Goal: Task Accomplishment & Management: Manage account settings

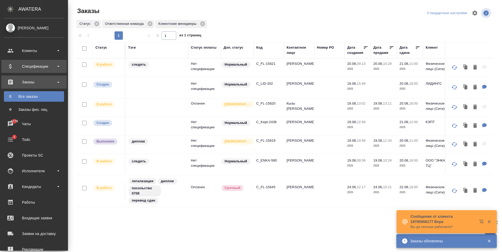
click at [12, 54] on div "Клиенты" at bounding box center [34, 51] width 60 height 8
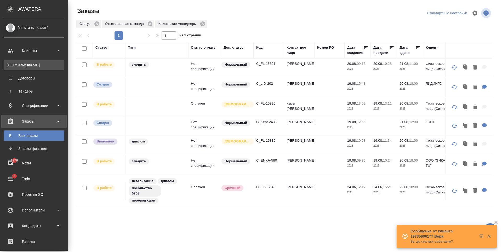
click at [29, 66] on div "Клиенты" at bounding box center [34, 64] width 55 height 5
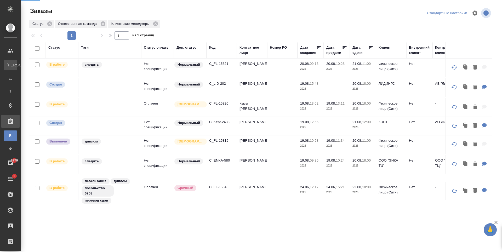
select select "RU"
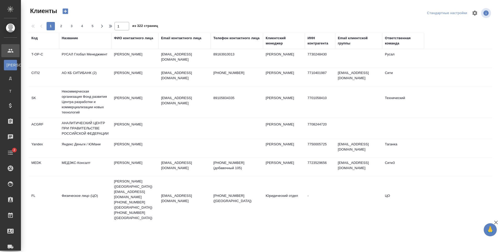
click at [185, 40] on div "Email контактного лица" at bounding box center [181, 38] width 40 height 5
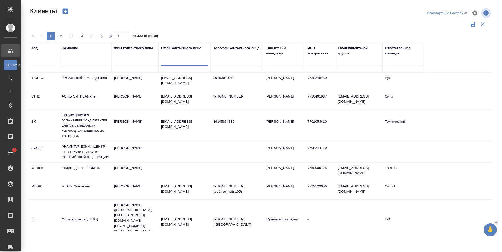
click at [181, 64] on input "text" at bounding box center [184, 62] width 47 height 7
paste input "avishnyakov@iva.partners"
type input "avishnyakov@iva.partners"
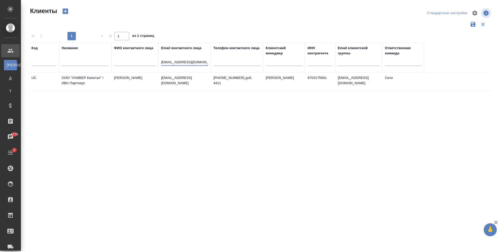
click at [150, 78] on td "[PERSON_NAME]" at bounding box center [134, 82] width 47 height 18
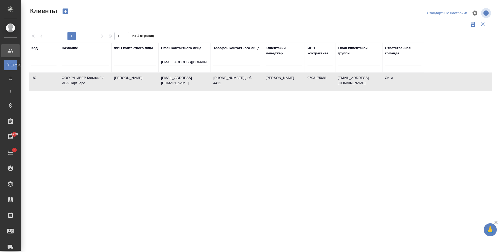
click at [150, 78] on td "[PERSON_NAME]" at bounding box center [134, 82] width 47 height 18
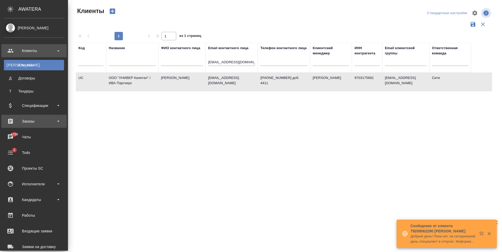
click at [26, 122] on div "Заказы" at bounding box center [34, 121] width 60 height 8
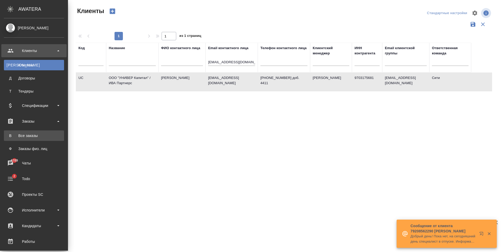
click at [35, 134] on div "Все заказы" at bounding box center [34, 135] width 55 height 5
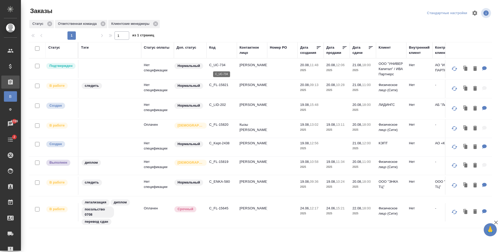
click at [222, 64] on p "C_UC-734" at bounding box center [221, 64] width 25 height 5
click at [212, 64] on p "C_UC-734" at bounding box center [221, 64] width 25 height 5
click at [218, 160] on p "C_FL-15819" at bounding box center [221, 161] width 25 height 5
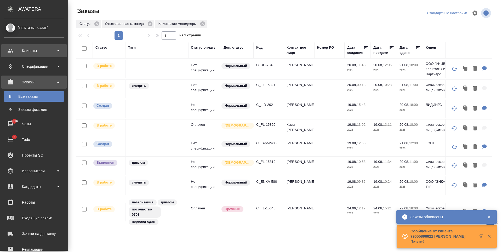
click at [13, 51] on div "Клиенты" at bounding box center [34, 51] width 60 height 8
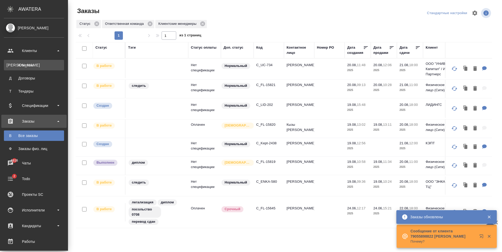
click at [32, 67] on div "Клиенты" at bounding box center [34, 64] width 55 height 5
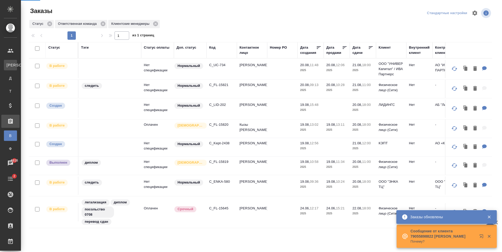
select select "RU"
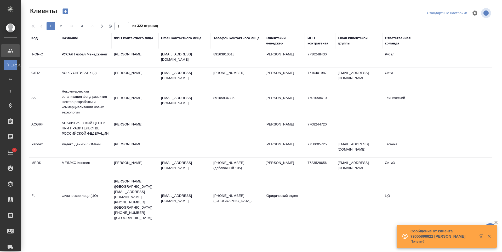
click at [168, 39] on div "Email контактного лица" at bounding box center [181, 38] width 40 height 5
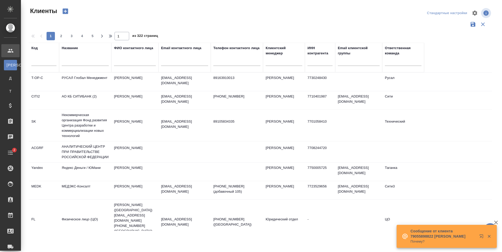
click at [169, 64] on input "text" at bounding box center [184, 62] width 47 height 7
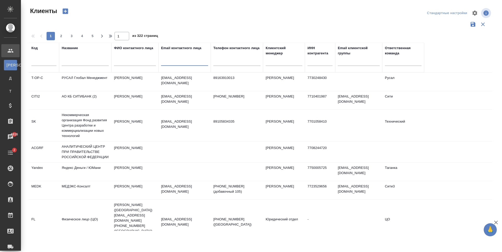
paste input "dgladkova@kept.ru"
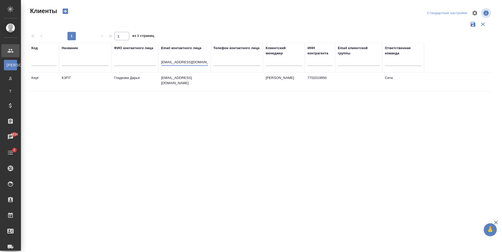
type input "dgladkova@kept.ru"
click at [174, 79] on p "dgladkova@kept.ru" at bounding box center [184, 80] width 47 height 10
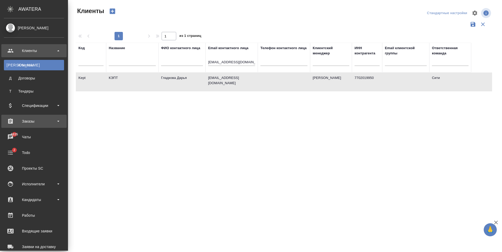
click at [43, 118] on div "Заказы" at bounding box center [34, 121] width 60 height 8
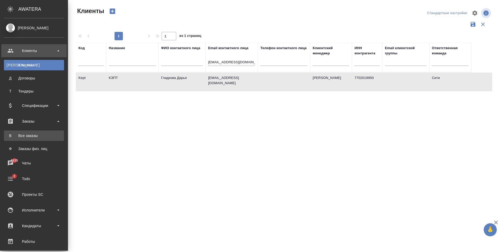
click at [39, 134] on div "Все заказы" at bounding box center [34, 135] width 55 height 5
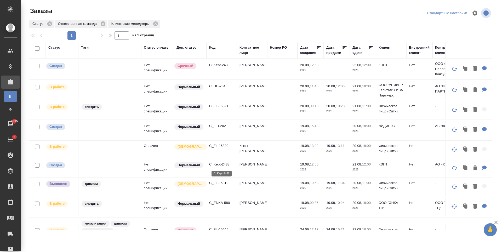
click at [223, 163] on p "C_Kept-2438" at bounding box center [221, 164] width 25 height 5
click at [216, 202] on p "C_ENKA-580" at bounding box center [221, 202] width 25 height 5
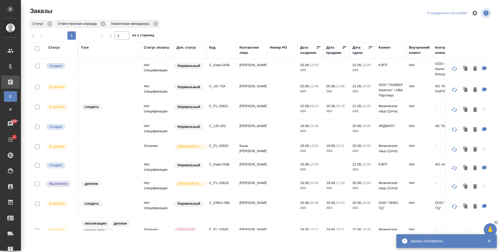
scroll to position [23, 0]
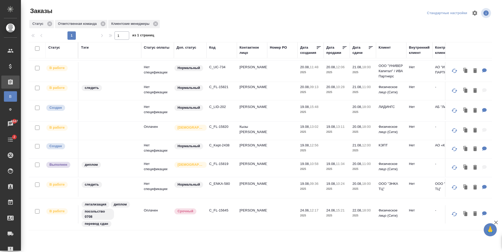
click at [217, 181] on p "C_ENKA-580" at bounding box center [221, 183] width 25 height 5
click at [217, 65] on p "C_UC-734" at bounding box center [221, 67] width 25 height 5
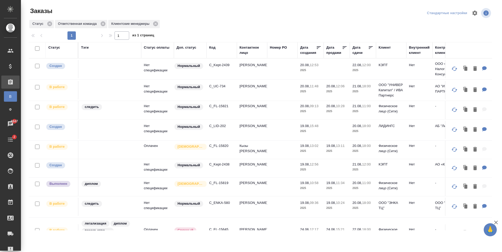
click at [250, 64] on td "Попова Мария" at bounding box center [252, 69] width 30 height 18
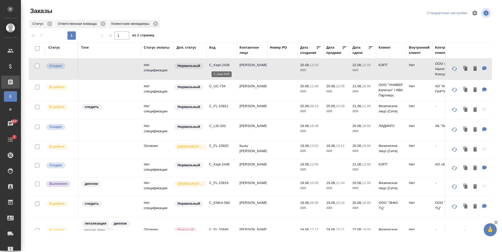
click at [214, 66] on p "C_Kept-2439" at bounding box center [221, 64] width 25 height 5
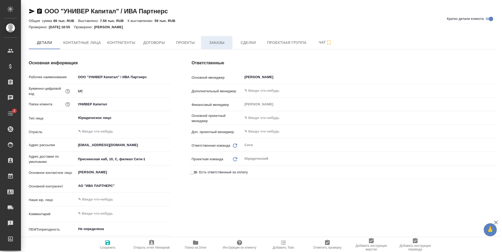
click at [219, 39] on button "Заказы" at bounding box center [216, 42] width 31 height 13
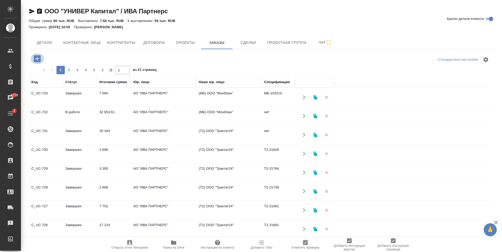
click at [37, 60] on icon "button" at bounding box center [37, 58] width 9 height 9
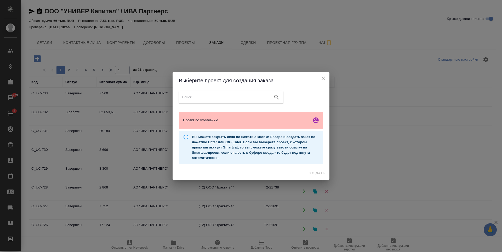
click at [227, 122] on span "Проект по умолчанию" at bounding box center [246, 120] width 126 height 5
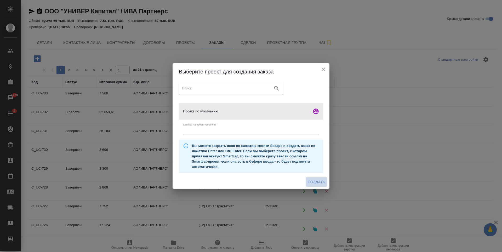
click at [319, 181] on span "Создать" at bounding box center [317, 182] width 18 height 7
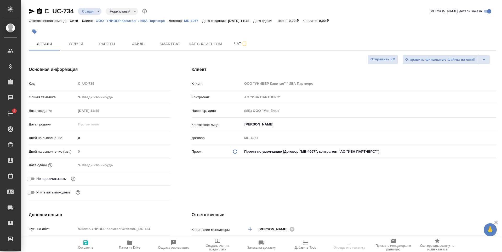
select select "RU"
click at [146, 48] on button "Файлы" at bounding box center [138, 43] width 31 height 13
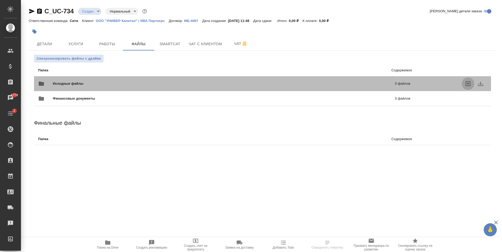
click at [469, 85] on icon "uploadFiles" at bounding box center [468, 83] width 6 height 6
click at [0, 0] on input "uploadFiles" at bounding box center [0, 0] width 0 height 0
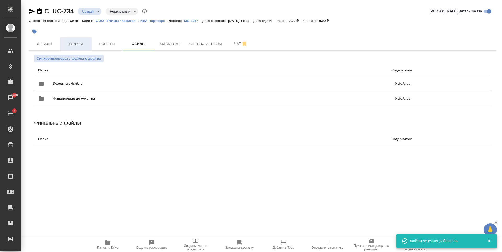
click at [74, 44] on span "Услуги" at bounding box center [75, 44] width 25 height 7
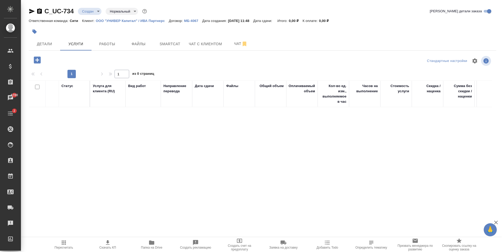
click at [36, 61] on icon "button" at bounding box center [37, 59] width 7 height 7
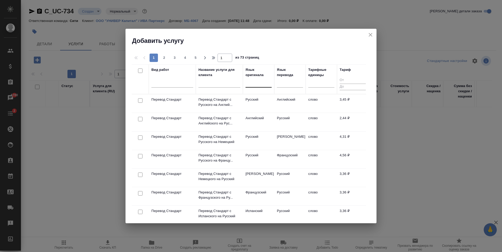
click at [253, 82] on div at bounding box center [258, 82] width 26 height 8
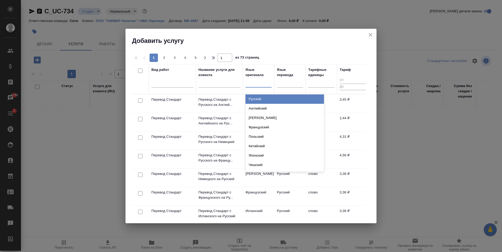
click at [260, 99] on div "Русский" at bounding box center [284, 98] width 78 height 9
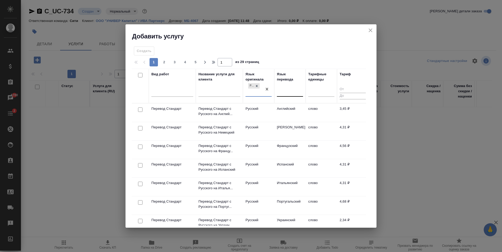
click at [283, 94] on div at bounding box center [290, 92] width 26 height 8
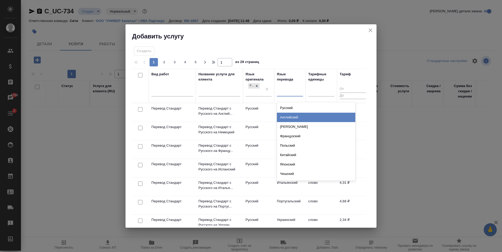
click at [287, 117] on div "Английский" at bounding box center [316, 117] width 78 height 9
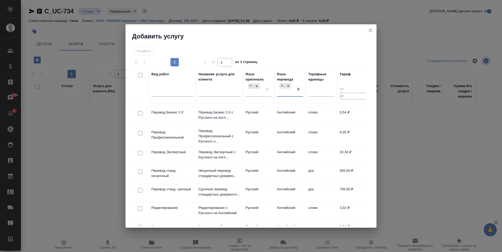
scroll to position [52, 0]
click at [141, 171] on input "checkbox" at bounding box center [140, 171] width 4 height 4
checkbox input "true"
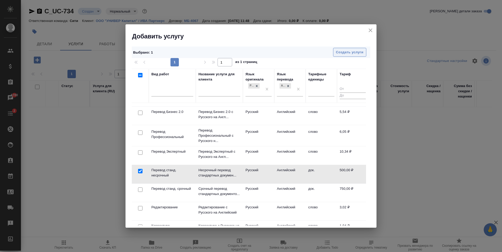
click at [348, 53] on span "Создать услуги" at bounding box center [349, 52] width 27 height 6
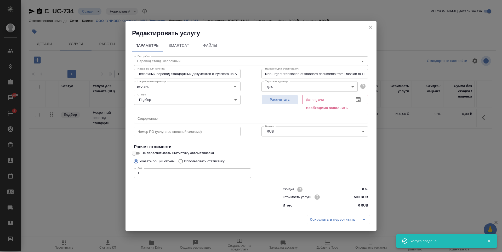
type input "1"
click at [246, 172] on input "1" at bounding box center [192, 172] width 117 height 9
click at [361, 100] on button "button" at bounding box center [358, 99] width 13 height 13
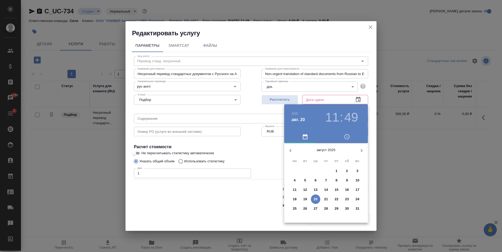
click at [326, 199] on p "21" at bounding box center [326, 199] width 4 height 5
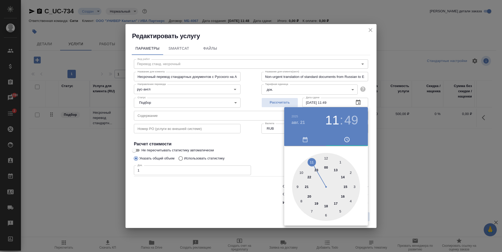
click at [327, 206] on div at bounding box center [326, 187] width 68 height 68
click at [326, 158] on div at bounding box center [326, 187] width 68 height 68
type input "[DATE] 18:00"
click at [257, 145] on div at bounding box center [251, 126] width 502 height 252
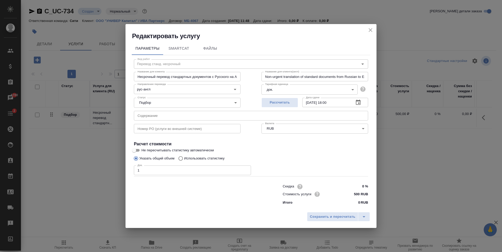
click at [186, 116] on input "text" at bounding box center [251, 115] width 234 height 9
paste input "нотар. перевод паспорта Вишняков Александр Брониславович"
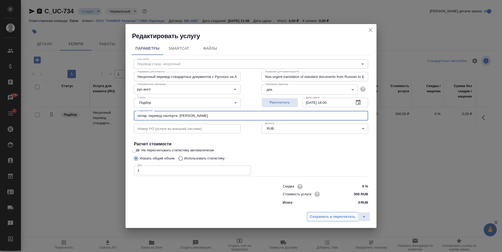
type input "нотар. перевод паспорта Вишняков Александр Брониславович"
click at [321, 216] on span "Сохранить и пересчитать" at bounding box center [332, 217] width 45 height 6
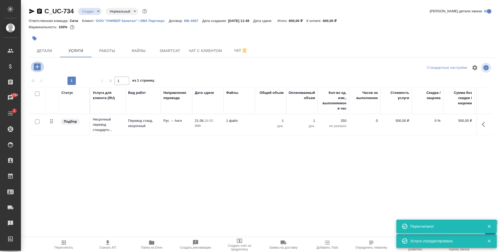
click at [36, 68] on icon "button" at bounding box center [37, 66] width 7 height 7
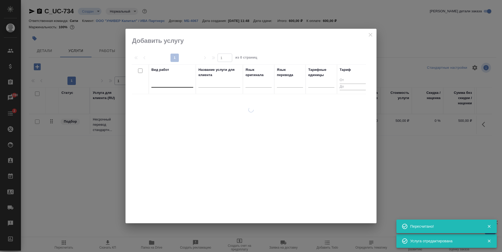
click at [169, 84] on div at bounding box center [172, 82] width 42 height 8
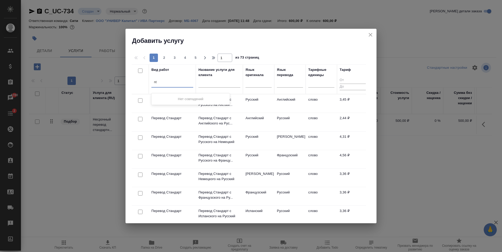
type input "n"
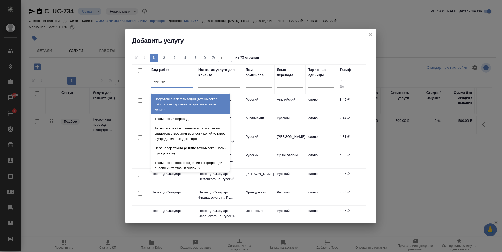
type input "техничес"
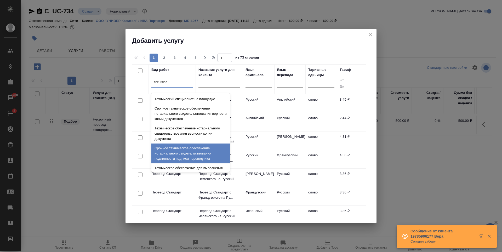
scroll to position [105, 0]
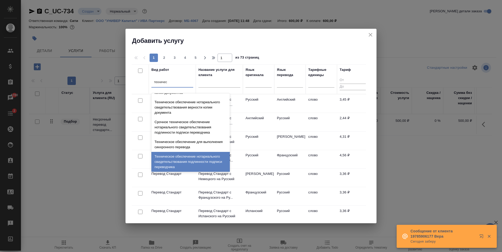
click at [182, 158] on div "Техническое обеспечение нотариального свидетельствования подлинности подписи пе…" at bounding box center [190, 162] width 78 height 20
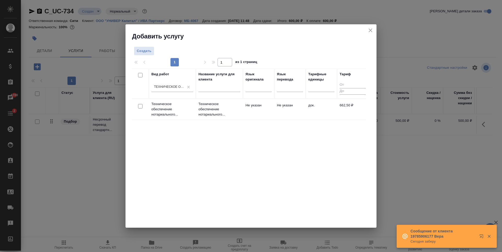
click at [140, 107] on input "checkbox" at bounding box center [140, 106] width 4 height 4
checkbox input "true"
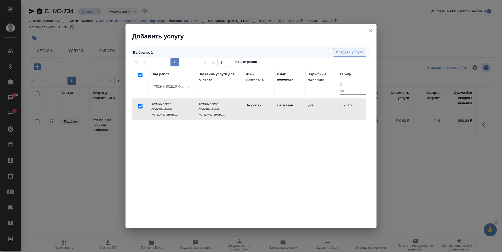
click at [345, 54] on span "Создать услуги" at bounding box center [349, 52] width 27 height 6
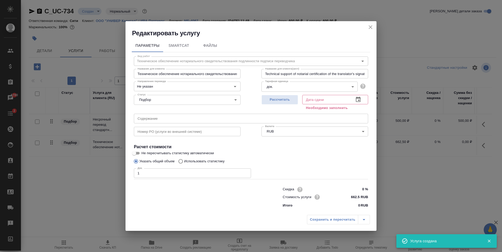
click at [246, 171] on input "1" at bounding box center [192, 172] width 117 height 9
click at [245, 172] on input "2" at bounding box center [192, 172] width 117 height 9
drag, startPoint x: 246, startPoint y: 174, endPoint x: 286, endPoint y: 148, distance: 48.6
type input "1"
click at [246, 174] on input "1" at bounding box center [192, 172] width 117 height 9
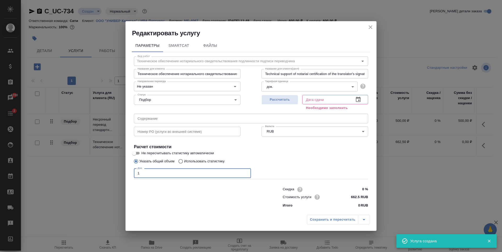
click at [356, 101] on icon "button" at bounding box center [358, 99] width 6 height 6
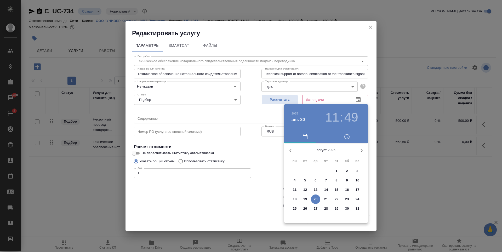
click at [325, 199] on p "21" at bounding box center [326, 199] width 4 height 5
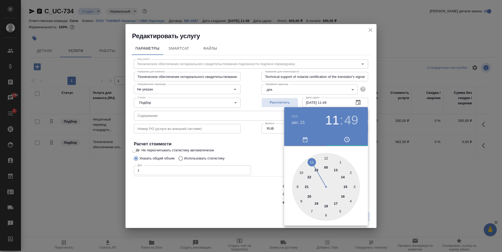
click at [325, 157] on div at bounding box center [326, 187] width 68 height 68
click at [326, 158] on div at bounding box center [326, 187] width 68 height 68
type input "21.08.2025 12:00"
click at [241, 130] on div at bounding box center [251, 126] width 502 height 252
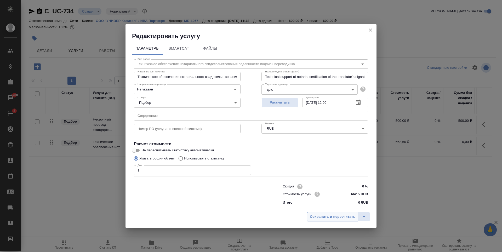
click at [315, 216] on span "Сохранить и пересчитать" at bounding box center [332, 217] width 45 height 6
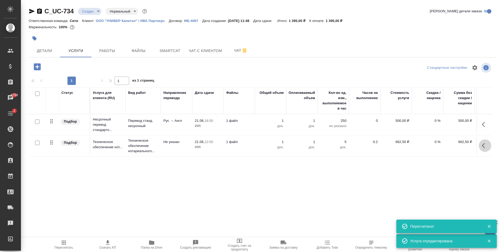
click at [488, 147] on button "button" at bounding box center [485, 145] width 13 height 13
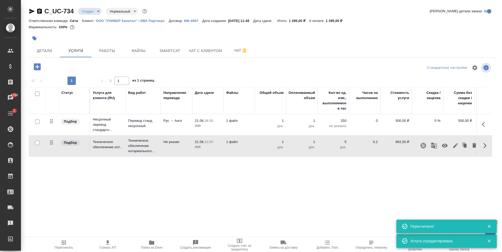
click at [454, 148] on icon "button" at bounding box center [455, 145] width 5 height 5
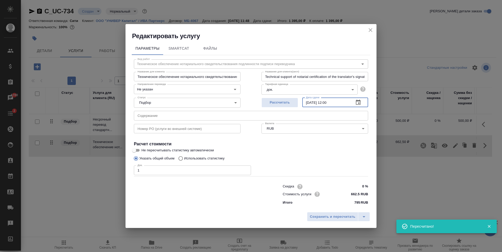
click at [327, 103] on input "21.08.2025 12:00" at bounding box center [326, 102] width 48 height 9
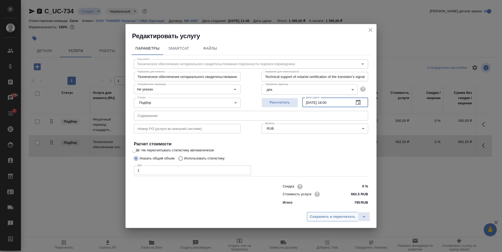
type input "21.08.2025 18:00"
click at [338, 215] on span "Сохранить и пересчитать" at bounding box center [332, 217] width 45 height 6
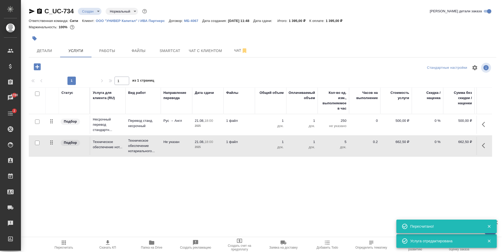
click at [150, 172] on div "Статус Услуга для клиента (RU) Вид работ Направление перевода Дата сдачи Файлы …" at bounding box center [260, 143] width 463 height 112
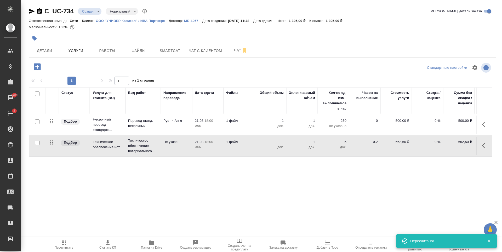
click at [250, 165] on div "Статус Услуга для клиента (RU) Вид работ Направление перевода Дата сдачи Файлы …" at bounding box center [260, 143] width 463 height 112
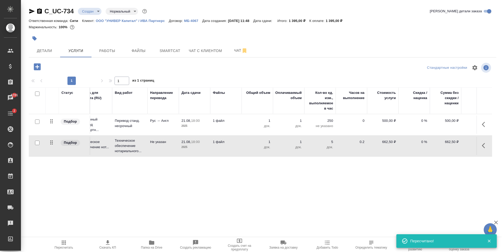
scroll to position [0, 30]
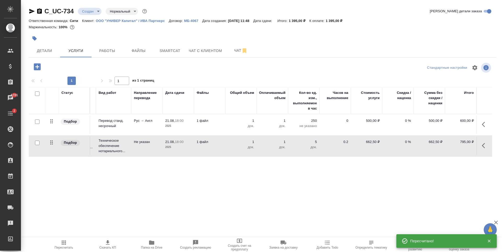
click at [312, 173] on div "Статус Услуга для клиента (RU) Вид работ Направление перевода Дата сдачи Файлы …" at bounding box center [260, 143] width 463 height 112
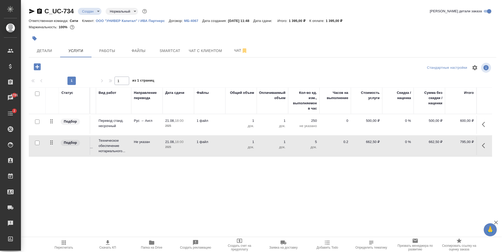
scroll to position [0, 0]
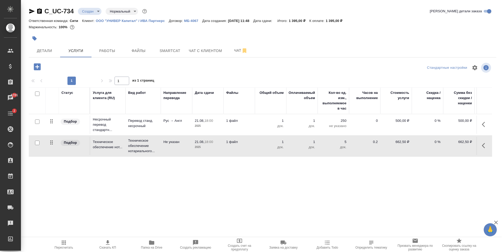
click at [131, 168] on div "Статус Услуга для клиента (RU) Вид работ Направление перевода Дата сдачи Файлы …" at bounding box center [260, 143] width 463 height 112
drag, startPoint x: 332, startPoint y: 20, endPoint x: 346, endPoint y: 20, distance: 14.4
click at [346, 20] on div "Ответственная команда: Сити Клиент: ООО "УНИВЕР Капитал" / ИВА Партнерс Договор…" at bounding box center [262, 21] width 467 height 6
copy p "1 395,00"
click at [131, 171] on div "Статус Услуга для клиента (RU) Вид работ Направление перевода Дата сдачи Файлы …" at bounding box center [260, 143] width 463 height 112
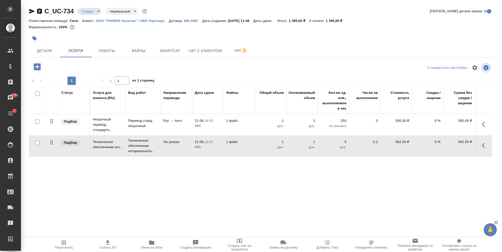
click at [38, 121] on input "checkbox" at bounding box center [37, 121] width 4 height 4
checkbox input "true"
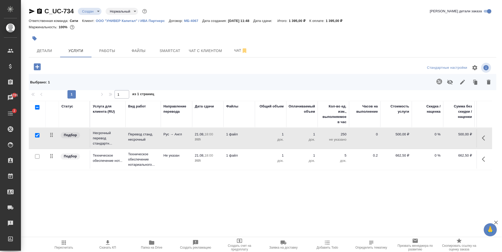
click at [38, 155] on input "checkbox" at bounding box center [37, 156] width 4 height 4
checkbox input "true"
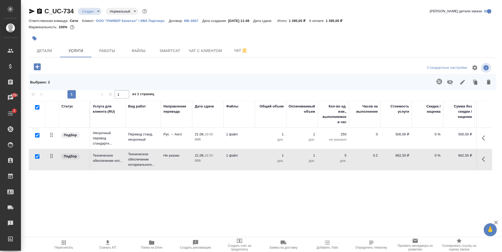
click at [454, 80] on button "button" at bounding box center [449, 82] width 13 height 14
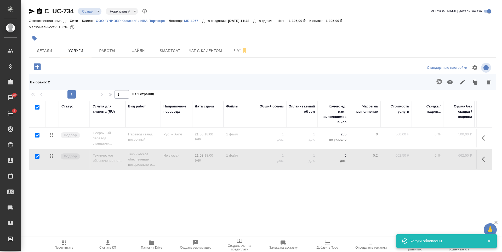
click at [36, 66] on icon "button" at bounding box center [37, 66] width 7 height 7
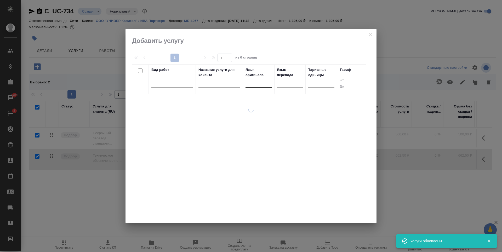
click at [256, 83] on div at bounding box center [258, 82] width 26 height 8
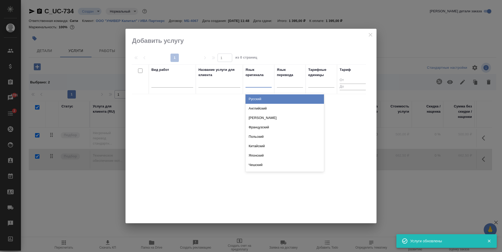
click at [263, 100] on div "Русский" at bounding box center [284, 98] width 78 height 9
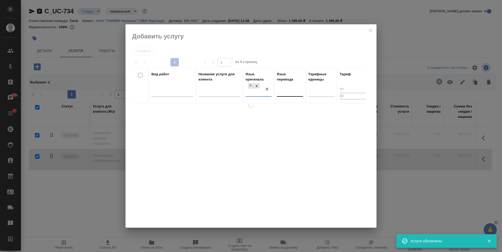
click at [282, 91] on div at bounding box center [290, 92] width 26 height 8
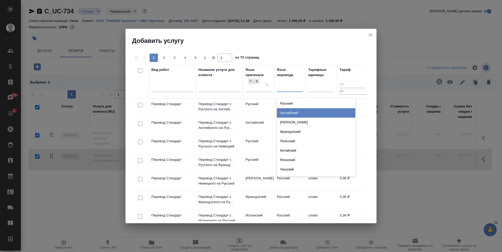
click at [289, 112] on div "Английский" at bounding box center [316, 112] width 78 height 9
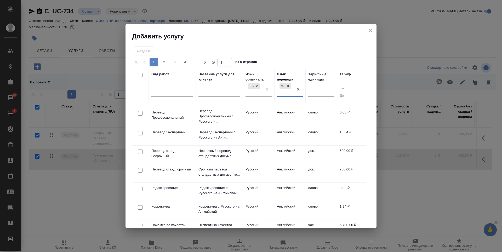
scroll to position [78, 0]
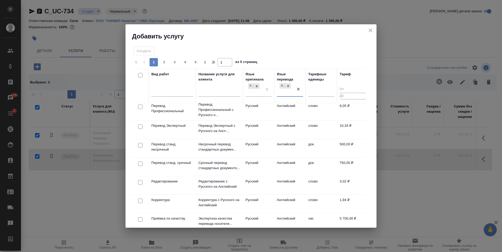
click at [139, 164] on input "checkbox" at bounding box center [140, 164] width 4 height 4
checkbox input "true"
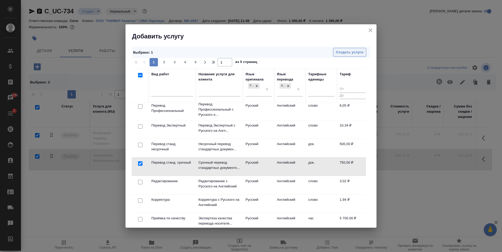
click at [337, 54] on span "Создать услуги" at bounding box center [349, 52] width 27 height 6
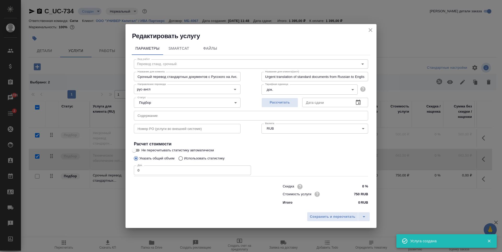
checkbox input "false"
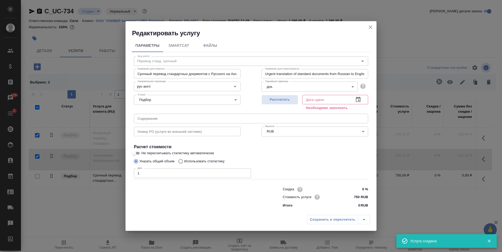
type input "1"
click at [245, 171] on input "1" at bounding box center [192, 172] width 117 height 9
click at [358, 100] on icon "button" at bounding box center [358, 99] width 6 height 6
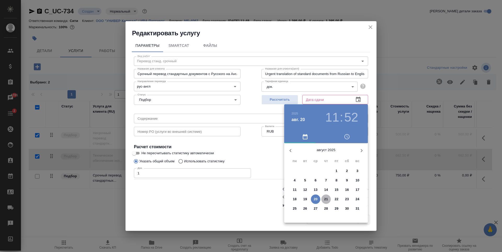
click at [325, 198] on p "21" at bounding box center [326, 199] width 4 height 5
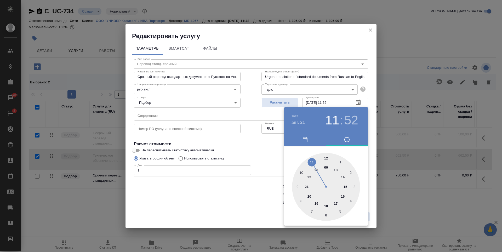
click at [325, 156] on div at bounding box center [326, 187] width 68 height 68
click at [326, 158] on div at bounding box center [326, 187] width 68 height 68
type input "21.08.2025 12:00"
click at [256, 140] on div at bounding box center [251, 126] width 502 height 252
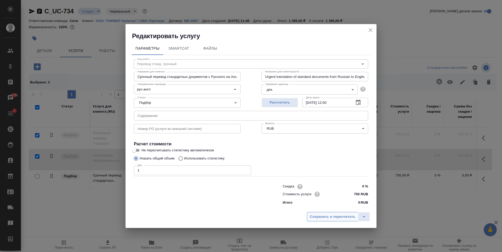
click at [319, 218] on span "Сохранить и пересчитать" at bounding box center [332, 217] width 45 height 6
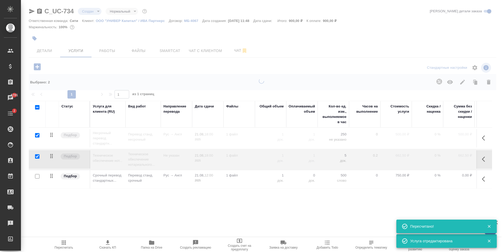
click at [176, 203] on div "Статус Услуга для клиента (RU) Вид работ Направление перевода Дата сдачи Файлы …" at bounding box center [260, 157] width 463 height 112
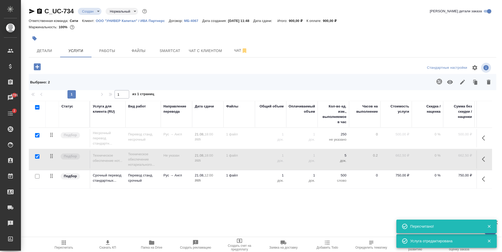
click at [37, 67] on icon "button" at bounding box center [37, 66] width 9 height 9
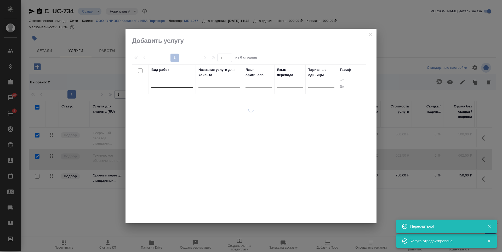
click at [164, 84] on div at bounding box center [172, 82] width 42 height 8
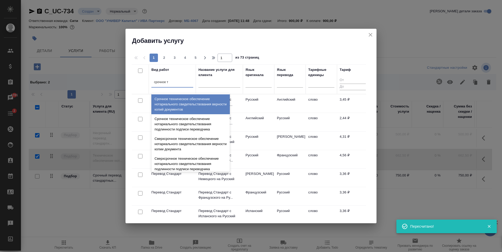
type input "срочное те"
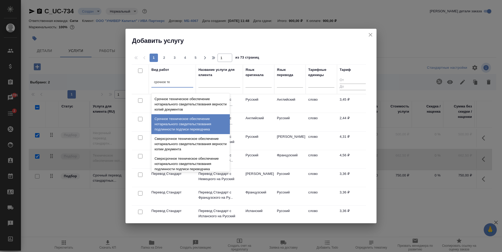
scroll to position [23, 0]
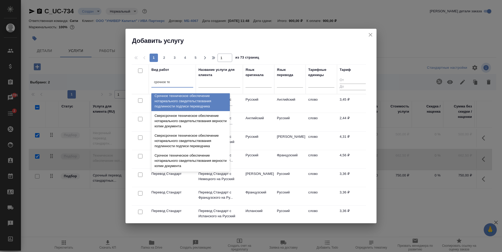
click at [199, 107] on div "Срочное техническое обеспечение нотариального свидетельствования подлинности по…" at bounding box center [190, 101] width 78 height 20
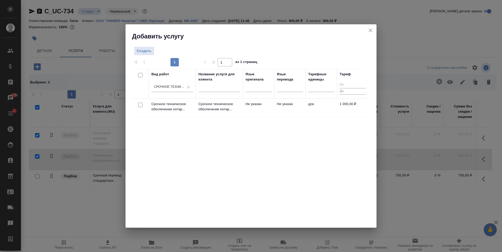
click at [140, 106] on input "checkbox" at bounding box center [140, 105] width 4 height 4
checkbox input "true"
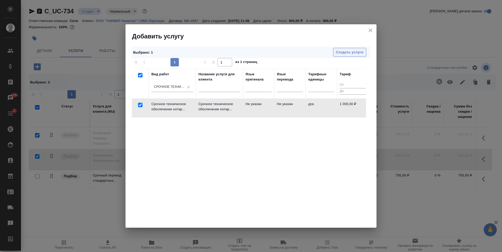
click at [354, 55] on span "Создать услуги" at bounding box center [349, 52] width 27 height 6
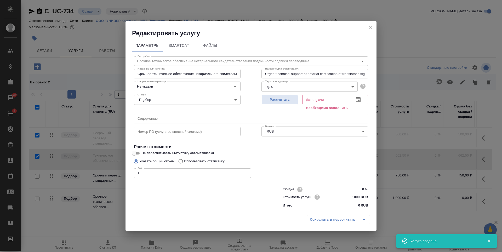
type input "1"
click at [245, 172] on input "1" at bounding box center [192, 172] width 117 height 9
click at [364, 97] on div "Дата сдачи" at bounding box center [335, 99] width 66 height 9
click at [360, 98] on icon "button" at bounding box center [358, 99] width 5 height 5
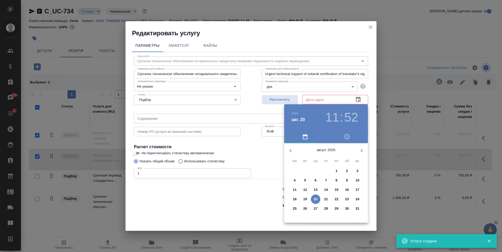
click at [324, 200] on p "21" at bounding box center [326, 199] width 4 height 5
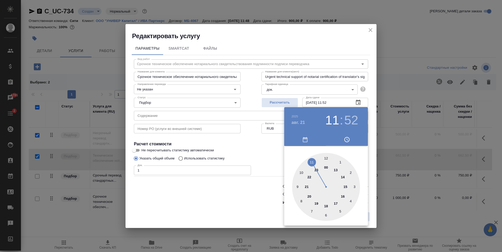
click at [325, 158] on div at bounding box center [326, 187] width 68 height 68
click at [326, 158] on div at bounding box center [326, 187] width 68 height 68
type input "21.08.2025 12:00"
click at [257, 145] on div at bounding box center [251, 126] width 502 height 252
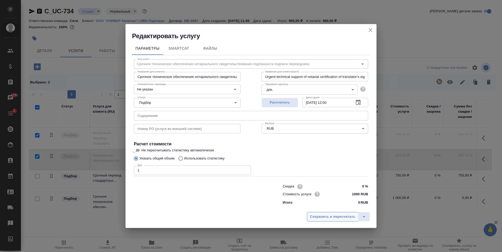
click at [317, 217] on span "Сохранить и пересчитать" at bounding box center [332, 217] width 45 height 6
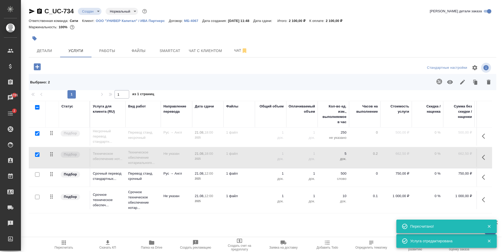
scroll to position [6, 0]
drag, startPoint x: 295, startPoint y: 21, endPoint x: 309, endPoint y: 20, distance: 13.9
click at [309, 20] on div "Ответственная команда: Сити Клиент: ООО "УНИВЕР Капитал" / ИВА Партнерс Договор…" at bounding box center [262, 21] width 467 height 6
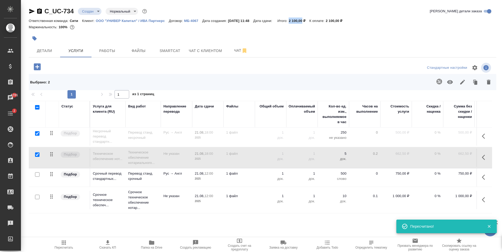
copy p "2 100,00"
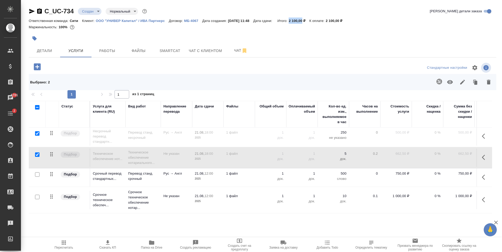
click at [37, 107] on input "checkbox" at bounding box center [37, 107] width 4 height 4
checkbox input "true"
click at [37, 107] on input "checkbox" at bounding box center [37, 107] width 4 height 4
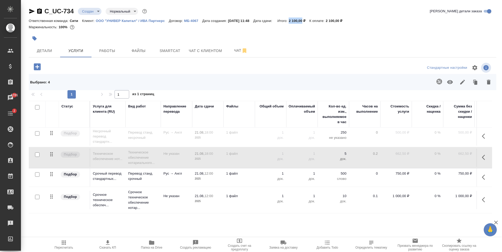
checkbox input "false"
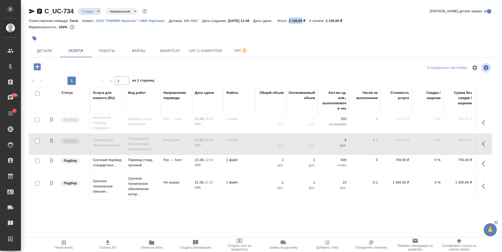
click at [37, 181] on input "checkbox" at bounding box center [37, 183] width 4 height 4
checkbox input "true"
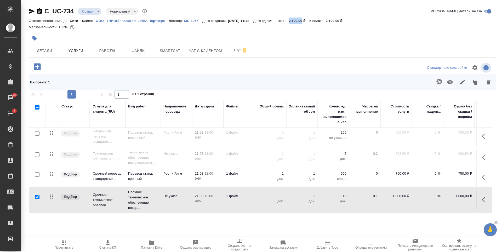
click at [448, 83] on icon "button" at bounding box center [450, 82] width 6 height 5
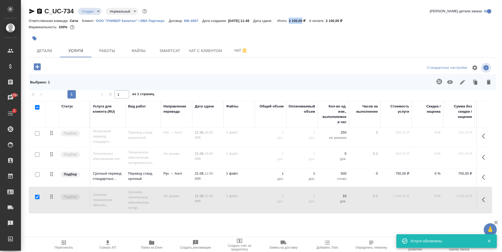
click at [38, 67] on icon "button" at bounding box center [37, 66] width 9 height 9
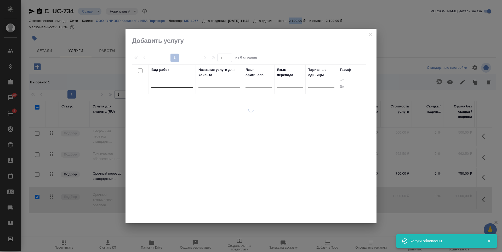
click at [166, 85] on div at bounding box center [172, 82] width 42 height 8
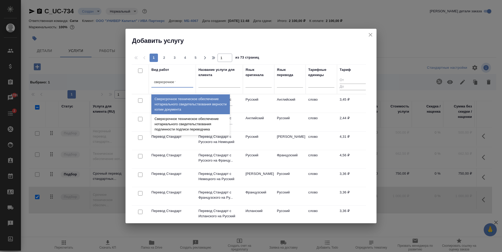
type input "сверхсрочное те"
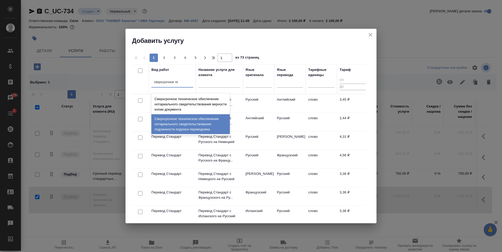
click at [177, 124] on div "Сверхсрочное техническое обеспечение нотариального свидетельствования подлиннос…" at bounding box center [190, 124] width 78 height 20
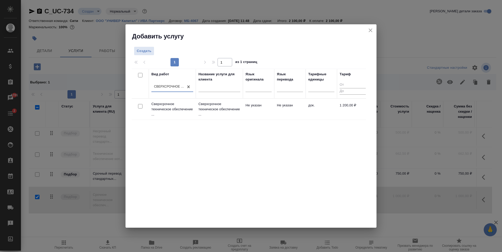
drag, startPoint x: 141, startPoint y: 107, endPoint x: 144, endPoint y: 107, distance: 3.4
click at [141, 107] on input "checkbox" at bounding box center [140, 106] width 4 height 4
checkbox input "true"
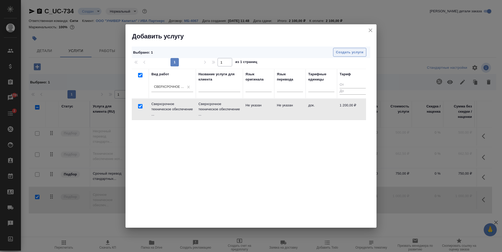
click at [339, 51] on span "Создать услуги" at bounding box center [349, 52] width 27 height 6
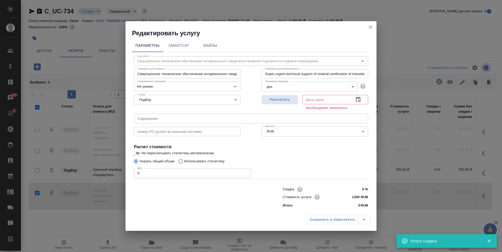
type input "1"
click at [245, 171] on input "1" at bounding box center [192, 172] width 117 height 9
click at [359, 100] on icon "button" at bounding box center [358, 99] width 5 height 5
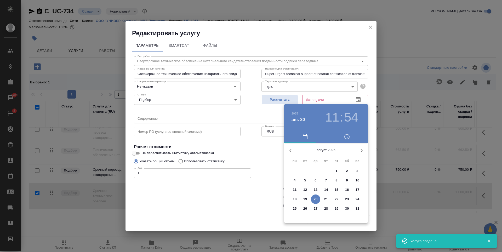
click at [316, 197] on p "20" at bounding box center [316, 199] width 4 height 5
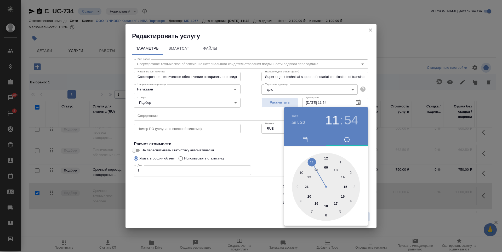
click at [326, 206] on div at bounding box center [326, 187] width 68 height 68
click at [327, 158] on div at bounding box center [326, 187] width 68 height 68
type input "20.08.2025 18:00"
click at [246, 150] on div at bounding box center [251, 126] width 502 height 252
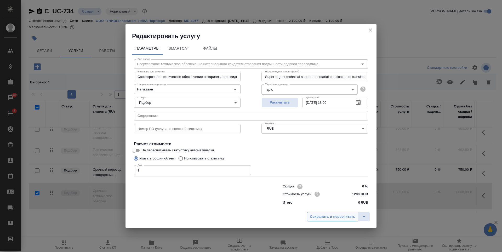
click at [335, 217] on span "Сохранить и пересчитать" at bounding box center [332, 217] width 45 height 6
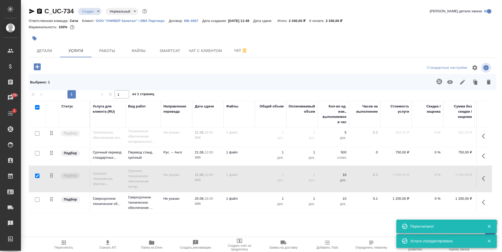
scroll to position [27, 0]
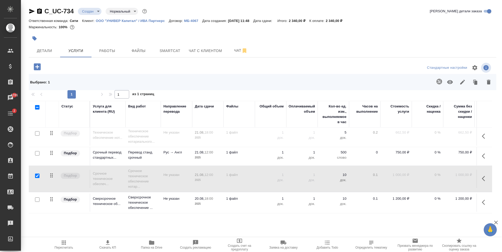
click at [123, 40] on div at bounding box center [185, 38] width 312 height 11
click at [450, 80] on icon "button" at bounding box center [450, 82] width 6 height 4
click at [36, 197] on input "checkbox" at bounding box center [37, 199] width 4 height 4
checkbox input "true"
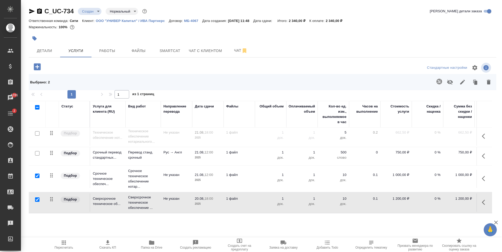
click at [36, 174] on input "checkbox" at bounding box center [37, 176] width 4 height 4
checkbox input "false"
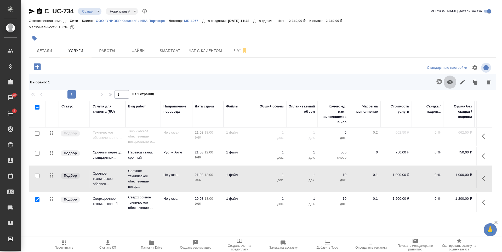
click at [451, 82] on icon "button" at bounding box center [450, 82] width 6 height 6
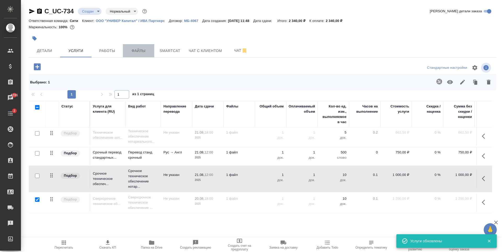
click at [147, 50] on span "Файлы" at bounding box center [138, 51] width 25 height 7
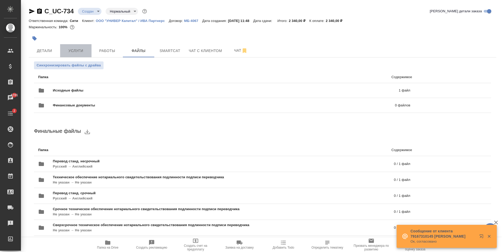
click at [73, 49] on span "Услуги" at bounding box center [75, 51] width 25 height 7
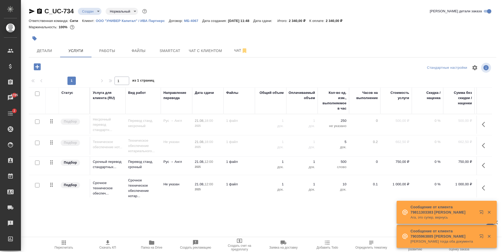
click at [37, 163] on input "checkbox" at bounding box center [37, 162] width 4 height 4
checkbox input "true"
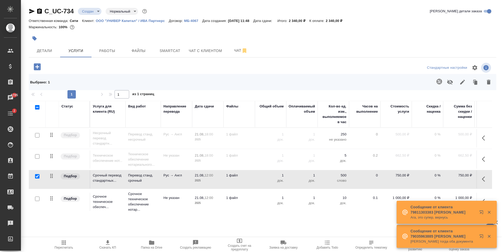
click at [38, 198] on input "checkbox" at bounding box center [37, 199] width 4 height 4
checkbox input "true"
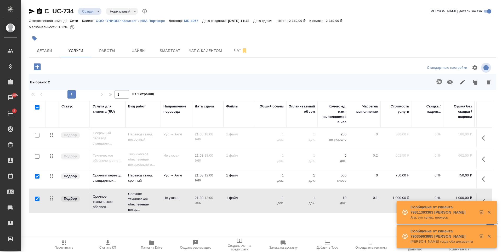
scroll to position [27, 0]
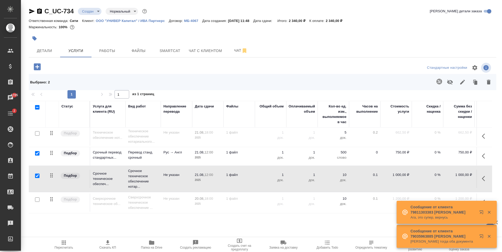
click at [37, 197] on input "checkbox" at bounding box center [37, 199] width 4 height 4
checkbox input "true"
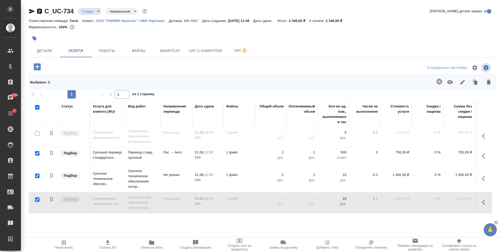
click at [488, 84] on icon "button" at bounding box center [489, 82] width 4 height 5
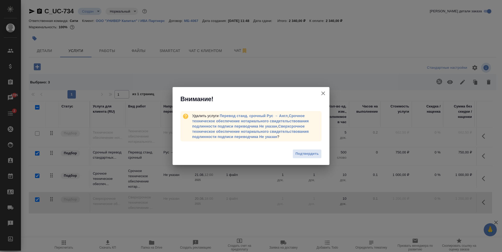
click at [318, 152] on span "Подтвердить" at bounding box center [306, 154] width 23 height 6
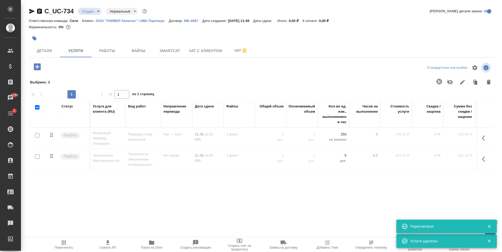
scroll to position [0, 0]
click at [37, 157] on input "checkbox" at bounding box center [37, 156] width 4 height 4
checkbox input "true"
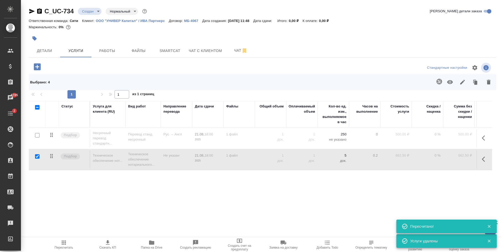
click at [39, 135] on input "checkbox" at bounding box center [37, 135] width 4 height 4
checkbox input "true"
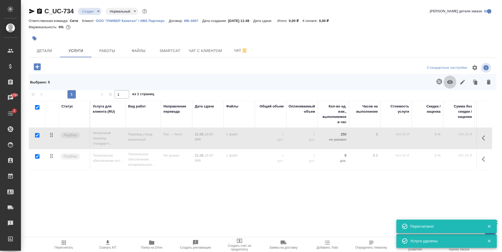
click at [452, 84] on icon "button" at bounding box center [450, 82] width 6 height 6
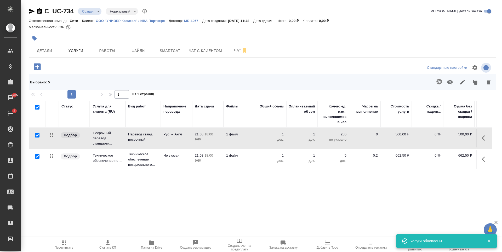
click at [74, 65] on div at bounding box center [107, 66] width 156 height 11
click at [67, 241] on span "Пересчитать" at bounding box center [64, 244] width 38 height 10
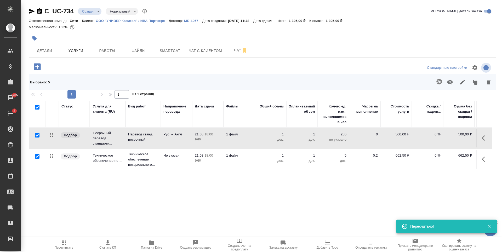
click at [87, 192] on div "Статус Услуга для клиента (RU) Вид работ Направление перевода Дата сдачи Файлы …" at bounding box center [260, 157] width 463 height 112
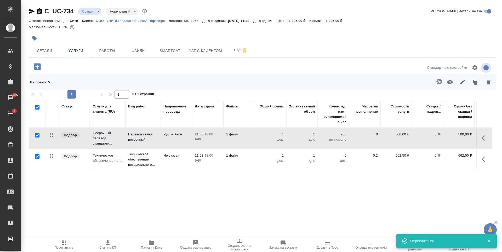
click at [37, 108] on input "checkbox" at bounding box center [37, 107] width 4 height 4
checkbox input "false"
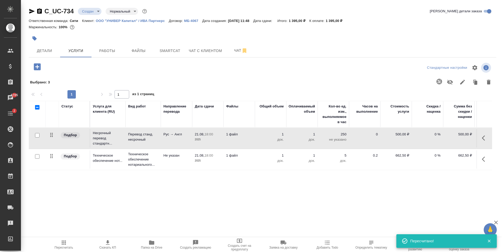
click at [99, 62] on div at bounding box center [107, 66] width 156 height 11
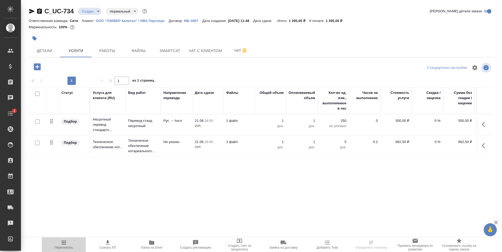
click at [58, 244] on span "Пересчитать" at bounding box center [64, 244] width 38 height 10
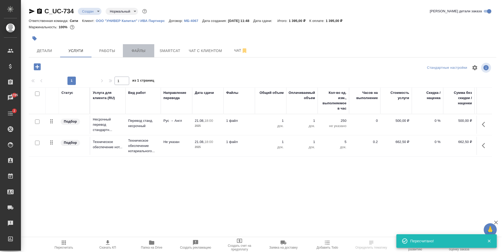
click at [144, 53] on span "Файлы" at bounding box center [138, 51] width 25 height 7
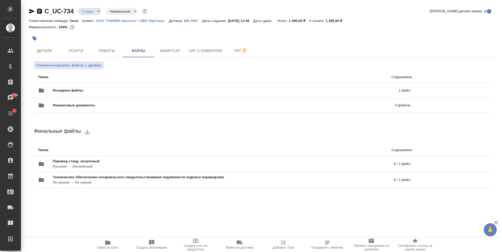
click at [107, 247] on span "Папка на Drive" at bounding box center [107, 248] width 21 height 4
click at [48, 45] on button "Детали" at bounding box center [44, 50] width 31 height 13
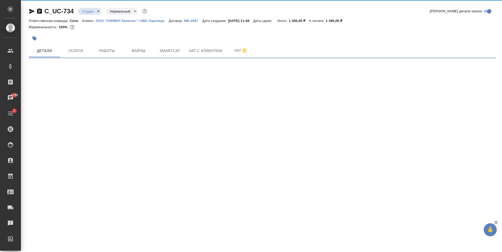
select select "RU"
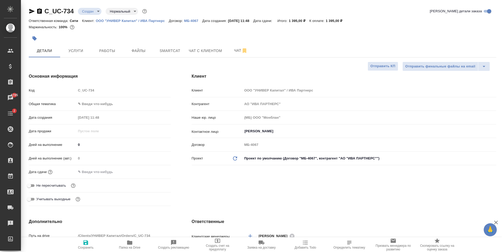
type textarea "x"
click at [91, 170] on input "text" at bounding box center [99, 172] width 46 height 8
click at [156, 169] on icon "button" at bounding box center [155, 171] width 6 height 6
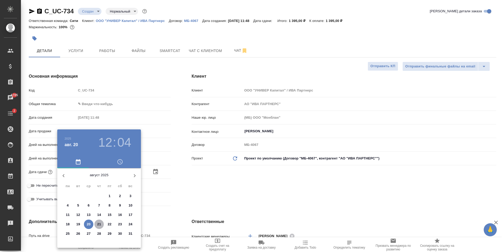
click at [98, 224] on p "21" at bounding box center [99, 224] width 4 height 5
type input "21.08.2025 12:04"
type textarea "x"
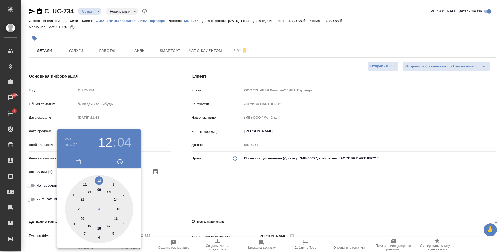
click at [98, 228] on div at bounding box center [99, 209] width 68 height 68
type input "21.08.2025 18:04"
type textarea "x"
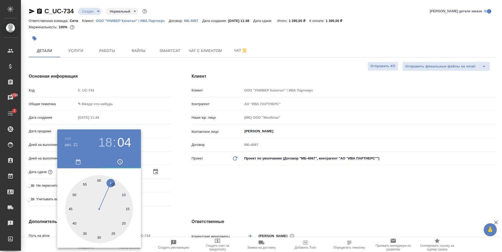
click at [99, 178] on div at bounding box center [99, 209] width 68 height 68
type input "[DATE] 18:00"
type textarea "x"
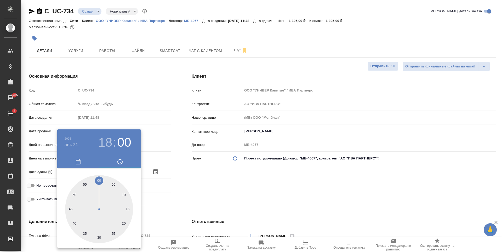
drag, startPoint x: 185, startPoint y: 200, endPoint x: 159, endPoint y: 212, distance: 28.4
click at [186, 200] on div at bounding box center [251, 126] width 502 height 252
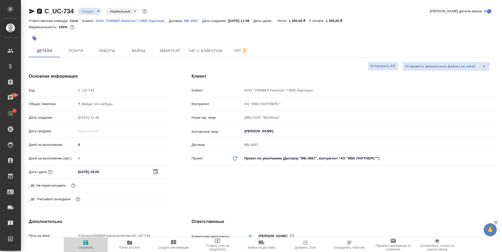
click at [86, 244] on icon "button" at bounding box center [85, 242] width 5 height 5
type textarea "x"
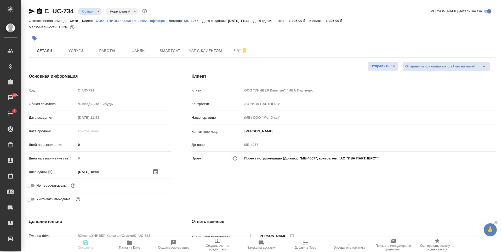
type textarea "x"
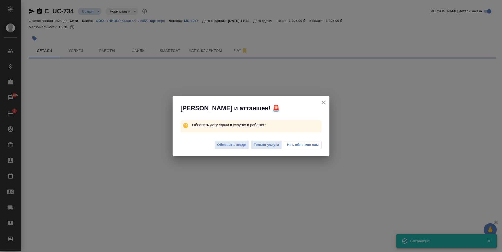
select select "RU"
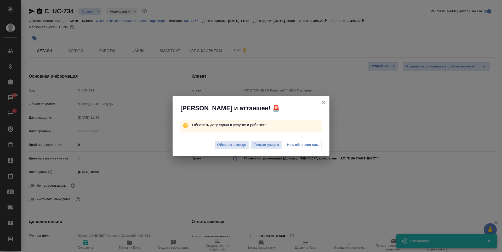
type textarea "x"
click at [240, 146] on span "Обновить везде" at bounding box center [231, 145] width 29 height 6
type textarea "x"
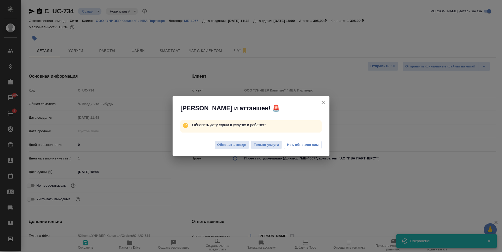
type textarea "x"
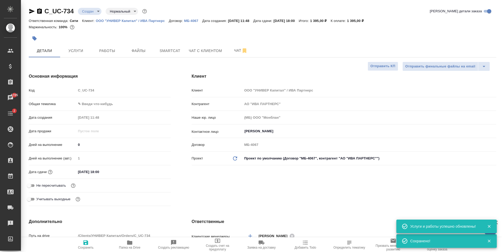
click at [29, 185] on input "Не пересчитывать" at bounding box center [29, 185] width 19 height 6
checkbox input "true"
type textarea "x"
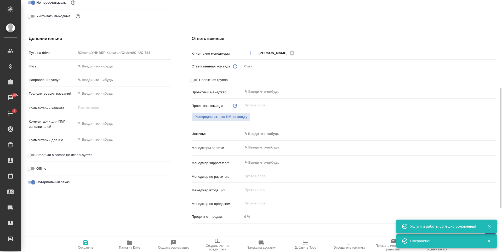
scroll to position [261, 0]
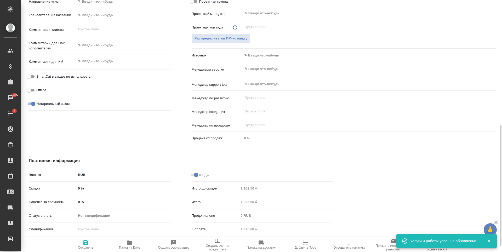
click at [85, 248] on span "Сохранить" at bounding box center [86, 248] width 16 height 4
type textarea "x"
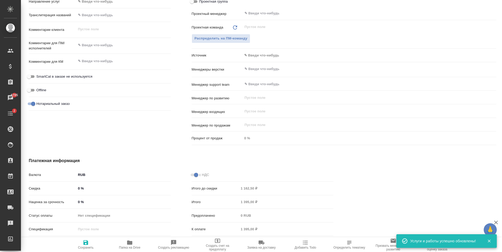
type textarea "x"
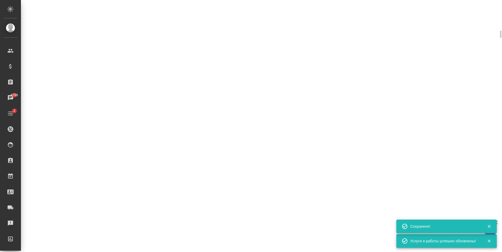
select select "RU"
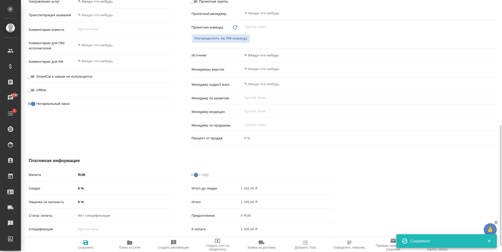
scroll to position [183, 0]
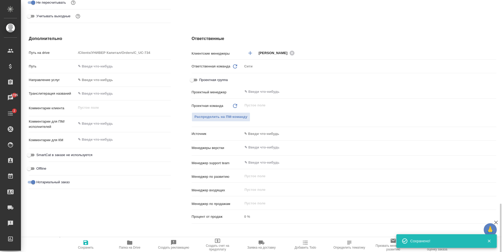
type textarea "x"
click at [102, 122] on textarea at bounding box center [123, 123] width 94 height 9
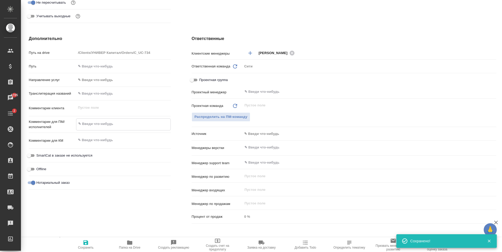
type textarea "x"
type textarea "ф"
type textarea "x"
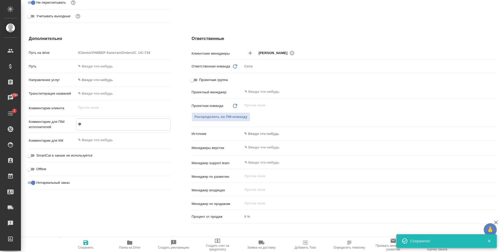
type textarea "ф"
type textarea "x"
type textarea "ф"
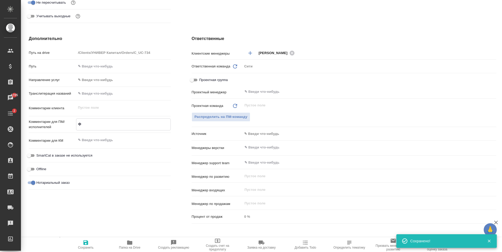
type textarea "x"
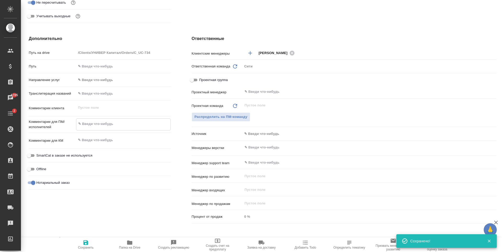
type textarea "в"
type textarea "x"
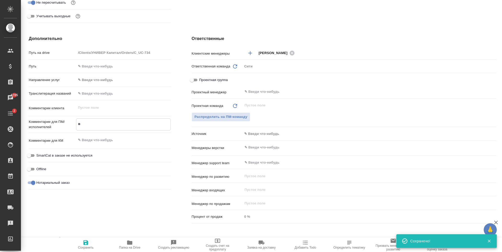
type textarea "в"
type textarea "x"
type textarea "в р"
type textarea "x"
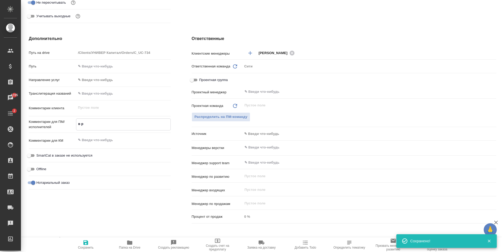
type textarea "x"
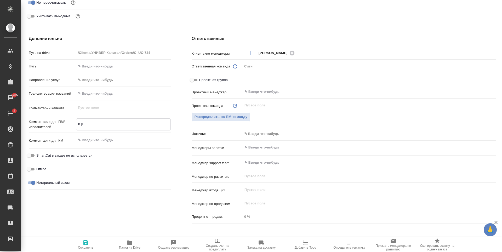
type textarea "x"
type textarea "в ре"
type textarea "x"
type textarea "в рефе"
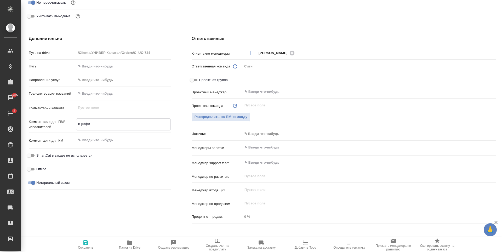
type textarea "x"
type textarea "в рефе"
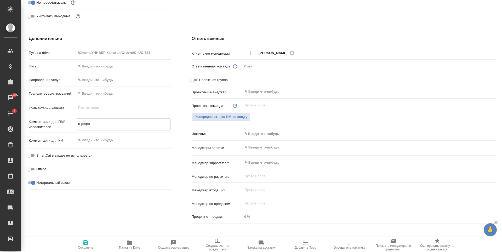
type textarea "x"
type textarea "в рефе п"
type textarea "x"
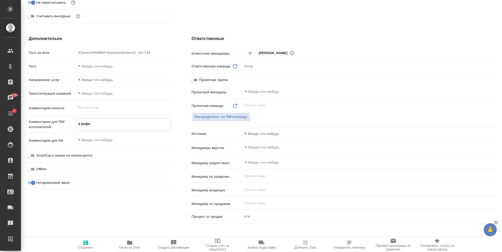
type textarea "x"
type textarea "в рефе про"
type textarea "x"
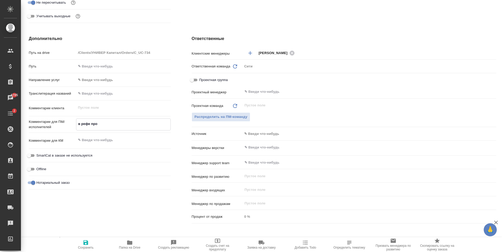
type textarea "в рефе прош"
type textarea "x"
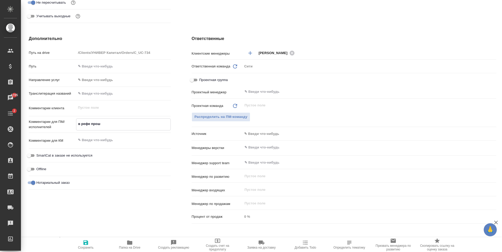
type textarea "в рефе прошл"
type textarea "x"
type textarea "в рефе прошлы"
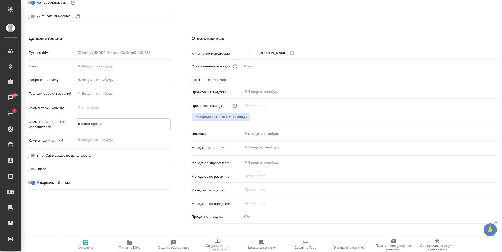
type textarea "x"
type textarea "в рефе прошлый"
type textarea "x"
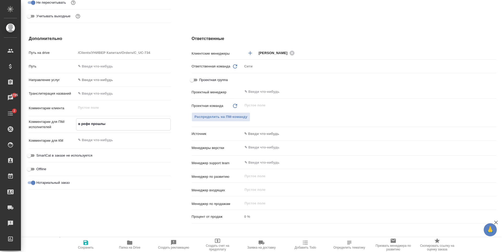
type textarea "x"
type textarea "в рефе прошлый"
type textarea "x"
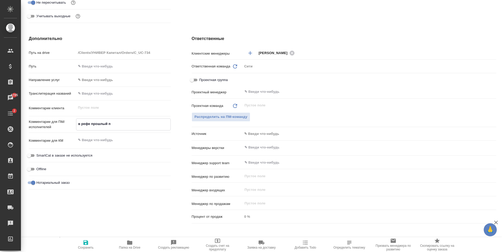
type textarea "в рефе прошлый пе"
type textarea "x"
type textarea "в рефе прошлый пере"
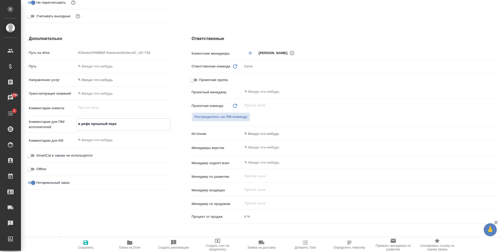
type textarea "x"
type textarea "в рефе прошлый перев"
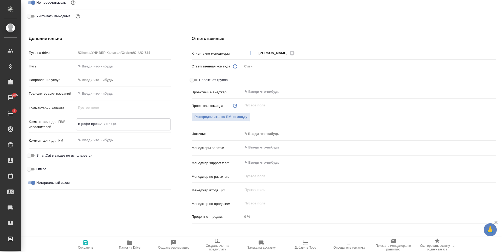
type textarea "x"
type textarea "в рефе прошлый перево"
type textarea "x"
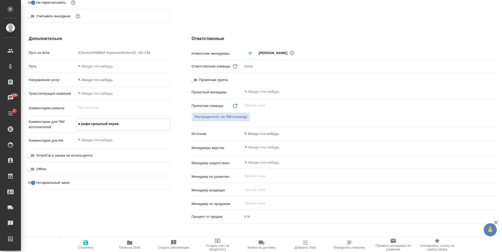
type textarea "x"
type textarea "в рефе прошлый перевод"
type textarea "x"
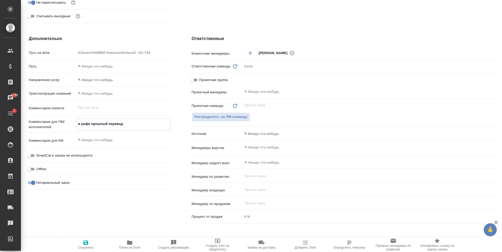
type textarea "в рефе прошлый перевод"
type textarea "x"
click at [83, 244] on icon "button" at bounding box center [85, 242] width 5 height 5
type textarea "x"
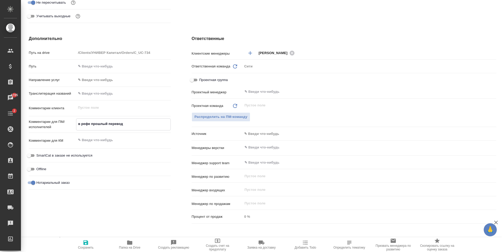
type textarea "x"
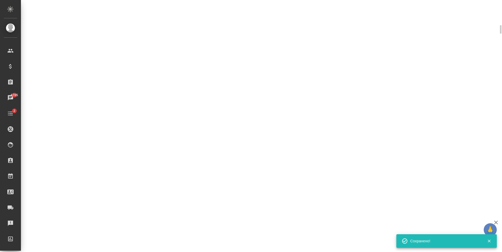
scroll to position [179, 0]
select select "RU"
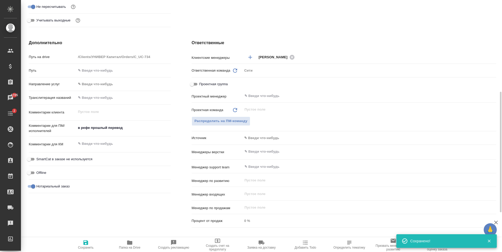
type textarea "x"
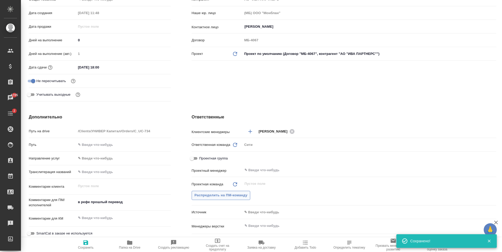
click at [232, 198] on span "Распределить на ПМ-команду" at bounding box center [220, 195] width 53 height 6
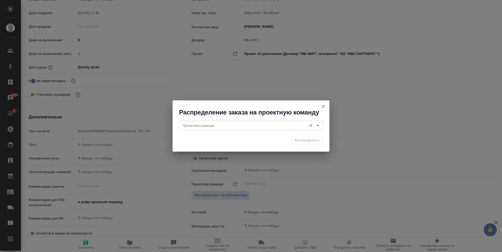
click at [229, 126] on input "Проектная команда" at bounding box center [242, 125] width 124 height 6
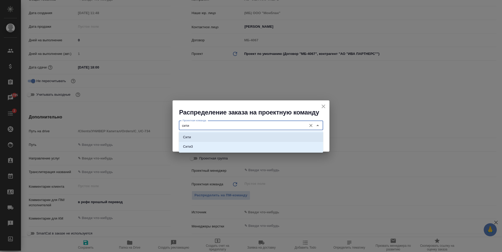
click at [233, 137] on li "Сити" at bounding box center [251, 137] width 144 height 9
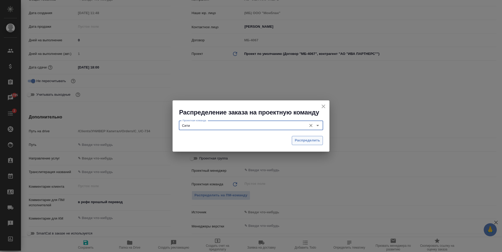
type input "Сити"
click at [302, 144] on button "Распределить" at bounding box center [307, 140] width 31 height 9
type textarea "x"
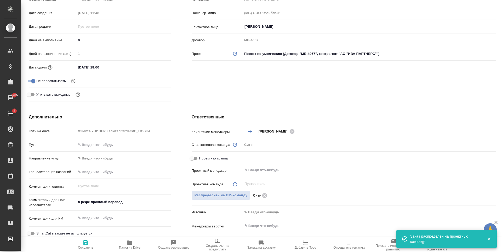
type textarea "x"
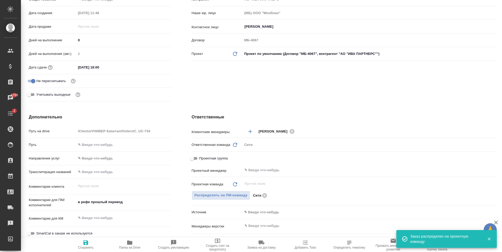
type textarea "x"
click at [263, 168] on input "text" at bounding box center [360, 170] width 233 height 6
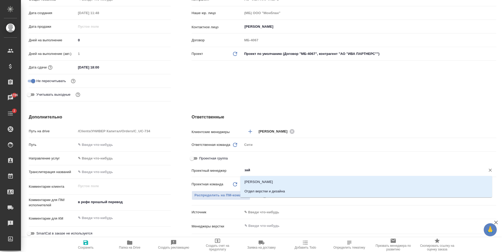
type input "зайц"
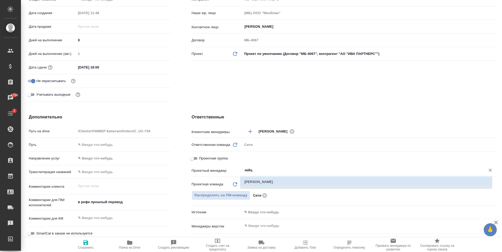
click at [267, 181] on li "[PERSON_NAME] [PERSON_NAME]" at bounding box center [366, 181] width 252 height 9
type textarea "x"
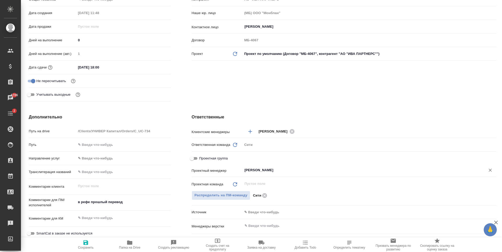
type input "[PERSON_NAME] [PERSON_NAME]"
click at [85, 242] on icon "button" at bounding box center [85, 242] width 5 height 5
type textarea "x"
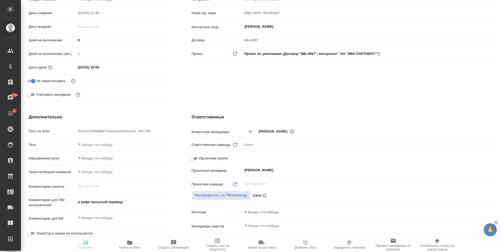
type textarea "x"
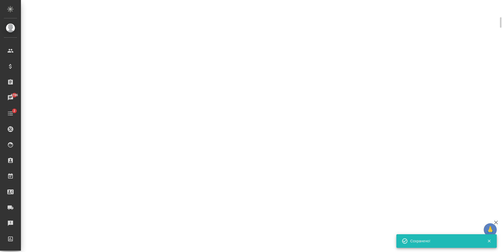
scroll to position [100, 0]
select select "RU"
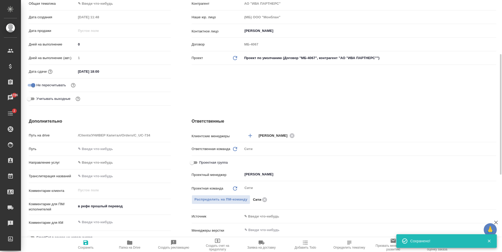
type textarea "x"
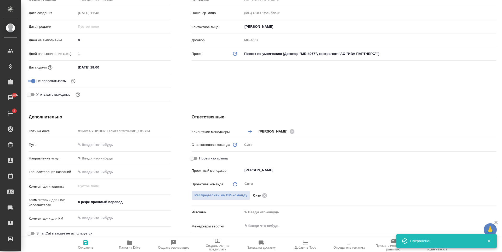
scroll to position [0, 0]
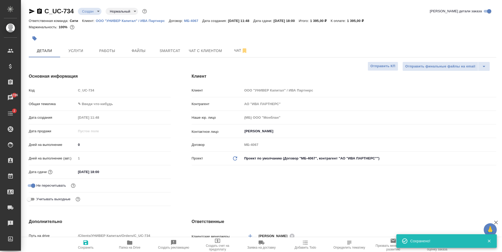
type textarea "x"
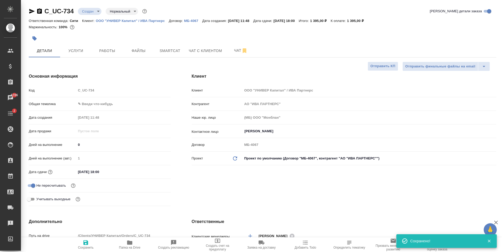
type textarea "x"
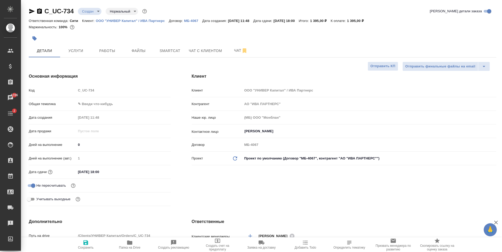
type textarea "x"
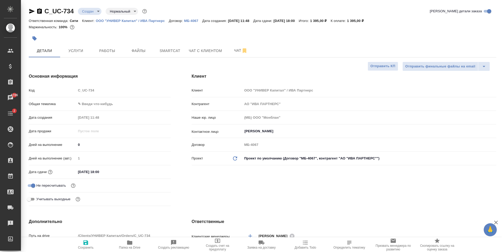
type textarea "x"
click at [128, 51] on span "Файлы" at bounding box center [138, 51] width 25 height 7
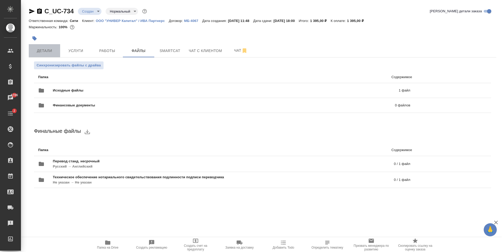
click at [55, 55] on button "Детали" at bounding box center [44, 50] width 31 height 13
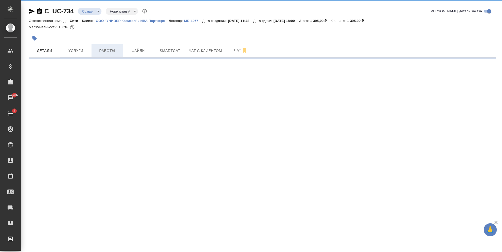
select select "RU"
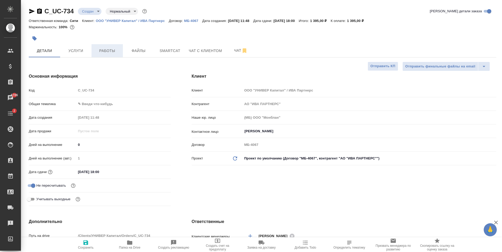
click at [98, 52] on span "Работы" at bounding box center [107, 51] width 25 height 7
type textarea "x"
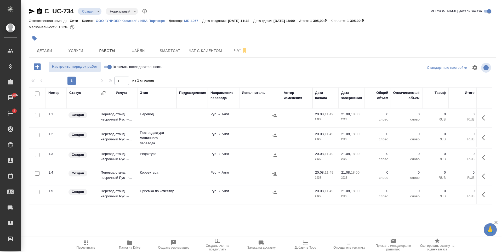
click at [36, 135] on input "checkbox" at bounding box center [37, 135] width 4 height 4
checkbox input "true"
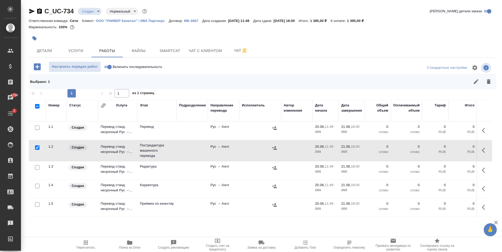
drag, startPoint x: 36, startPoint y: 168, endPoint x: 38, endPoint y: 185, distance: 17.6
click at [37, 168] on input "checkbox" at bounding box center [37, 167] width 4 height 4
checkbox input "true"
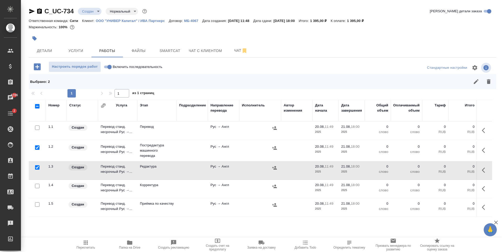
click at [36, 188] on input "checkbox" at bounding box center [37, 186] width 4 height 4
checkbox input "true"
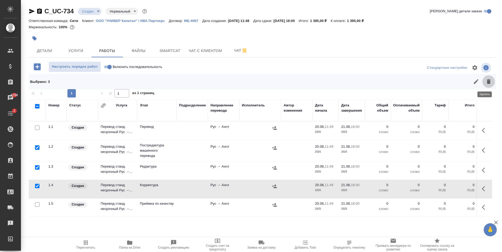
click at [486, 84] on icon "button" at bounding box center [488, 81] width 6 height 6
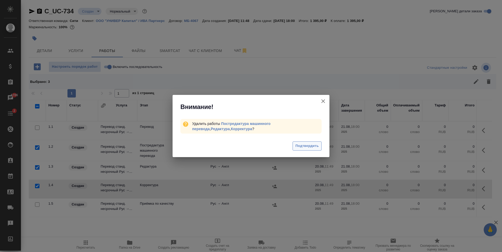
click at [313, 144] on span "Подтвердить" at bounding box center [306, 146] width 23 height 6
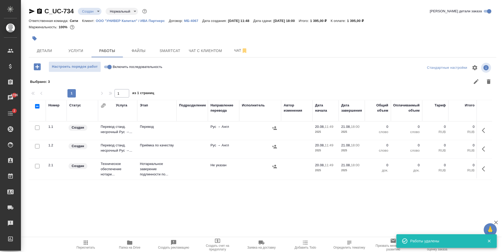
click at [479, 130] on button "button" at bounding box center [485, 130] width 13 height 13
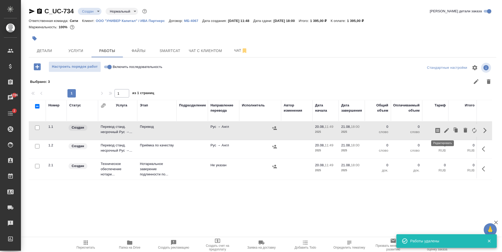
click at [443, 130] on icon "button" at bounding box center [446, 130] width 6 height 6
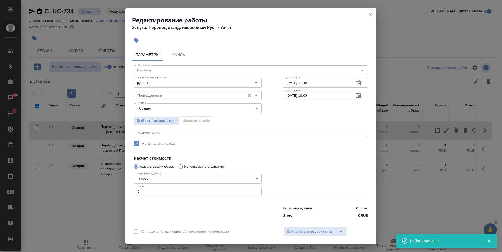
click at [165, 96] on input "Подразделение" at bounding box center [188, 95] width 107 height 6
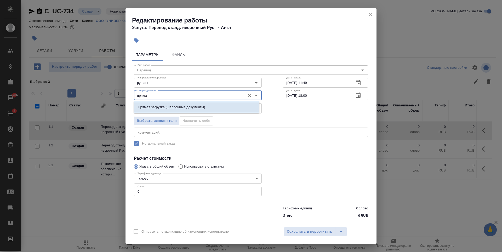
click at [191, 103] on li "Прямая загрузка (шаблонные документы)" at bounding box center [197, 106] width 126 height 9
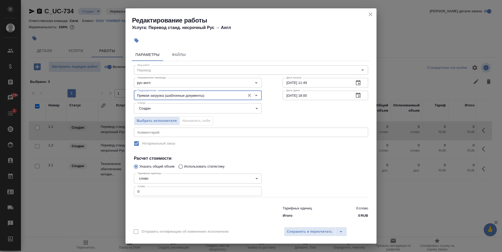
type input "Прямая загрузка (шаблонные документы)"
type input "1"
click at [254, 191] on input "1" at bounding box center [198, 191] width 128 height 9
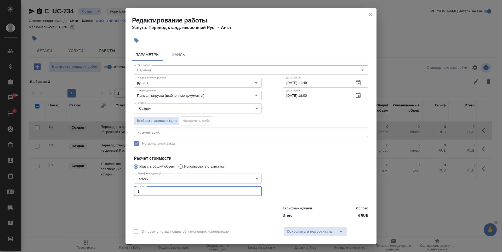
click at [356, 97] on icon "button" at bounding box center [358, 95] width 5 height 5
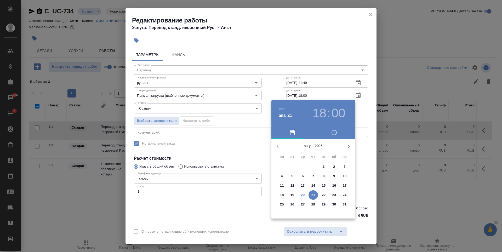
click at [319, 115] on h3 "18" at bounding box center [319, 113] width 14 height 15
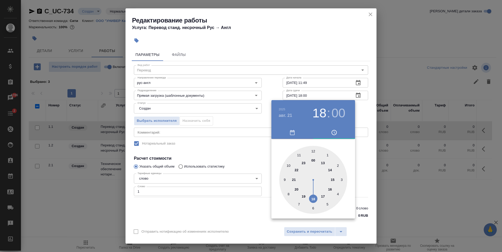
click at [298, 155] on div at bounding box center [313, 180] width 68 height 68
click at [317, 111] on h3 "11" at bounding box center [319, 113] width 14 height 15
drag, startPoint x: 287, startPoint y: 164, endPoint x: 292, endPoint y: 161, distance: 5.5
click at [288, 164] on div at bounding box center [313, 180] width 68 height 68
type input "21.08.2025 10:00"
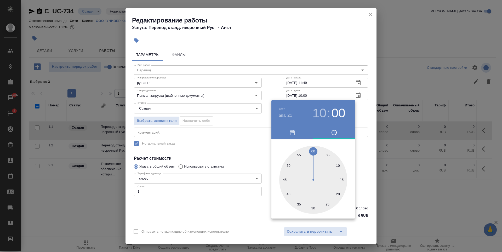
click at [219, 126] on div at bounding box center [251, 126] width 502 height 252
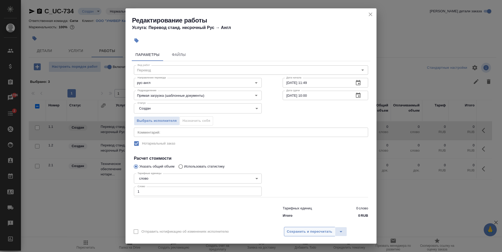
click at [313, 228] on button "Сохранить и пересчитать" at bounding box center [309, 231] width 51 height 9
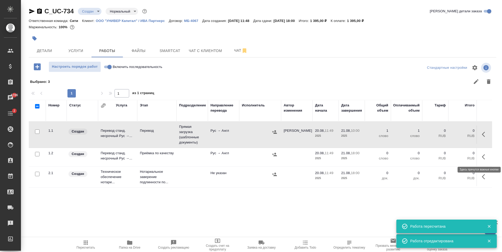
click at [482, 154] on icon "button" at bounding box center [485, 157] width 6 height 6
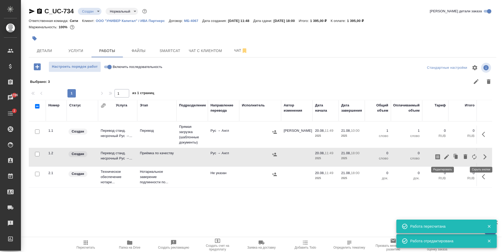
click at [443, 155] on icon "button" at bounding box center [446, 157] width 6 height 6
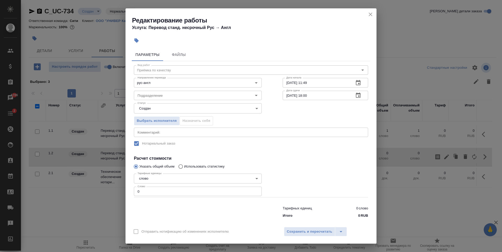
click at [355, 80] on icon "button" at bounding box center [358, 83] width 6 height 6
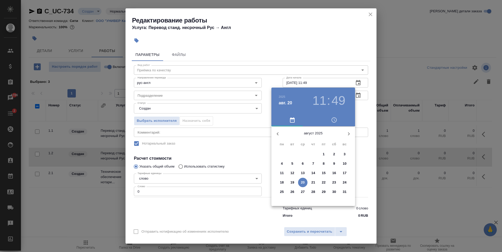
click at [312, 181] on p "21" at bounding box center [313, 182] width 4 height 5
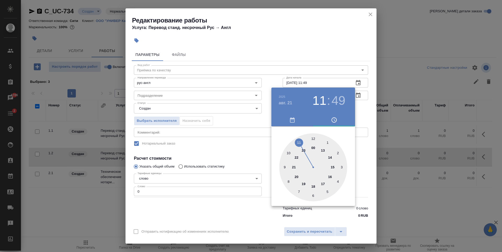
drag, startPoint x: 289, startPoint y: 152, endPoint x: 294, endPoint y: 149, distance: 6.1
click at [289, 152] on div at bounding box center [313, 167] width 68 height 68
click at [313, 137] on div at bounding box center [313, 167] width 68 height 68
type input "21.08.2025 10:00"
click at [265, 138] on div at bounding box center [251, 126] width 502 height 252
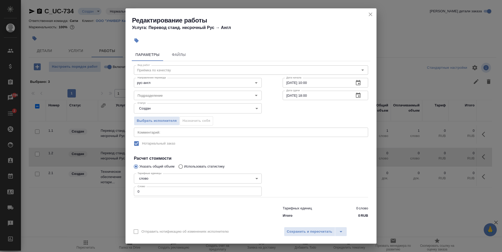
click at [306, 96] on input "21.08.2025 18:00" at bounding box center [316, 95] width 67 height 9
type input "21.08.2025 11:00"
click at [293, 231] on span "Сохранить и пересчитать" at bounding box center [309, 232] width 45 height 6
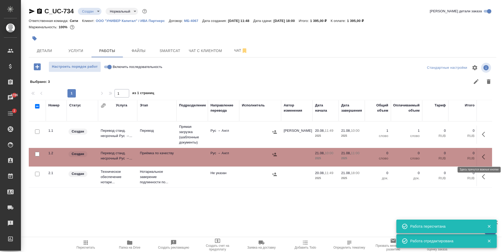
click at [482, 159] on icon "button" at bounding box center [485, 157] width 6 height 6
click at [444, 157] on icon "button" at bounding box center [446, 156] width 5 height 5
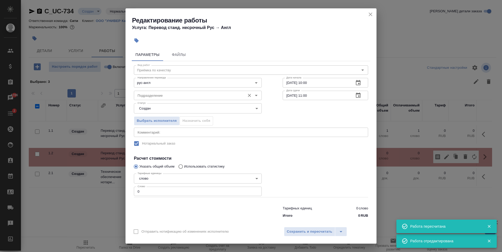
click at [158, 93] on input "Подразделение" at bounding box center [188, 95] width 107 height 6
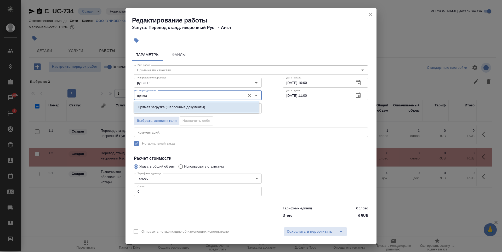
click at [189, 103] on li "Прямая загрузка (шаблонные документы)" at bounding box center [197, 106] width 126 height 9
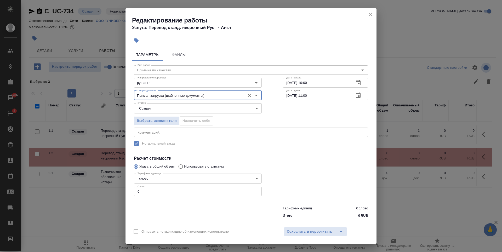
type input "Прямая загрузка (шаблонные документы)"
type input "1"
click at [253, 190] on input "1" at bounding box center [198, 191] width 128 height 9
click at [315, 231] on span "Сохранить и пересчитать" at bounding box center [309, 232] width 45 height 6
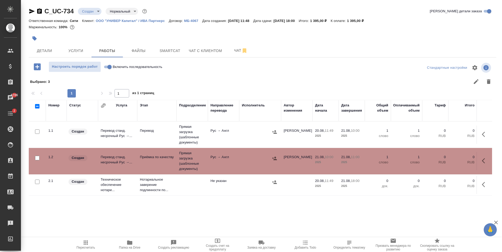
click at [88, 11] on body "🙏 .cls-1 fill:#fff; AWATERA Zaytseva Svetlana Клиенты Спецификации Заказы 6786 …" at bounding box center [251, 126] width 502 height 252
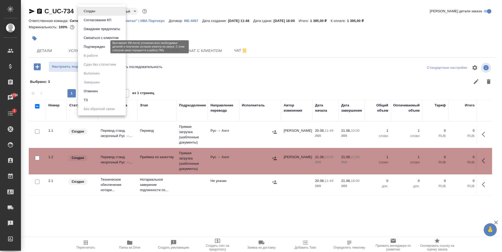
click at [96, 47] on button "Подтвержден" at bounding box center [94, 47] width 25 height 6
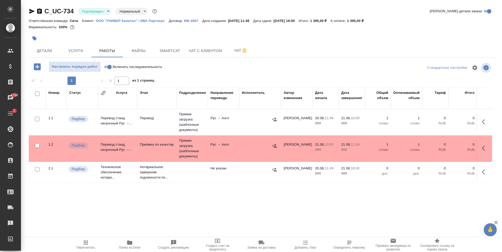
click at [105, 34] on div at bounding box center [185, 38] width 312 height 11
click at [51, 48] on span "Детали" at bounding box center [44, 51] width 25 height 7
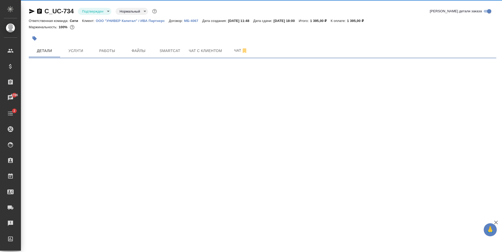
select select "RU"
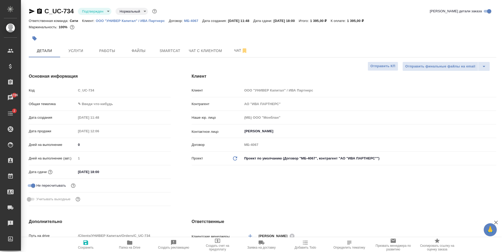
type textarea "x"
click at [70, 48] on span "Услуги" at bounding box center [75, 51] width 25 height 7
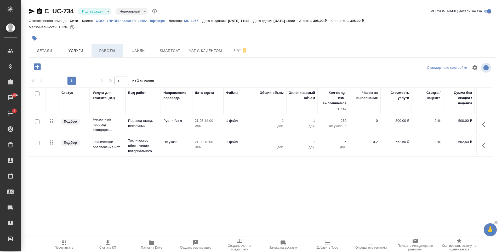
click at [105, 53] on span "Работы" at bounding box center [107, 51] width 25 height 7
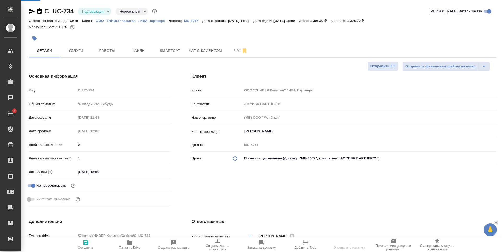
select select "RU"
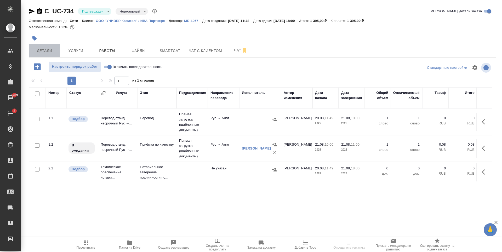
click at [53, 50] on span "Детали" at bounding box center [44, 51] width 25 height 7
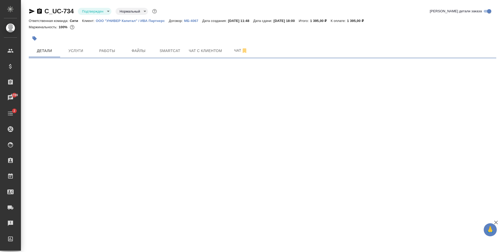
select select "RU"
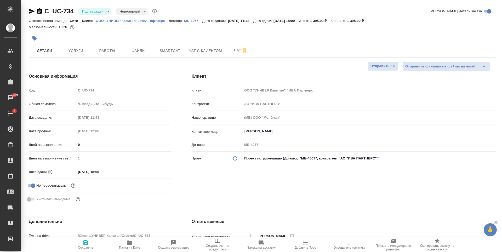
type textarea "x"
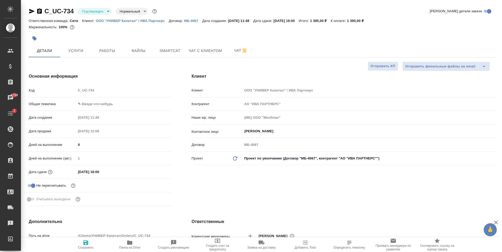
type textarea "x"
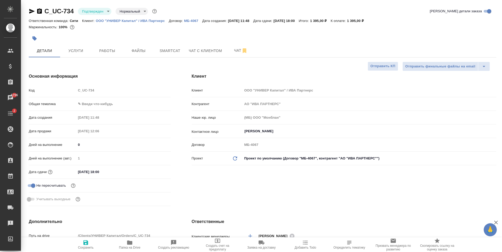
type textarea "x"
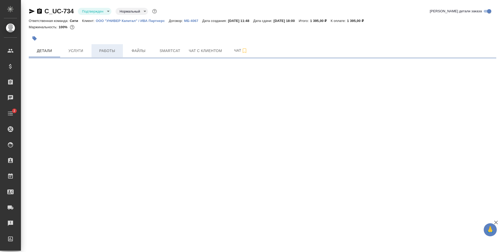
select select "RU"
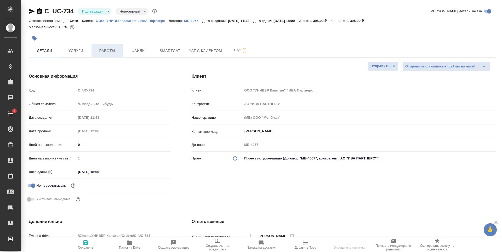
click at [98, 51] on span "Работы" at bounding box center [107, 51] width 25 height 7
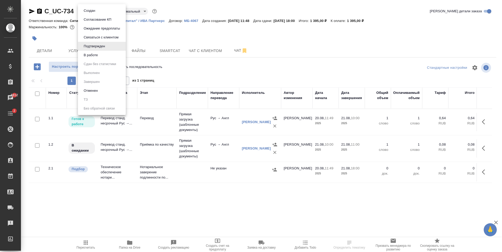
click at [92, 13] on body "🙏 .cls-1 fill:#fff; AWATERA [PERSON_NAME] Спецификации Заказы 6812 Чаты 2 Todo …" at bounding box center [251, 126] width 502 height 252
click at [100, 55] on li "В работе" at bounding box center [102, 55] width 48 height 9
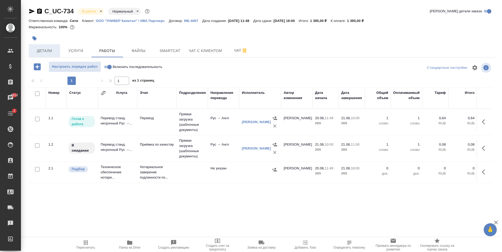
click at [55, 44] on button "Детали" at bounding box center [44, 50] width 31 height 13
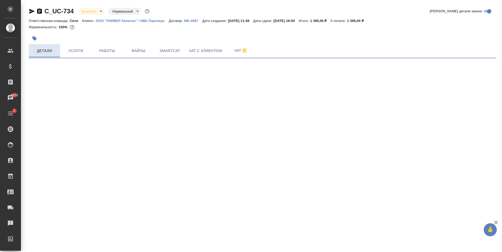
select select "RU"
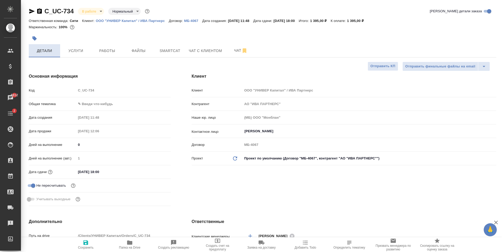
type textarea "x"
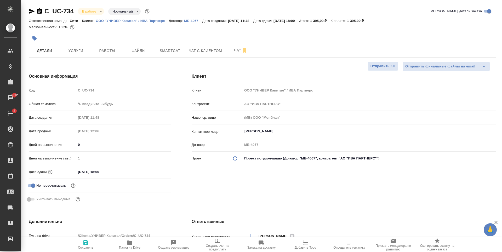
type textarea "x"
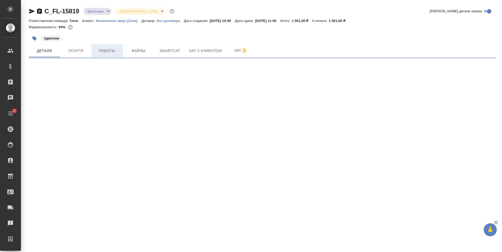
select select "RU"
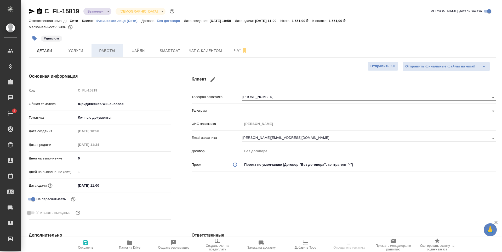
type textarea "x"
click at [100, 53] on span "Работы" at bounding box center [107, 51] width 25 height 7
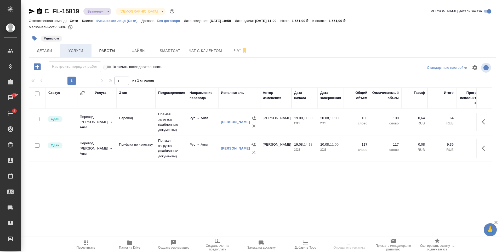
click at [82, 51] on span "Услуги" at bounding box center [75, 51] width 25 height 7
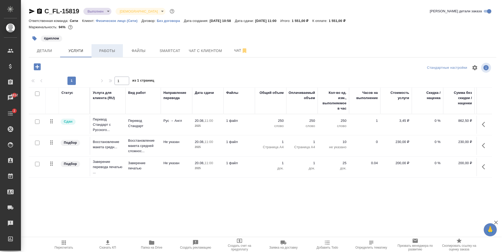
click at [102, 51] on span "Работы" at bounding box center [107, 51] width 25 height 7
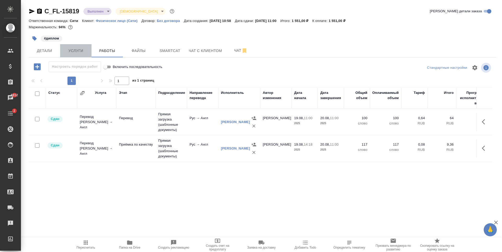
click at [80, 56] on button "Услуги" at bounding box center [75, 50] width 31 height 13
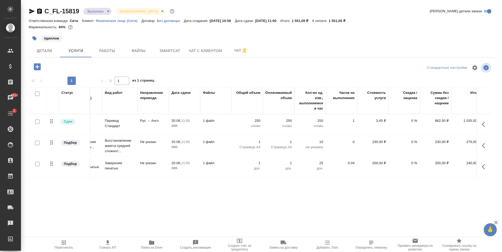
scroll to position [0, 30]
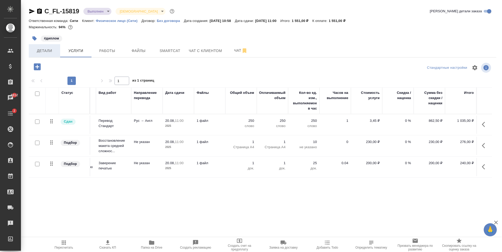
click at [48, 56] on button "Детали" at bounding box center [44, 50] width 31 height 13
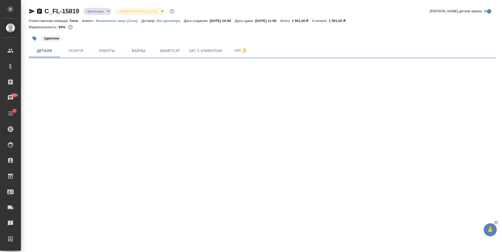
select select "RU"
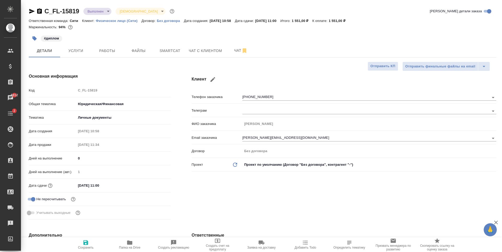
type textarea "x"
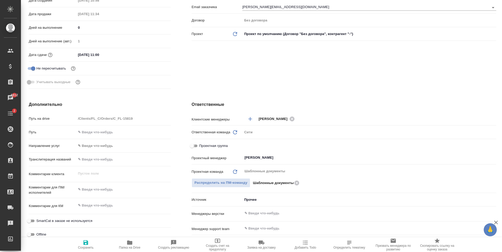
click at [193, 146] on input "Проектная группа" at bounding box center [191, 146] width 19 height 6
checkbox input "true"
type textarea "x"
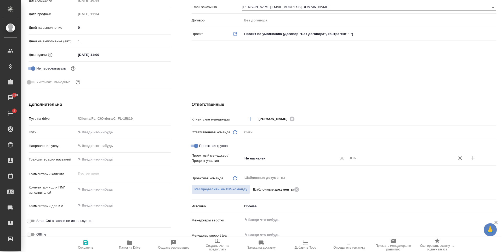
click at [266, 161] on input "Не назначен" at bounding box center [286, 158] width 85 height 6
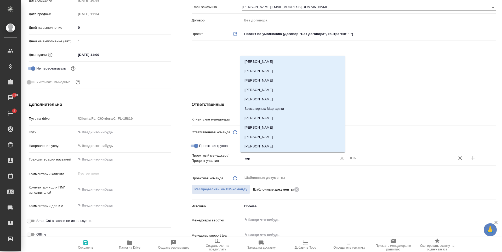
type input "тара"
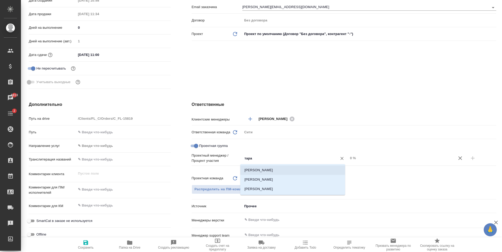
click at [281, 169] on li "Тарабановская Анастасия" at bounding box center [292, 169] width 105 height 9
type textarea "x"
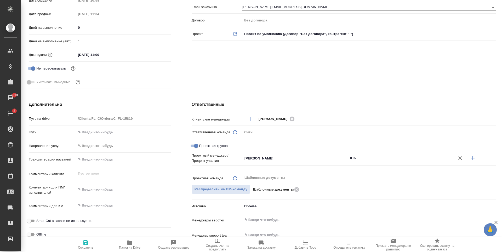
click at [348, 157] on input "0 %" at bounding box center [401, 158] width 106 height 8
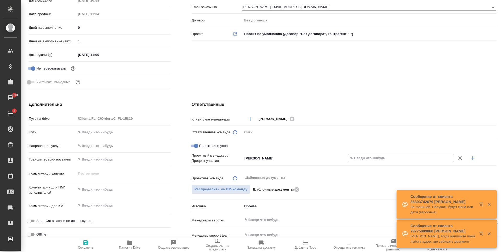
type textarea "x"
type input "8 %"
type textarea "x"
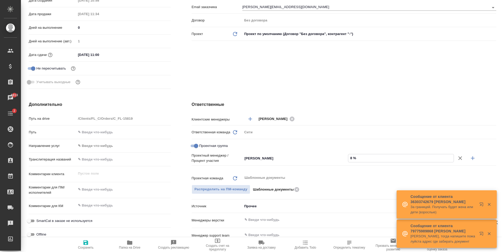
type textarea "x"
type input "85 %"
type textarea "x"
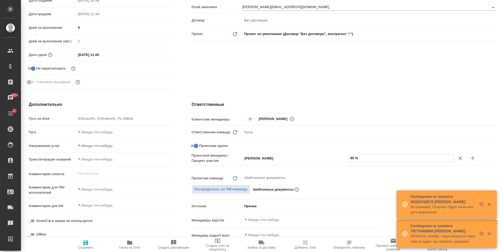
type textarea "x"
type input "85 %"
click at [471, 157] on icon "button" at bounding box center [472, 158] width 6 height 6
type textarea "x"
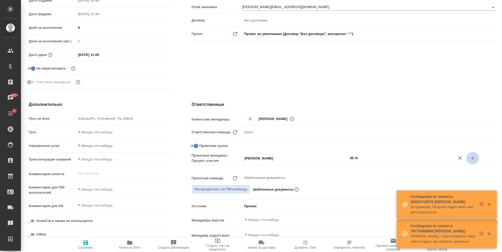
type textarea "x"
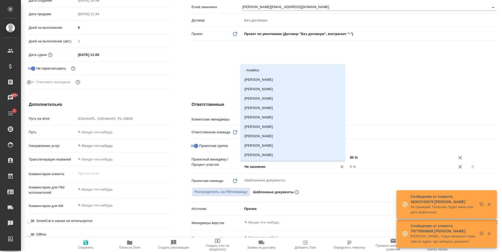
click at [255, 167] on input "Не назначен" at bounding box center [286, 167] width 85 height 6
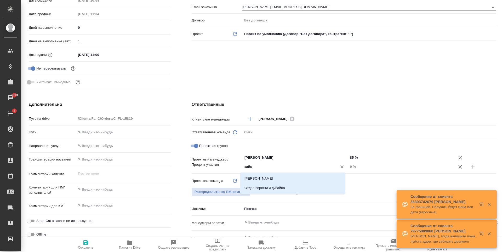
type input "зайце"
click at [271, 175] on li "[PERSON_NAME] [PERSON_NAME]" at bounding box center [292, 178] width 105 height 9
type textarea "x"
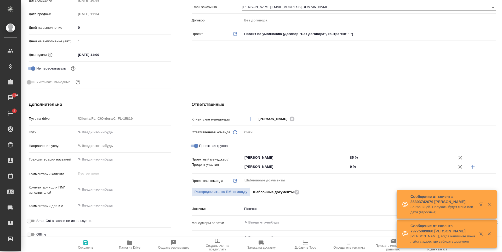
click at [350, 165] on input "0 %" at bounding box center [401, 167] width 106 height 8
type textarea "x"
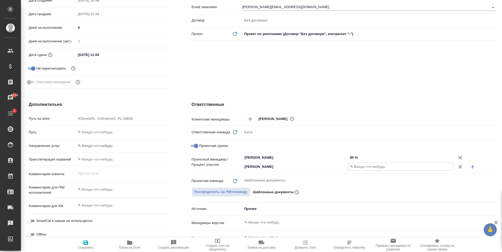
type textarea "x"
type input "15 %"
type textarea "x"
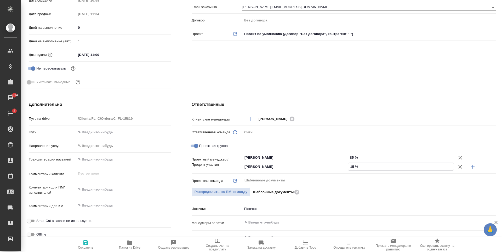
type textarea "x"
type input "15 %"
click at [317, 136] on div "Сити" at bounding box center [369, 132] width 254 height 9
click at [84, 241] on icon "button" at bounding box center [85, 242] width 5 height 5
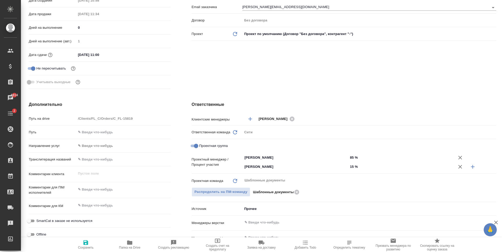
type textarea "x"
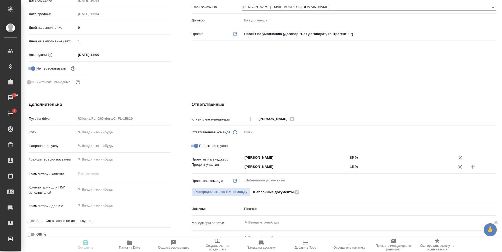
type textarea "x"
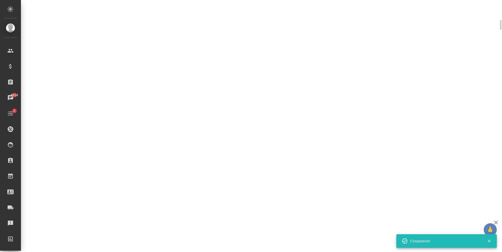
scroll to position [126, 0]
select select "RU"
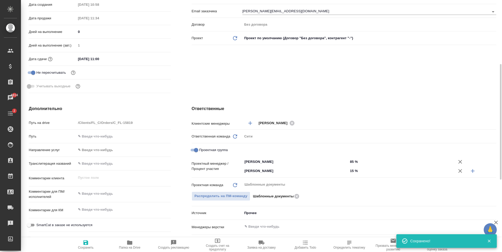
type textarea "x"
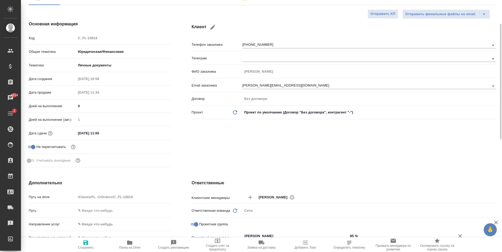
scroll to position [0, 0]
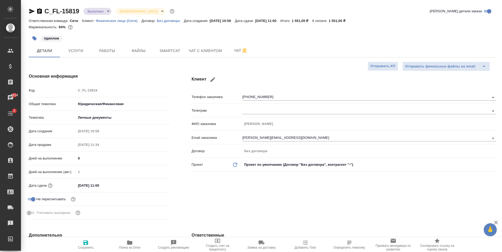
type textarea "x"
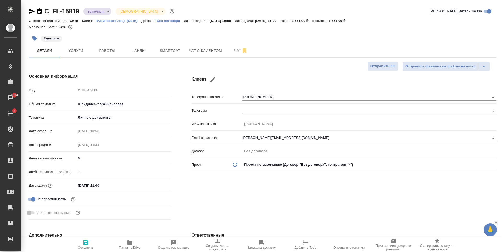
type textarea "x"
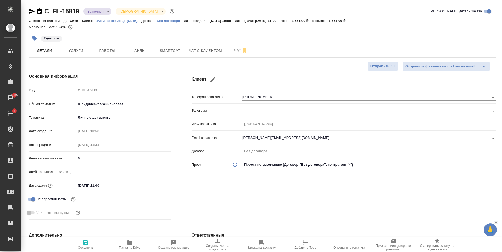
type textarea "x"
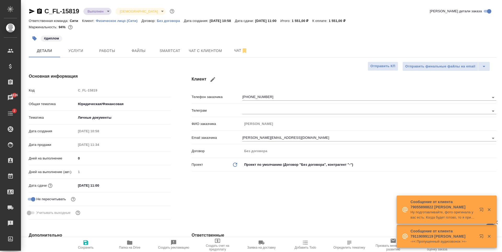
type textarea "x"
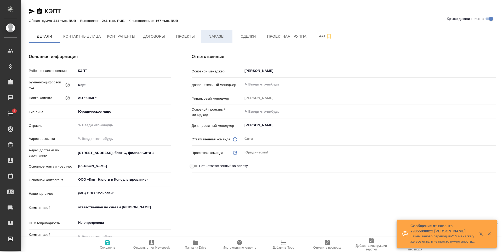
type textarea "x"
click at [218, 38] on span "Заказы" at bounding box center [216, 36] width 25 height 7
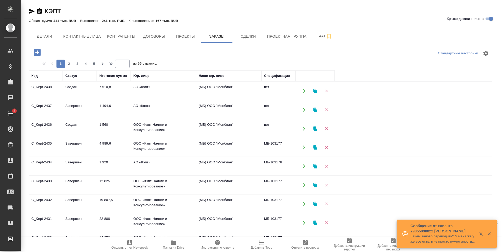
click at [38, 53] on icon "button" at bounding box center [37, 52] width 7 height 7
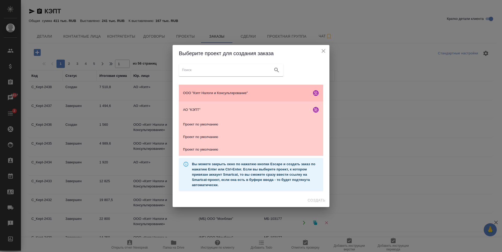
click at [233, 93] on span "ООО "Кэпт Налоги и Консультирование"" at bounding box center [246, 92] width 126 height 5
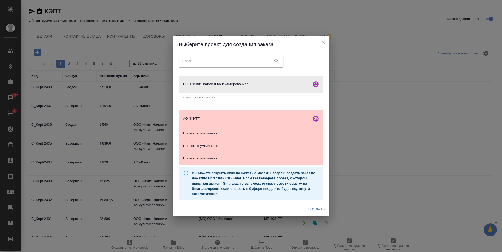
click at [320, 210] on span "Создать" at bounding box center [317, 209] width 18 height 7
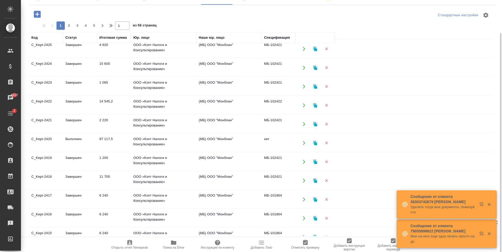
scroll to position [297, 0]
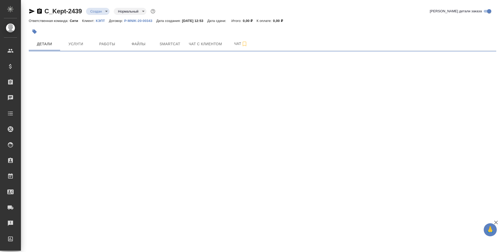
select select "RU"
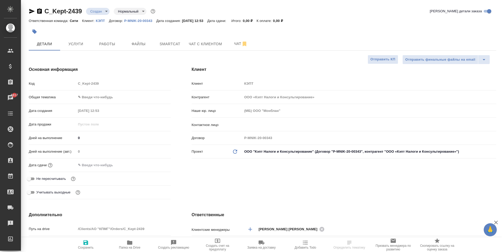
select select "RU"
type textarea "x"
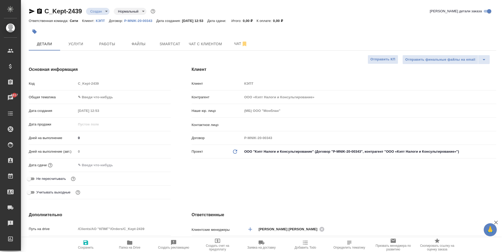
type textarea "x"
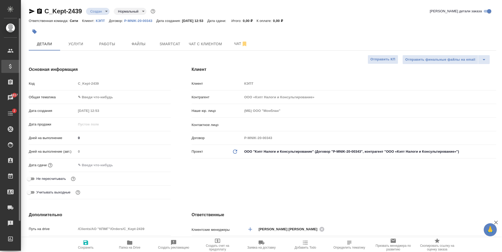
type textarea "x"
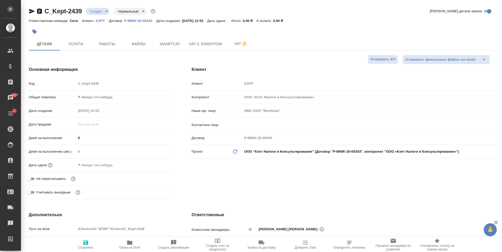
type textarea "x"
click at [73, 47] on span "Услуги" at bounding box center [75, 44] width 25 height 7
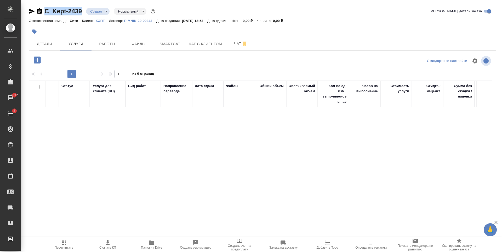
drag, startPoint x: 45, startPoint y: 15, endPoint x: 81, endPoint y: 16, distance: 36.1
click at [81, 16] on div "C_Kept-2439 Создан new Нормальный normal Кратко детали заказа" at bounding box center [262, 12] width 467 height 10
copy link "C_Kept-2439"
click at [95, 148] on div "Статус Услуга для клиента (RU) Вид работ Направление перевода Дата сдачи Файлы …" at bounding box center [260, 136] width 463 height 112
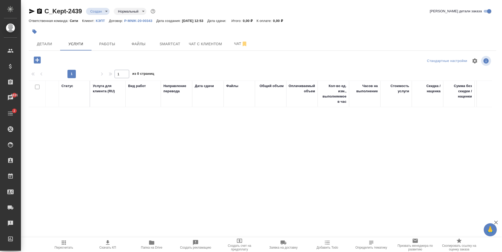
click at [37, 57] on icon "button" at bounding box center [37, 59] width 7 height 7
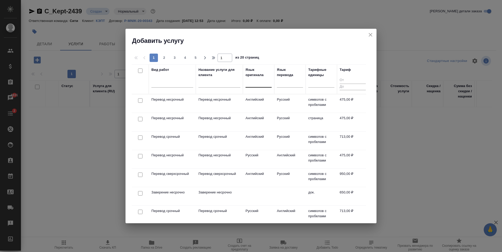
click at [249, 84] on div at bounding box center [258, 82] width 26 height 8
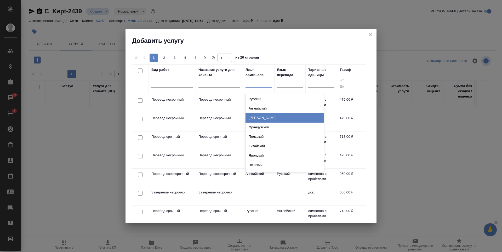
click at [267, 117] on div "[PERSON_NAME]" at bounding box center [284, 117] width 78 height 9
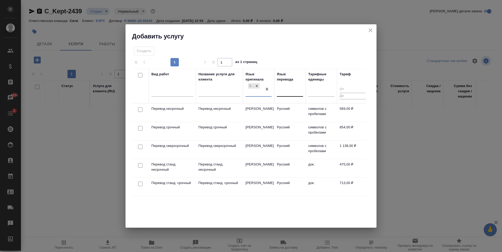
click at [286, 92] on div at bounding box center [290, 92] width 26 height 8
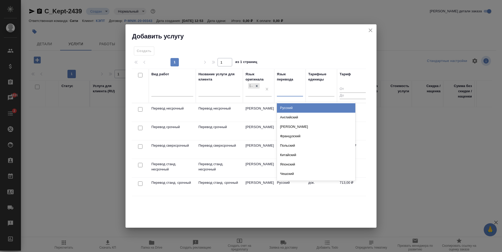
click at [289, 105] on div "Русский" at bounding box center [316, 107] width 78 height 9
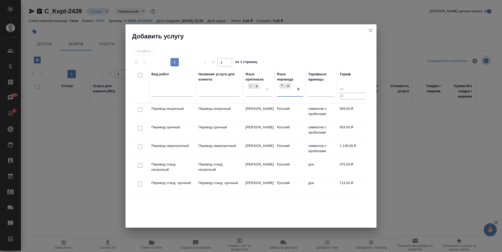
click at [141, 110] on input "checkbox" at bounding box center [140, 109] width 4 height 4
checkbox input "true"
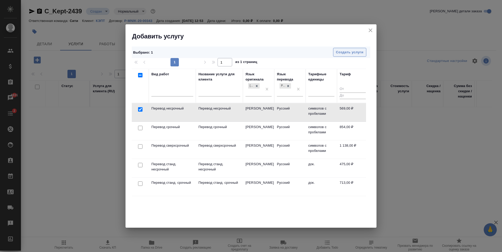
click at [340, 50] on span "Создать услуги" at bounding box center [349, 52] width 27 height 6
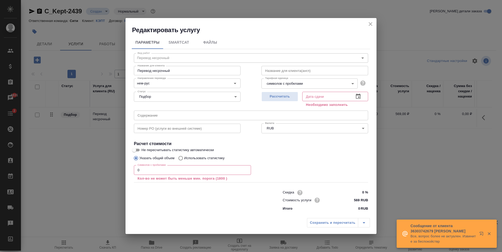
click at [217, 170] on input "0" at bounding box center [192, 169] width 117 height 9
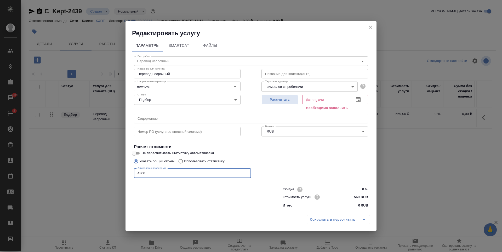
type input "4300"
click at [358, 99] on icon "button" at bounding box center [358, 99] width 6 height 6
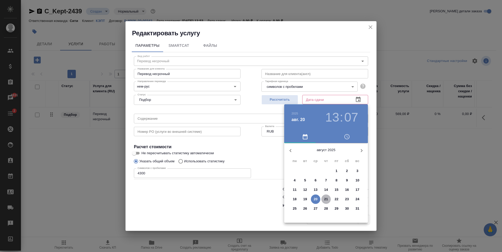
click at [325, 199] on p "21" at bounding box center [326, 199] width 4 height 5
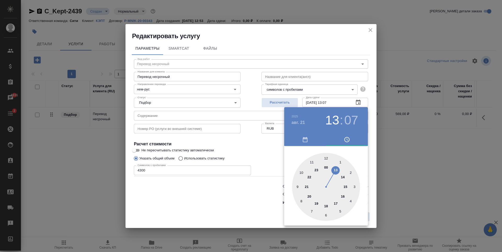
click at [301, 173] on div at bounding box center [326, 187] width 68 height 68
click at [327, 158] on div at bounding box center [326, 187] width 68 height 68
type input "21.08.2025 10:00"
click at [266, 144] on div at bounding box center [251, 126] width 502 height 252
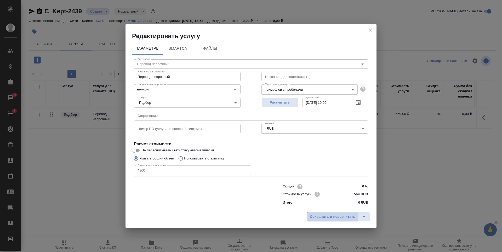
click at [325, 215] on span "Сохранить и пересчитать" at bounding box center [332, 217] width 45 height 6
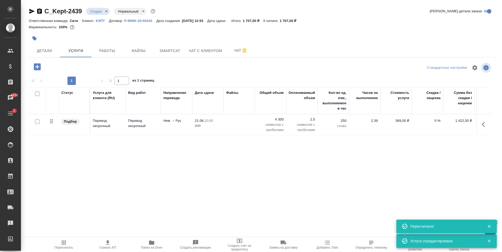
click at [281, 119] on p "4 300" at bounding box center [270, 119] width 26 height 5
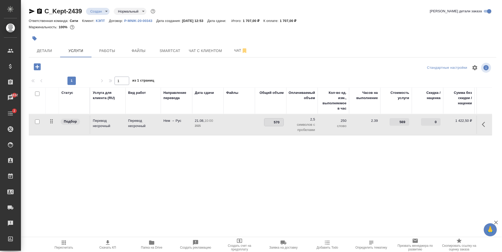
type input "5700"
click at [279, 146] on div "Статус Услуга для клиента (RU) Вид работ Направление перевода Дата сдачи Файлы …" at bounding box center [260, 143] width 463 height 112
click at [80, 68] on span "Сохранить и пересчитать" at bounding box center [73, 66] width 45 height 6
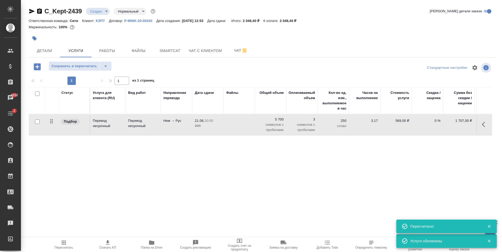
click at [42, 64] on button "button" at bounding box center [37, 66] width 14 height 11
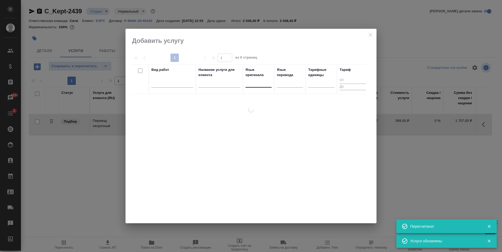
click at [251, 86] on div at bounding box center [258, 82] width 26 height 8
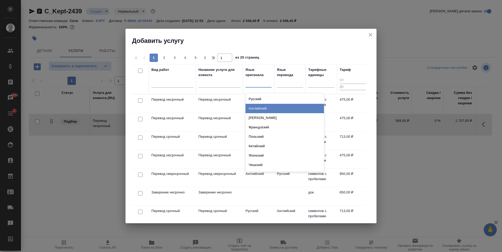
click at [268, 105] on div "Английский" at bounding box center [284, 108] width 78 height 9
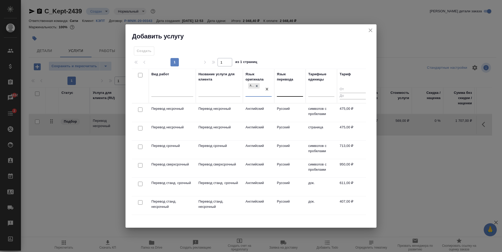
click at [289, 90] on div at bounding box center [290, 92] width 26 height 8
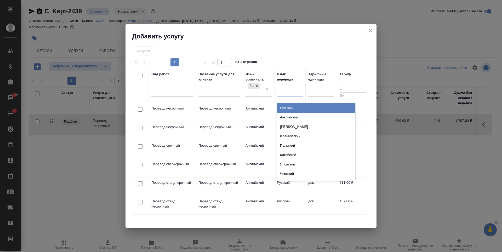
click at [287, 107] on div "Русский" at bounding box center [316, 107] width 78 height 9
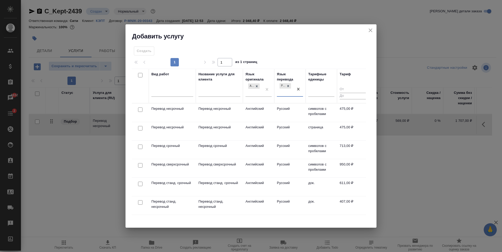
click at [140, 108] on input "checkbox" at bounding box center [140, 109] width 4 height 4
checkbox input "true"
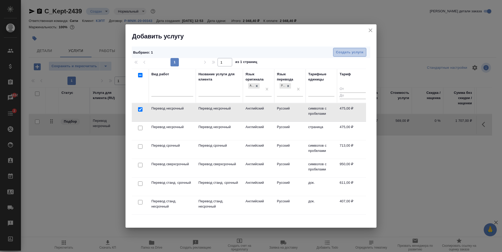
click at [356, 50] on span "Создать услуги" at bounding box center [349, 52] width 27 height 6
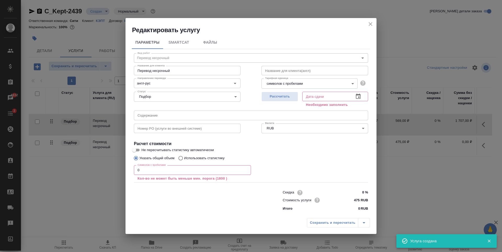
click at [187, 169] on input "0" at bounding box center [192, 169] width 117 height 9
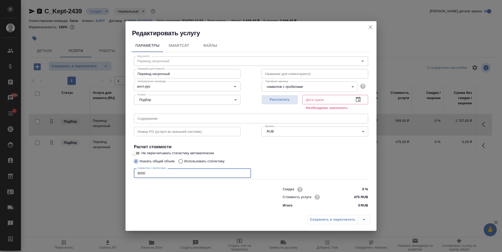
type input "8000"
click at [360, 98] on icon "button" at bounding box center [358, 99] width 5 height 5
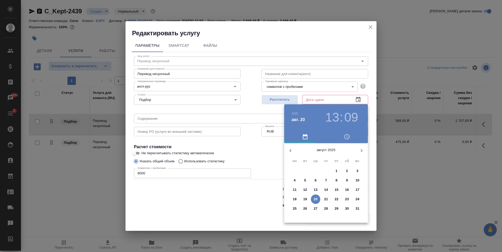
click at [327, 198] on p "21" at bounding box center [326, 199] width 4 height 5
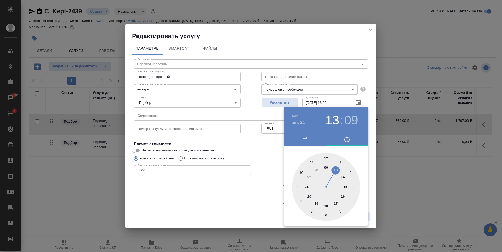
click at [337, 202] on div at bounding box center [326, 187] width 68 height 68
click at [327, 157] on div at bounding box center [326, 187] width 68 height 68
type input "21.08.2025 17:00"
click at [257, 142] on div at bounding box center [251, 126] width 502 height 252
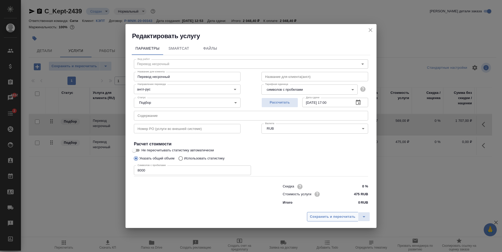
click at [312, 214] on button "Сохранить и пересчитать" at bounding box center [332, 216] width 51 height 9
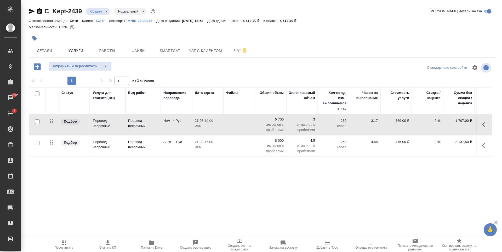
click at [179, 163] on div "Статус Услуга для клиента (RU) Вид работ Направление перевода Дата сдачи Файлы …" at bounding box center [260, 143] width 463 height 112
click at [142, 66] on div "Сохранить и пересчитать" at bounding box center [107, 66] width 156 height 11
click at [62, 64] on span "Сохранить и пересчитать" at bounding box center [73, 66] width 45 height 6
click at [147, 48] on span "Файлы" at bounding box center [138, 51] width 25 height 7
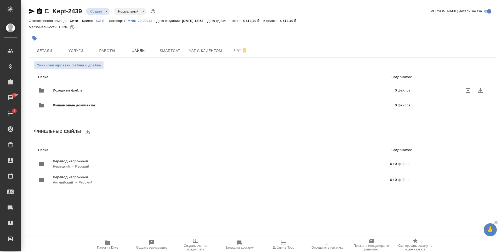
click at [467, 92] on icon "uploadFiles" at bounding box center [468, 90] width 6 height 6
click at [0, 0] on input "uploadFiles" at bounding box center [0, 0] width 0 height 0
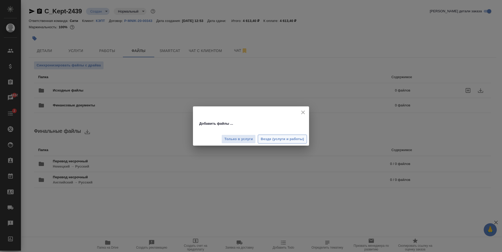
click at [265, 140] on span "Везде (услуги и работы)" at bounding box center [282, 139] width 43 height 6
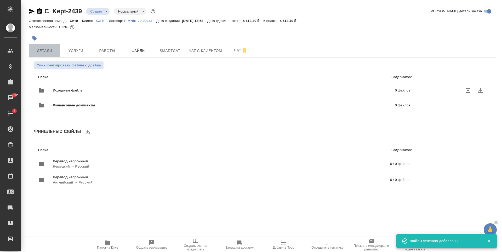
click at [40, 49] on span "Детали" at bounding box center [44, 51] width 25 height 7
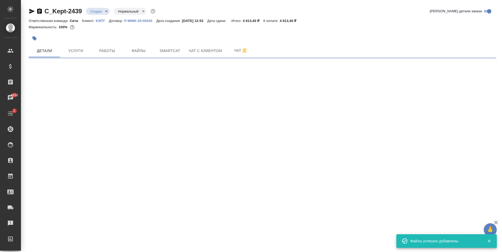
select select "RU"
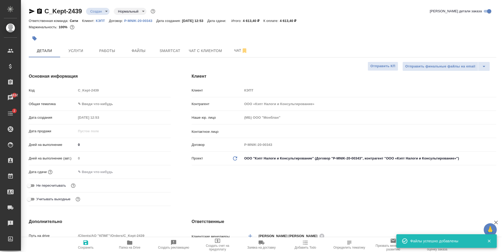
type textarea "x"
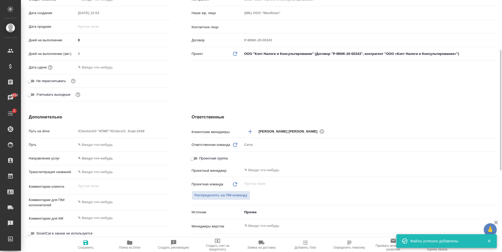
click at [96, 63] on div "Дата сдачи" at bounding box center [100, 67] width 142 height 9
click at [110, 69] on input "text" at bounding box center [99, 68] width 46 height 8
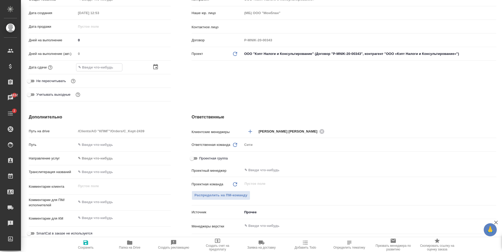
click at [153, 66] on icon "button" at bounding box center [155, 67] width 6 height 6
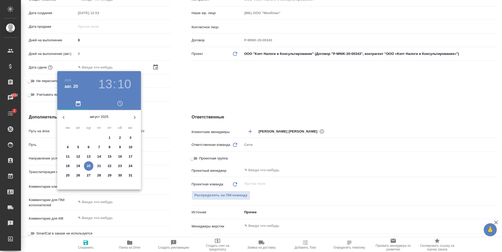
click at [122, 84] on h3 "10" at bounding box center [124, 84] width 14 height 15
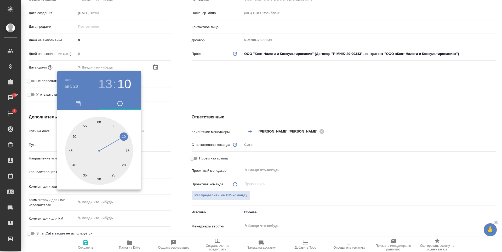
click at [123, 166] on div at bounding box center [99, 151] width 68 height 68
type input "20.08.2025 13:20"
type textarea "x"
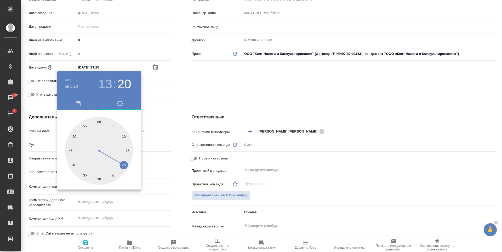
click at [194, 91] on div at bounding box center [251, 126] width 502 height 252
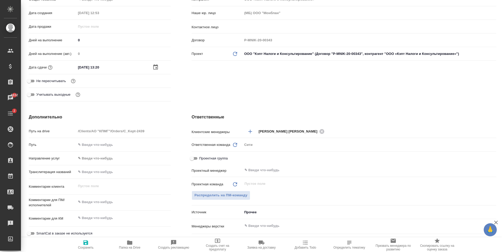
click at [33, 80] on input "Не пересчитывать" at bounding box center [29, 81] width 19 height 6
checkbox input "true"
type textarea "x"
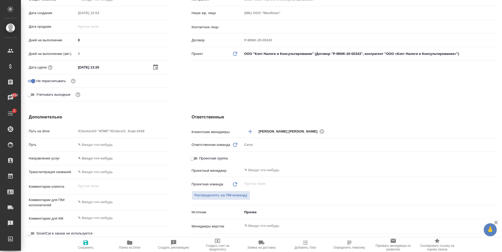
scroll to position [183, 0]
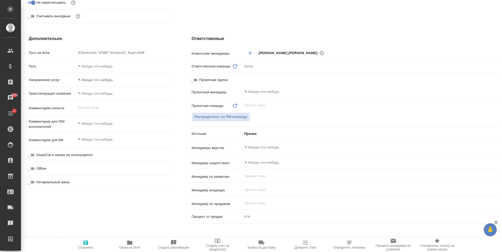
type textarea "x"
click at [111, 121] on textarea at bounding box center [123, 123] width 95 height 9
type textarea "x"
type textarea "с"
type textarea "x"
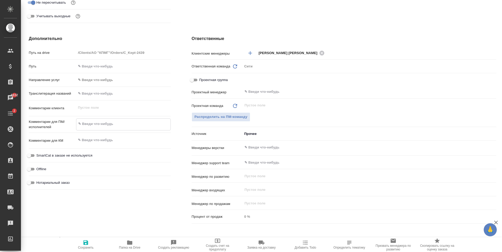
type textarea "x"
type textarea "сд"
type textarea "x"
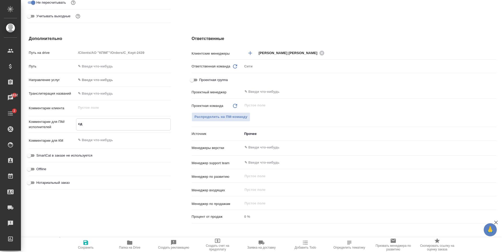
type textarea "сде"
type textarea "x"
type textarea "сдел"
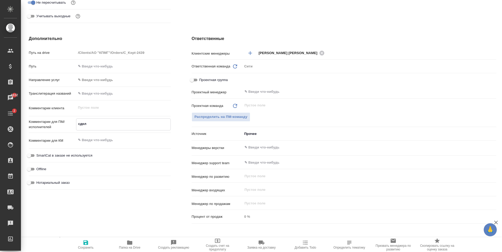
type textarea "x"
type textarea "сдела"
type textarea "x"
type textarea "сделай"
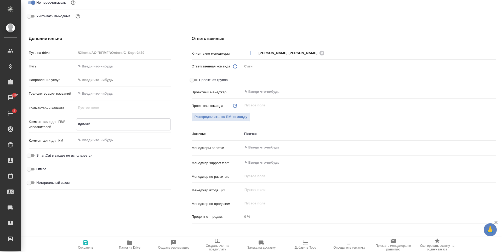
type textarea "x"
type textarea "сделайт"
type textarea "x"
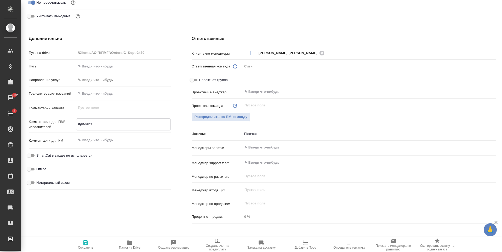
type textarea "сделайте"
type textarea "x"
type textarea "сделайте"
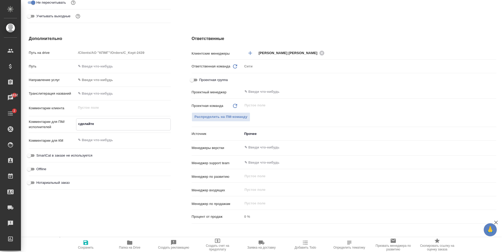
type textarea "x"
type textarea "сделайте т"
type textarea "x"
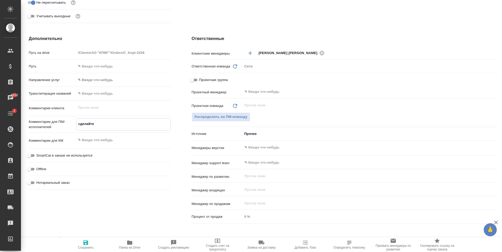
type textarea "x"
type textarea "сделайте ти"
type textarea "x"
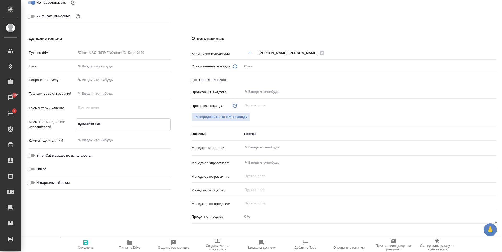
type textarea "сделайте тике"
type textarea "x"
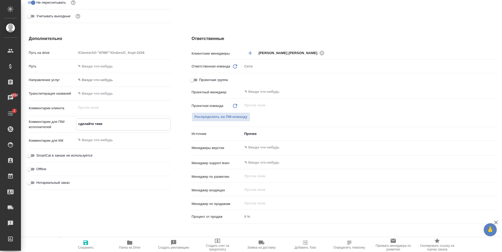
type textarea "сделайте тикет"
type textarea "x"
type textarea "сделайте тикет,"
type textarea "x"
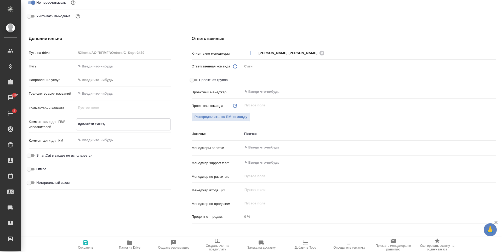
type textarea "x"
type textarea "сделайте тикет,"
type textarea "x"
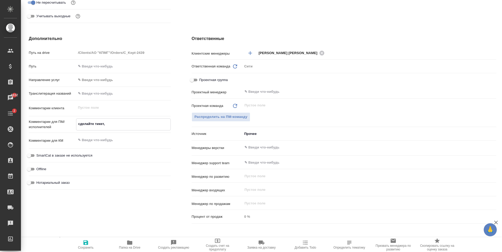
type textarea "x"
type textarea "сделайте тикет, п"
type textarea "x"
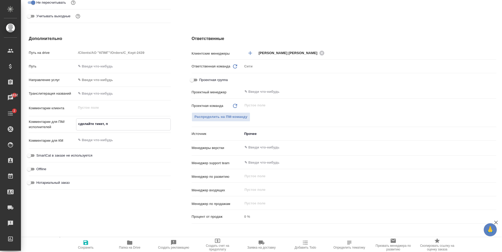
type textarea "x"
type textarea "сделайте тикет, пл"
type textarea "x"
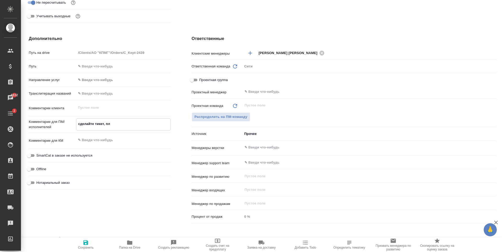
type textarea "сделайте тикет, пли"
type textarea "x"
type textarea "сделайте тикет, плиз"
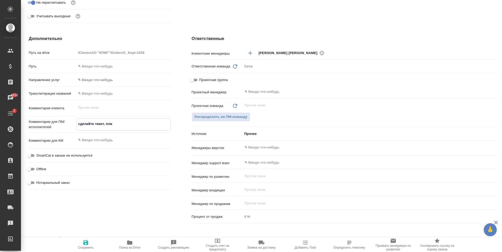
type textarea "x"
type textarea "сделайте тикет, плиз"
type textarea "x"
click at [82, 240] on span "Сохранить" at bounding box center [86, 244] width 38 height 10
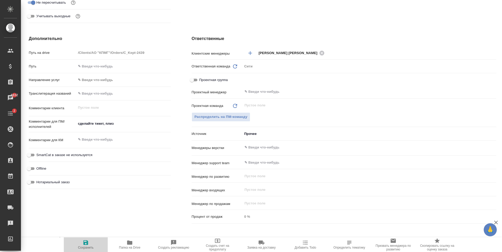
type textarea "x"
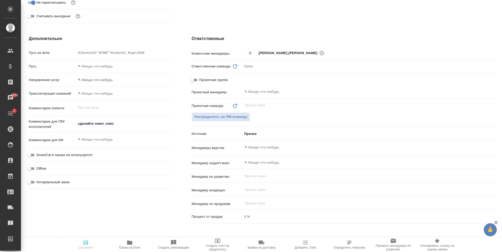
type textarea "x"
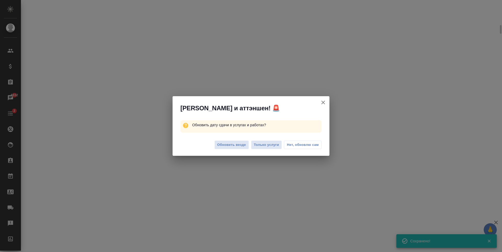
select select "RU"
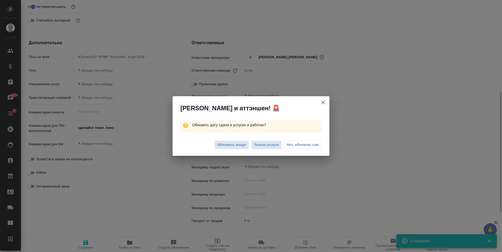
type textarea "x"
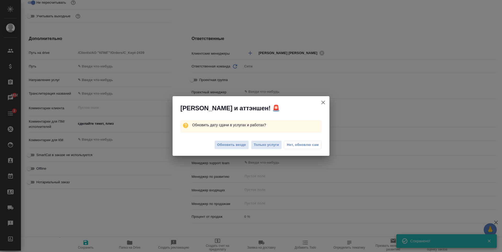
click at [296, 145] on span "Нет, обновлю сам" at bounding box center [303, 144] width 32 height 5
type textarea "x"
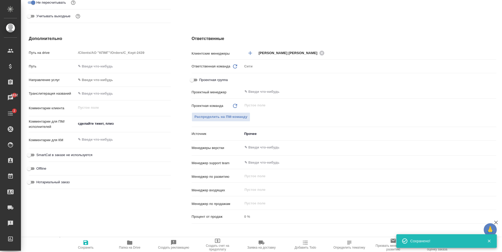
click at [269, 148] on input "text" at bounding box center [360, 147] width 233 height 6
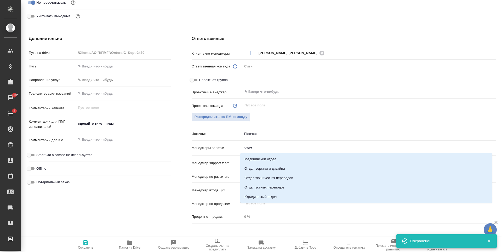
type input "отдел"
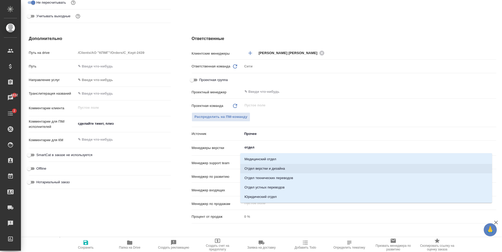
click at [270, 169] on li "Отдел верстки и дизайна" at bounding box center [366, 168] width 252 height 9
type textarea "x"
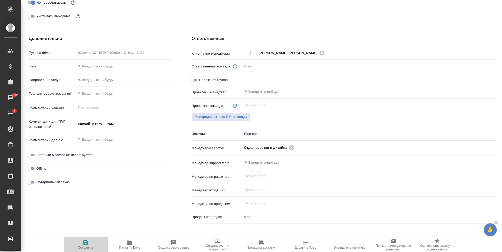
click at [80, 244] on span "Сохранить" at bounding box center [86, 244] width 38 height 10
type textarea "x"
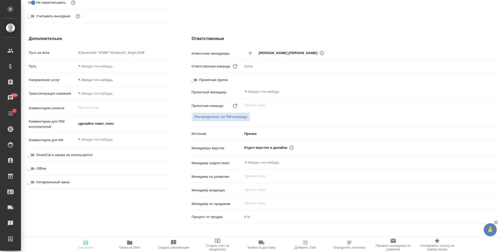
type textarea "x"
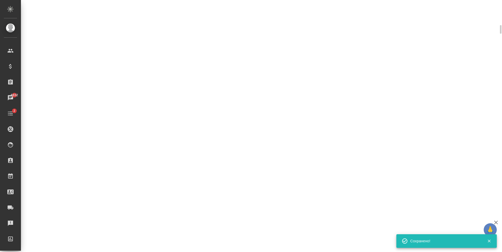
scroll to position [179, 0]
select select "RU"
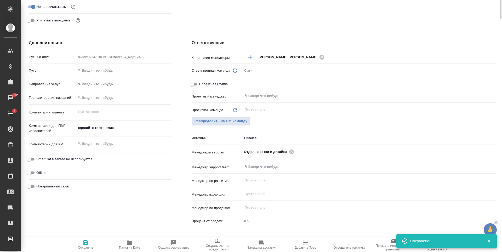
scroll to position [0, 0]
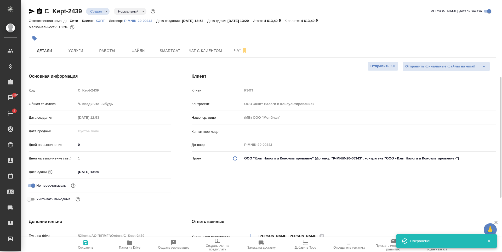
type textarea "x"
click at [96, 11] on body "🙏 .cls-1 fill:#fff; AWATERA Zaytseva Svetlana Клиенты Спецификации Заказы 6832 …" at bounding box center [251, 126] width 502 height 252
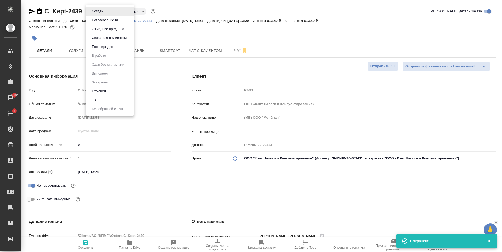
click at [106, 101] on li "ТЗ" at bounding box center [110, 100] width 48 height 9
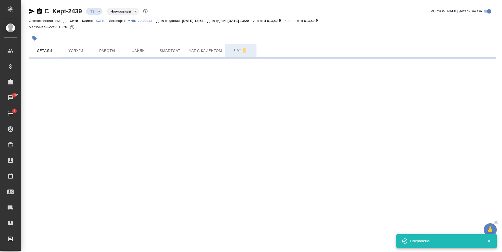
select select "RU"
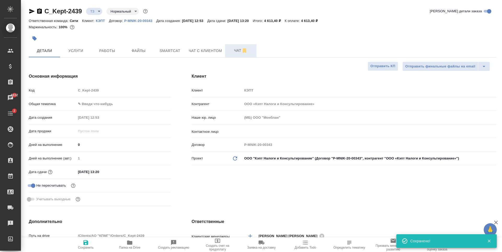
type textarea "x"
click at [237, 54] on span "Чат" at bounding box center [240, 50] width 25 height 7
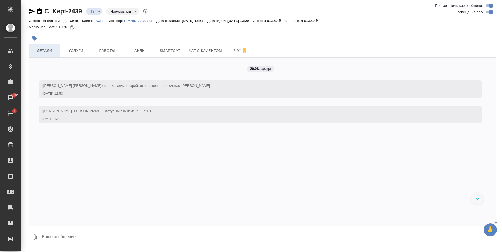
click at [49, 49] on span "Детали" at bounding box center [44, 51] width 25 height 7
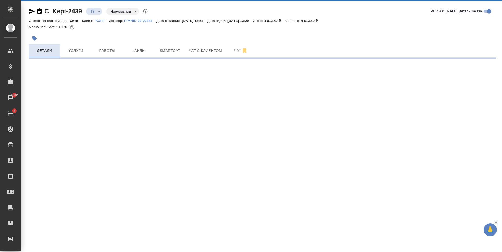
select select "RU"
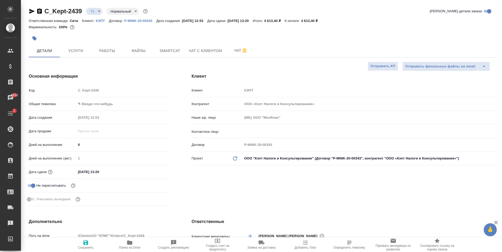
type textarea "x"
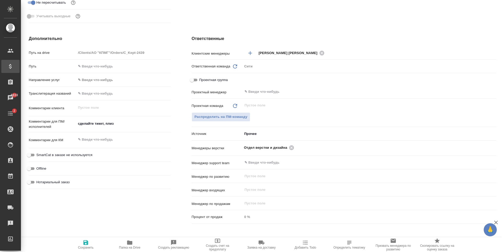
type textarea "x"
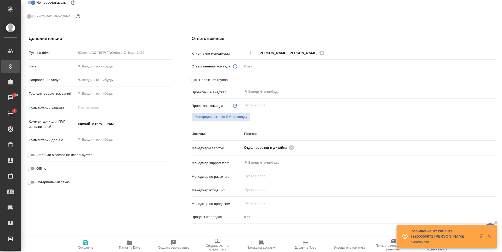
type textarea "x"
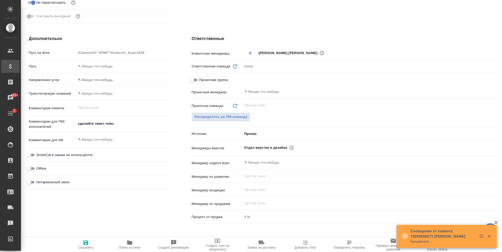
type textarea "x"
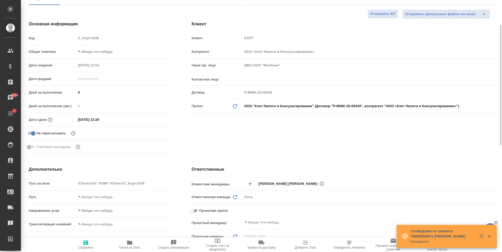
scroll to position [0, 0]
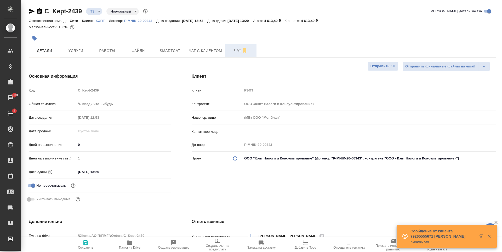
click at [233, 48] on span "Чат" at bounding box center [240, 50] width 25 height 7
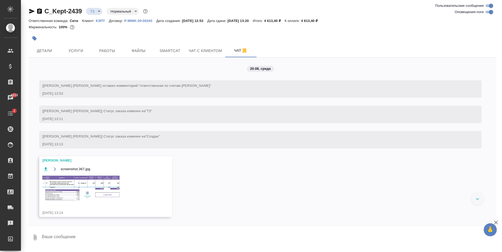
click at [85, 187] on img at bounding box center [81, 188] width 78 height 26
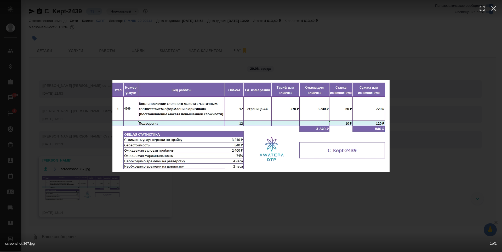
click at [192, 50] on div "screenshot.367.jpg 1 of 1" at bounding box center [251, 126] width 502 height 252
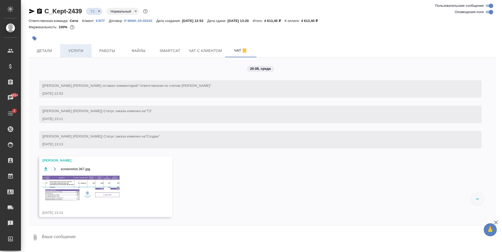
click at [83, 46] on button "Услуги" at bounding box center [75, 50] width 31 height 13
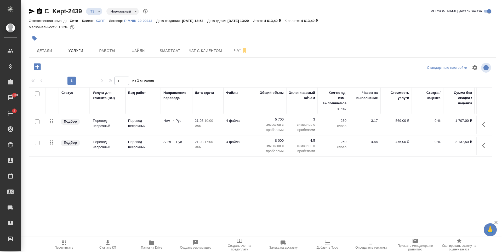
click at [40, 67] on icon "button" at bounding box center [37, 66] width 7 height 7
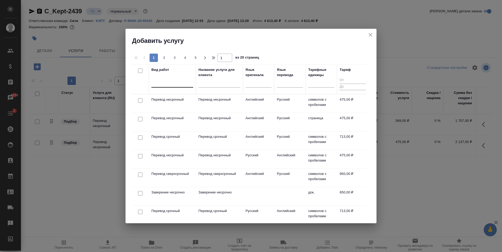
click at [170, 84] on div at bounding box center [172, 82] width 42 height 8
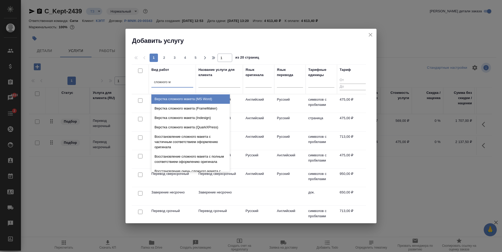
type input "сложного ма"
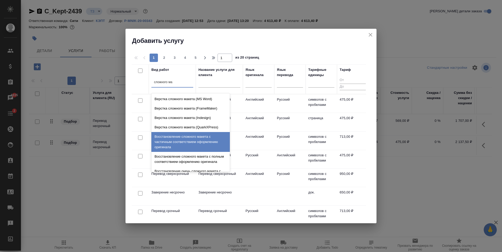
click at [193, 146] on div "Восстановление сложного макета с частичным соответствием оформлению оригинала" at bounding box center [190, 142] width 78 height 20
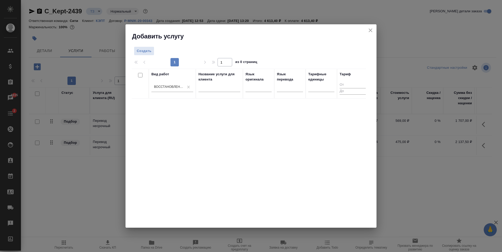
drag, startPoint x: 241, startPoint y: 136, endPoint x: 228, endPoint y: 117, distance: 23.4
click at [241, 136] on div "Вид работ Восстановление сложного макета с частичным соответствием оформлению о…" at bounding box center [249, 147] width 234 height 157
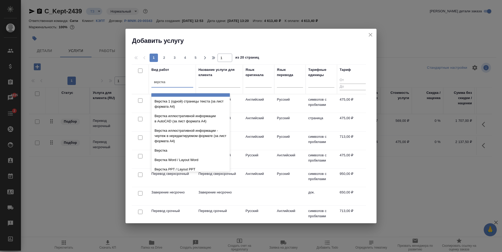
scroll to position [314, 0]
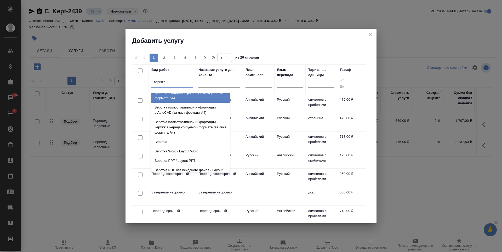
type input "верстка"
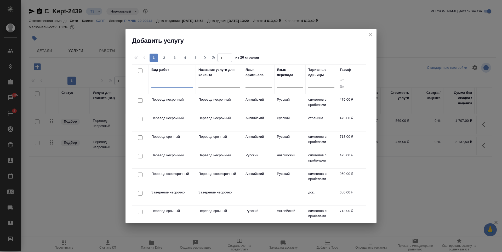
click at [371, 35] on icon "close" at bounding box center [370, 35] width 4 height 4
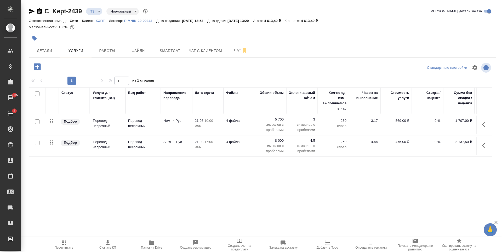
click at [37, 64] on icon "button" at bounding box center [37, 66] width 7 height 7
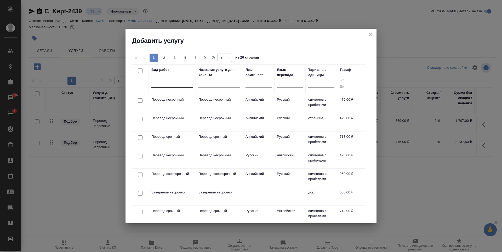
click at [169, 83] on div at bounding box center [172, 82] width 42 height 8
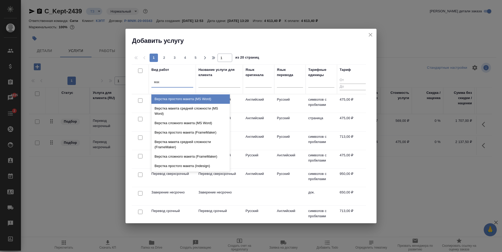
type input "маке"
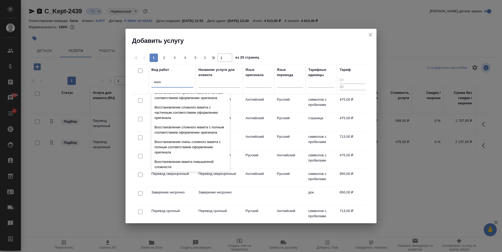
scroll to position [157, 0]
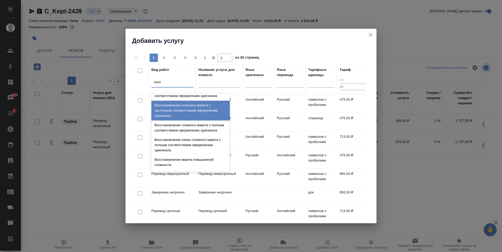
click at [195, 120] on div "Восстановление сложного макета с частичным соответствием оформлению оригинала" at bounding box center [190, 111] width 78 height 20
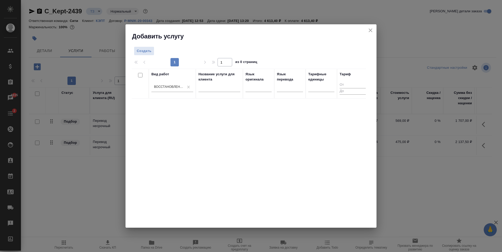
click at [214, 147] on div "Вид работ Восстановление сложного макета с частичным соответствием оформлению о…" at bounding box center [249, 147] width 234 height 157
click at [370, 33] on icon "close" at bounding box center [370, 30] width 6 height 6
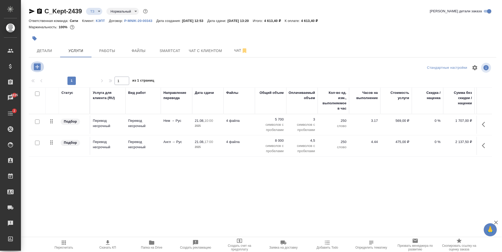
click at [37, 66] on icon "button" at bounding box center [37, 66] width 9 height 9
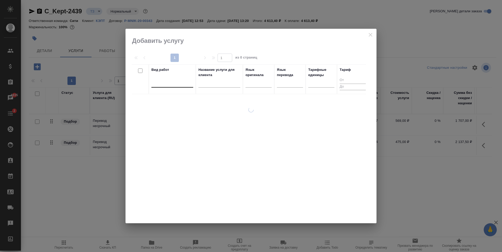
click at [163, 80] on div at bounding box center [172, 82] width 42 height 8
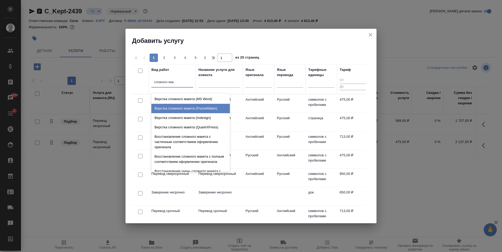
type input "сложного маке"
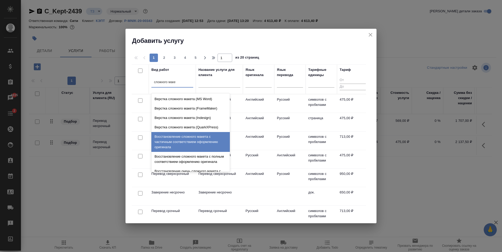
click at [186, 143] on div "Восстановление сложного макета с частичным соответствием оформлению оригинала" at bounding box center [190, 142] width 78 height 20
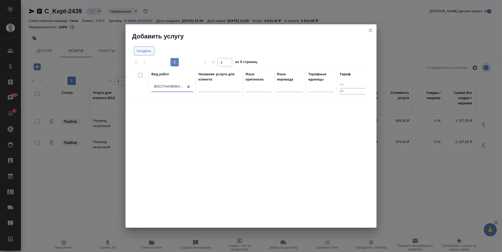
click at [148, 49] on span "Создать" at bounding box center [144, 51] width 15 height 6
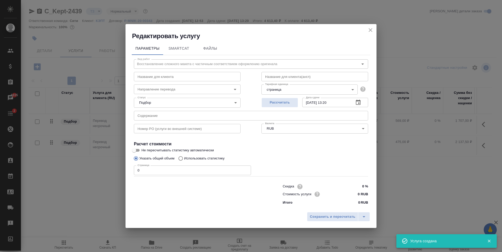
click at [186, 174] on input "0" at bounding box center [192, 169] width 117 height 9
click at [186, 170] on input "0" at bounding box center [192, 169] width 117 height 9
type input "12"
click at [318, 218] on span "Сохранить и пересчитать" at bounding box center [332, 217] width 45 height 6
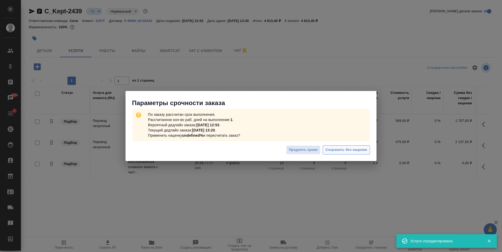
click at [333, 148] on span "Сохранить без наценки" at bounding box center [346, 150] width 42 height 6
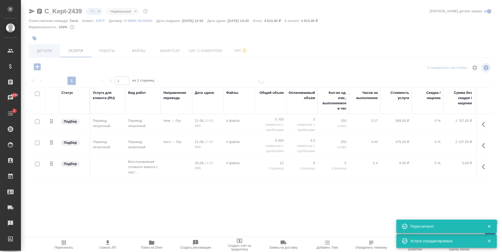
click at [47, 54] on div at bounding box center [261, 106] width 481 height 213
type input "new"
type input "urgent"
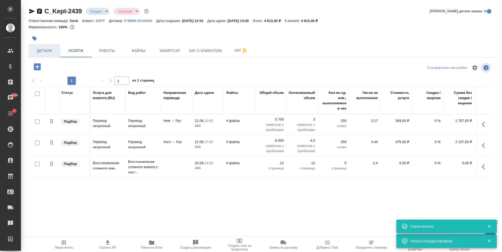
click at [41, 56] on button "Детали" at bounding box center [44, 50] width 31 height 13
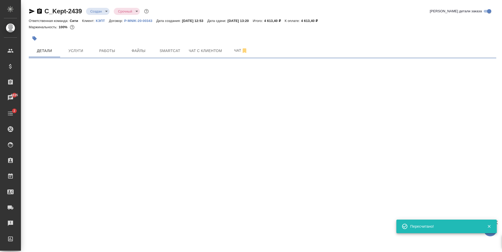
select select "RU"
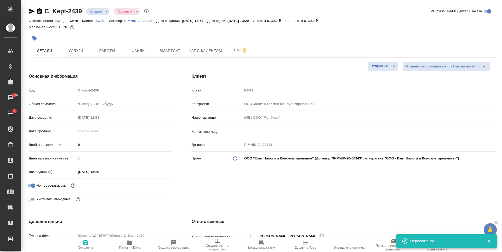
type textarea "x"
click at [124, 174] on div "20.08.2025 13:20" at bounding box center [123, 172] width 95 height 8
click at [91, 171] on input "20.08.2025 13:20" at bounding box center [99, 172] width 46 height 8
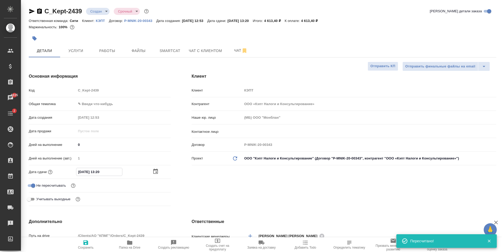
click at [148, 168] on div "20.08.2025 13:20" at bounding box center [123, 172] width 95 height 8
click at [152, 170] on icon "button" at bounding box center [155, 172] width 6 height 6
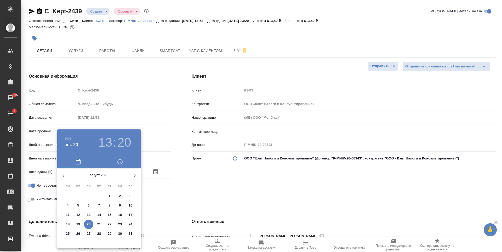
click at [110, 224] on p "22" at bounding box center [110, 224] width 4 height 5
type input "22.08.2025 13:20"
type textarea "x"
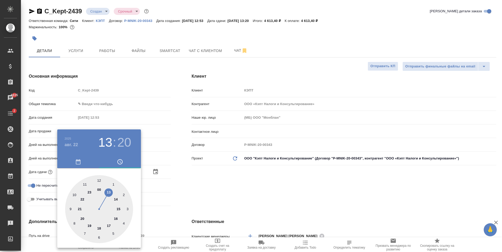
click at [99, 180] on div at bounding box center [99, 209] width 68 height 68
type input "22.08.2025 12:20"
type textarea "x"
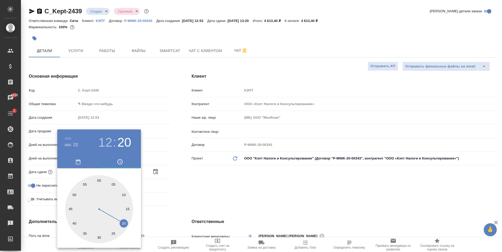
click at [99, 179] on div at bounding box center [99, 209] width 68 height 68
type input "22.08.2025 12:00"
type textarea "x"
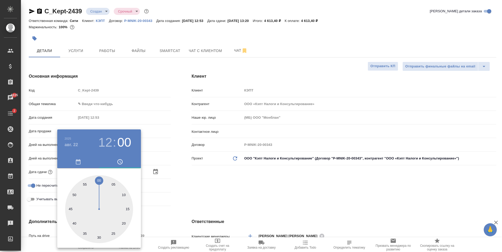
click at [257, 180] on div at bounding box center [251, 126] width 502 height 252
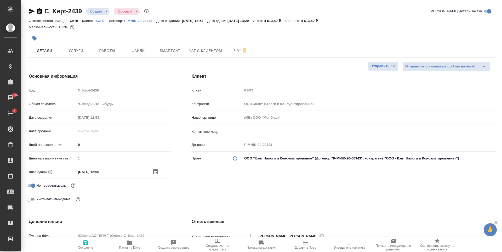
click at [83, 247] on span "Сохранить" at bounding box center [86, 248] width 16 height 4
type textarea "x"
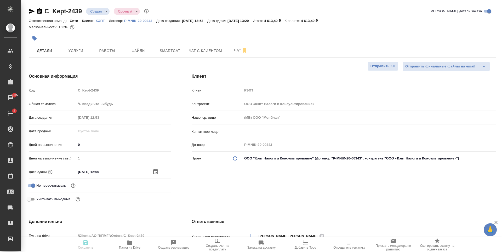
type textarea "x"
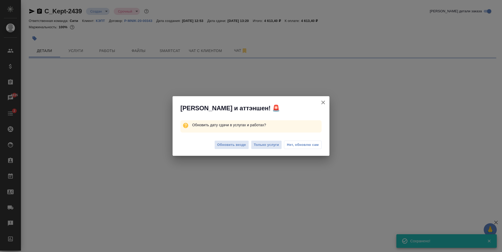
select select "RU"
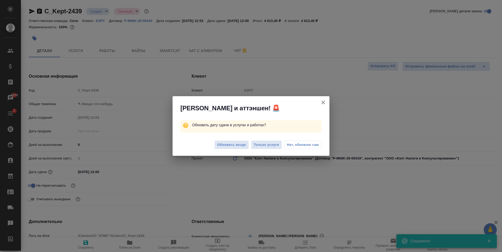
type textarea "x"
click at [227, 146] on span "Обновить везде" at bounding box center [231, 145] width 29 height 6
type textarea "x"
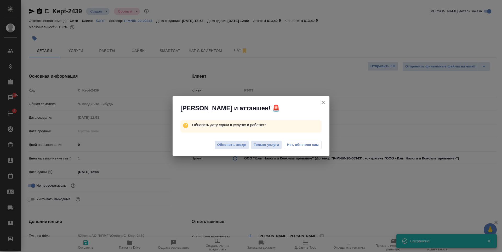
type textarea "x"
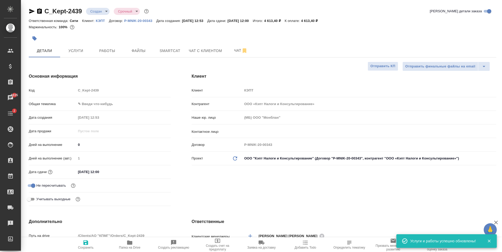
type textarea "x"
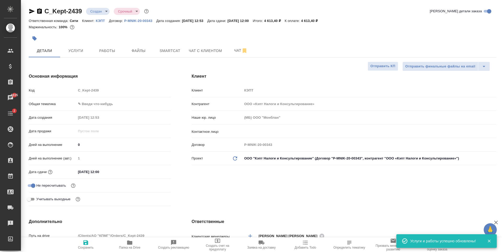
type textarea "x"
click at [84, 49] on span "Услуги" at bounding box center [75, 51] width 25 height 7
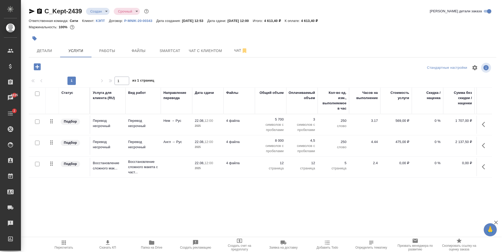
click at [38, 164] on input "checkbox" at bounding box center [37, 164] width 4 height 4
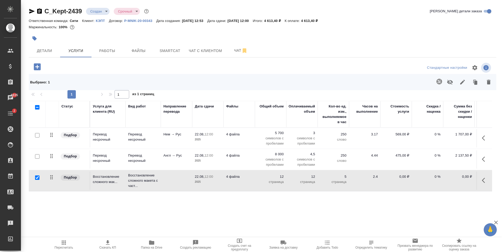
click at [451, 82] on icon "button" at bounding box center [450, 82] width 6 height 6
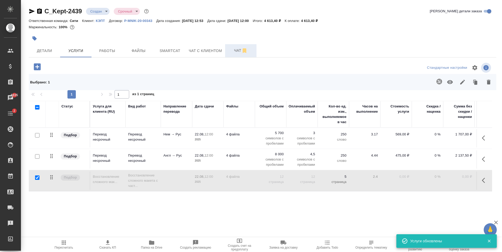
click at [229, 55] on button "Чат" at bounding box center [240, 50] width 31 height 13
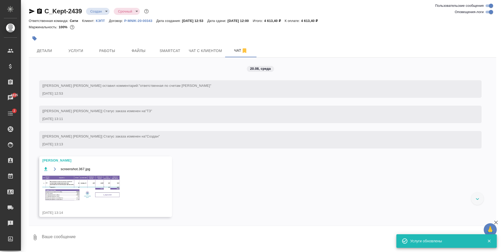
click at [110, 181] on img at bounding box center [81, 188] width 78 height 26
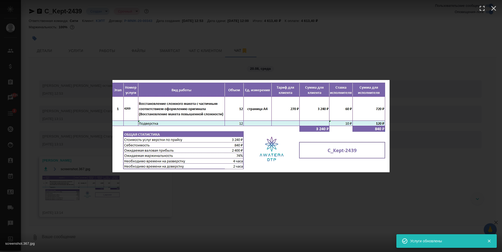
click at [107, 184] on div "screenshot.367.jpg 1 of 1" at bounding box center [251, 126] width 502 height 252
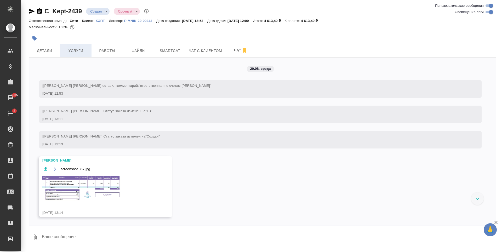
click at [68, 51] on span "Услуги" at bounding box center [75, 51] width 25 height 7
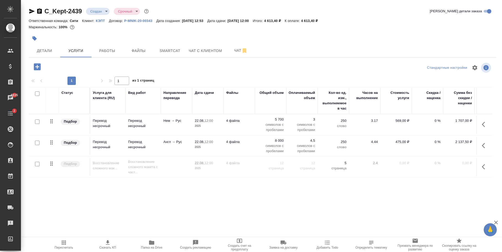
click at [120, 39] on div at bounding box center [185, 38] width 312 height 11
click at [139, 53] on span "Файлы" at bounding box center [138, 51] width 25 height 7
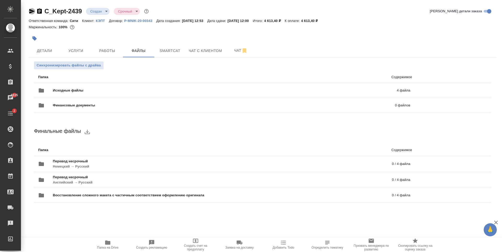
click at [34, 12] on icon "button" at bounding box center [32, 11] width 6 height 6
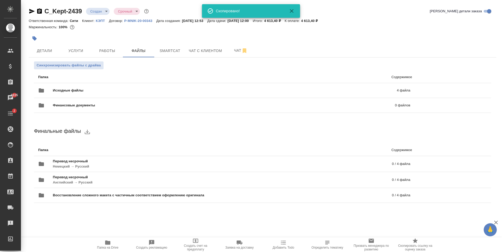
click at [209, 70] on ul "Папка Содержимое Исходные файлы 4 файла Финансовые документы 0 файлов" at bounding box center [262, 92] width 457 height 46
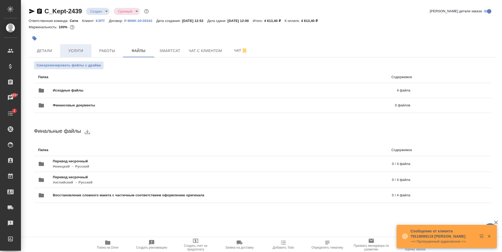
click at [73, 54] on span "Услуги" at bounding box center [75, 51] width 25 height 7
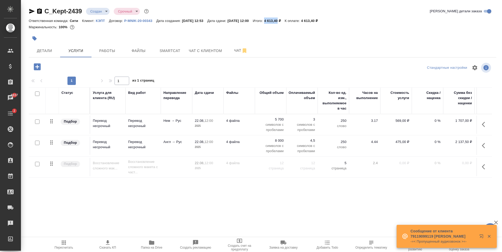
drag, startPoint x: 278, startPoint y: 21, endPoint x: 291, endPoint y: 21, distance: 13.1
click at [285, 21] on p "4 613,40 ₽" at bounding box center [274, 21] width 21 height 4
copy p "4 613,40"
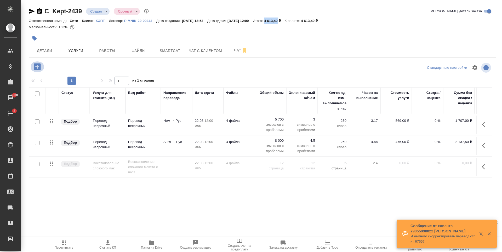
click at [33, 70] on icon "button" at bounding box center [37, 66] width 9 height 9
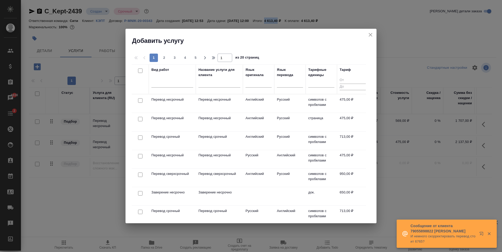
drag, startPoint x: 256, startPoint y: 85, endPoint x: 262, endPoint y: 91, distance: 9.1
click at [256, 85] on div at bounding box center [258, 83] width 26 height 8
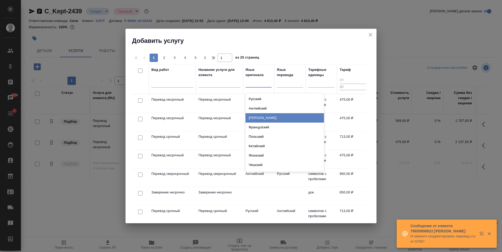
click at [263, 118] on div "Немецкий" at bounding box center [284, 117] width 78 height 9
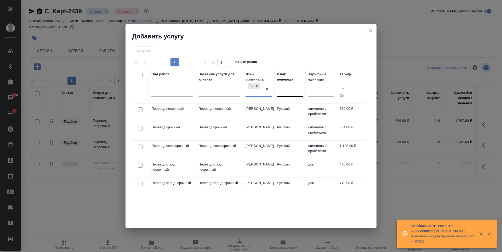
click at [289, 94] on div at bounding box center [290, 92] width 26 height 8
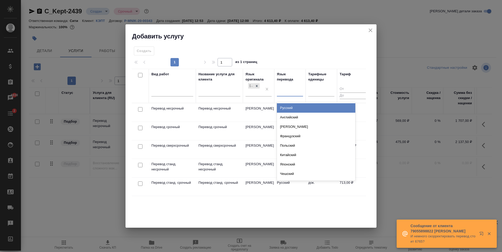
click at [293, 108] on div "Русский" at bounding box center [316, 107] width 78 height 9
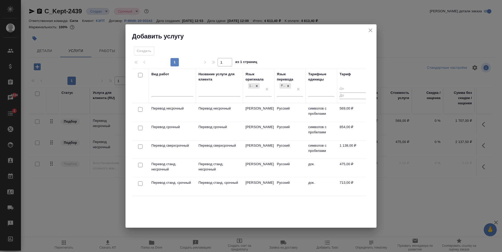
click at [140, 127] on input "checkbox" at bounding box center [140, 128] width 4 height 4
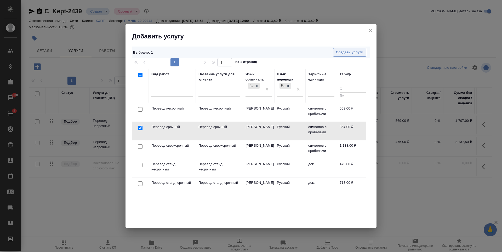
click at [354, 51] on span "Создать услуги" at bounding box center [349, 52] width 27 height 6
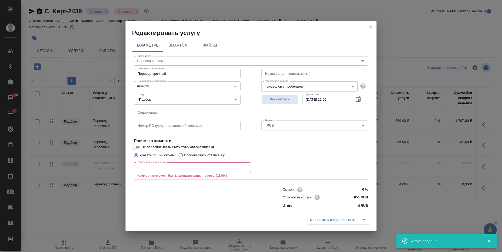
click at [192, 172] on div "Символов с пробелами 0 Символов с пробелами Кол-во не может быть меньше мин. по…" at bounding box center [192, 170] width 117 height 16
click at [246, 166] on input "1" at bounding box center [192, 166] width 117 height 9
click at [323, 218] on div "Сохранить и пересчитать" at bounding box center [338, 219] width 63 height 9
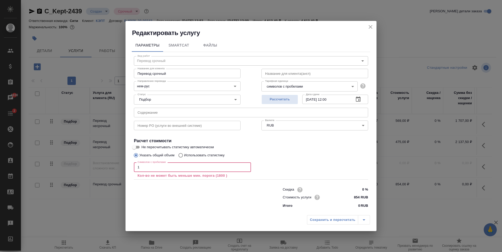
click at [182, 167] on input "1" at bounding box center [192, 166] width 117 height 9
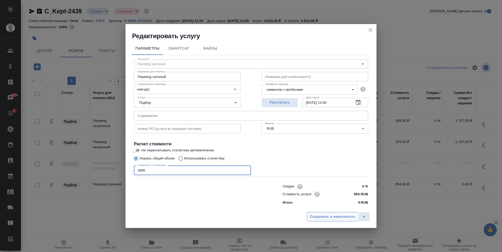
click at [329, 217] on span "Сохранить и пересчитать" at bounding box center [332, 217] width 45 height 6
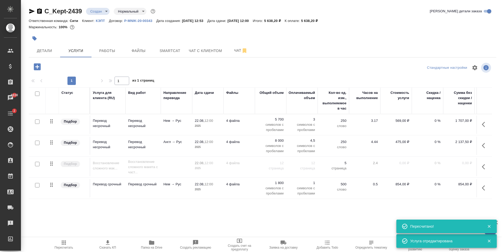
scroll to position [3, 0]
click at [281, 180] on p "1 800" at bounding box center [270, 182] width 26 height 5
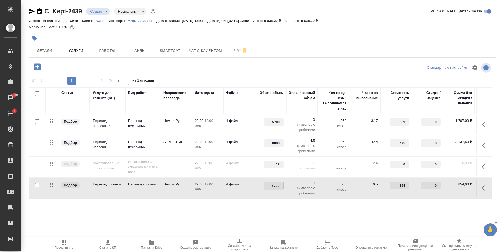
click at [211, 222] on div ".cls-1 fill:#fff; AWATERA Zaytseva Svetlana Клиенты Спецификации Заказы 6838 Ча…" at bounding box center [251, 126] width 502 height 252
click at [64, 67] on span "Сохранить и пересчитать" at bounding box center [73, 66] width 45 height 6
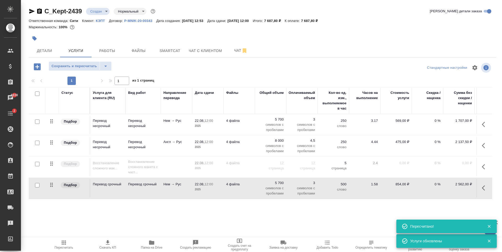
click at [37, 67] on icon "button" at bounding box center [37, 66] width 9 height 9
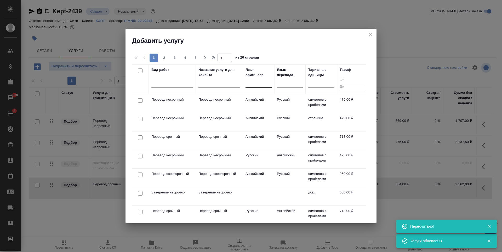
click at [254, 84] on div at bounding box center [258, 82] width 26 height 8
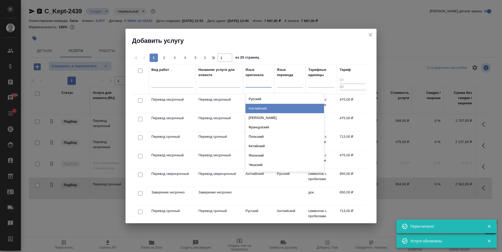
click at [269, 110] on div "Английский" at bounding box center [284, 108] width 78 height 9
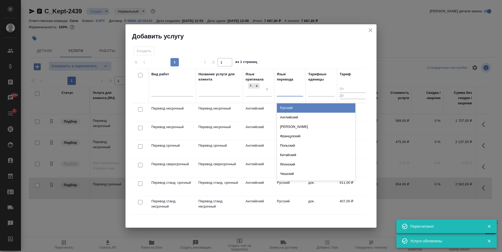
click at [286, 89] on div at bounding box center [290, 92] width 26 height 8
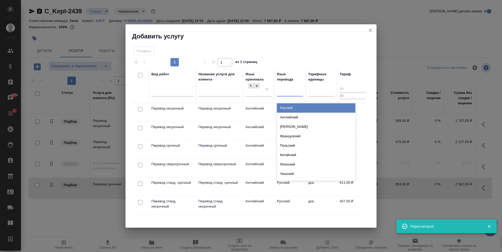
click at [293, 107] on div "Русский" at bounding box center [316, 107] width 78 height 9
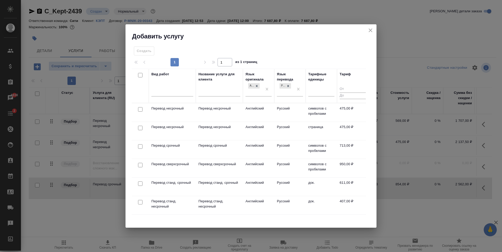
click at [140, 146] on input "checkbox" at bounding box center [140, 146] width 4 height 4
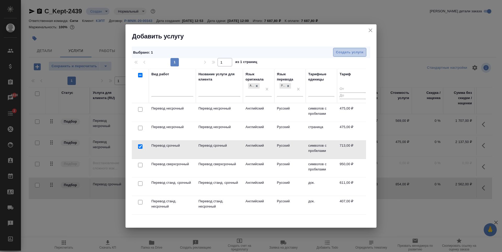
click at [354, 52] on span "Создать услуги" at bounding box center [349, 52] width 27 height 6
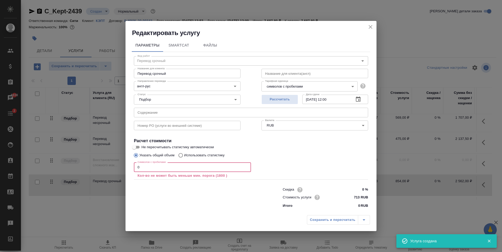
click at [166, 168] on input "0" at bounding box center [192, 166] width 117 height 9
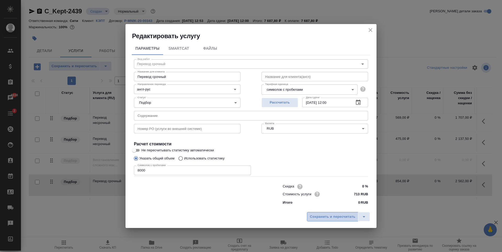
click at [325, 216] on span "Сохранить и пересчитать" at bounding box center [332, 217] width 45 height 6
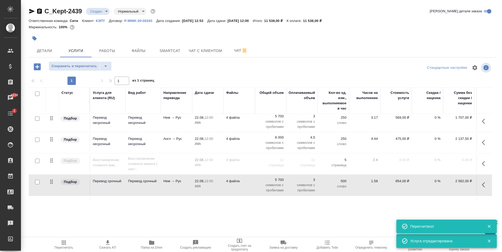
click at [139, 131] on td "Перевод срочный" at bounding box center [142, 121] width 35 height 18
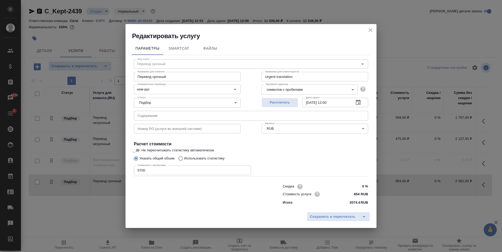
click at [180, 115] on input "text" at bounding box center [251, 115] width 234 height 9
paste input "Re: SAMA - Statement of account"
click at [136, 114] on input "Re: SAMA - Statement of account" at bounding box center [251, 115] width 234 height 9
click at [334, 213] on button "Сохранить и пересчитать" at bounding box center [332, 216] width 51 height 9
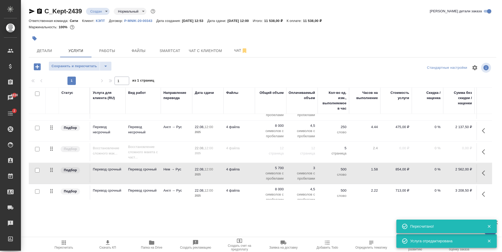
scroll to position [24, 0]
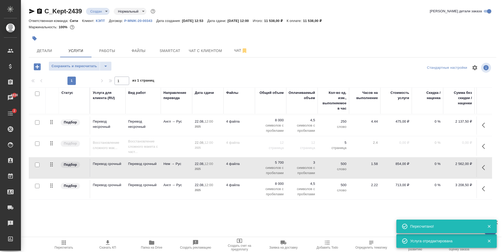
click at [217, 182] on span "22.08, 12:00" at bounding box center [208, 184] width 26 height 5
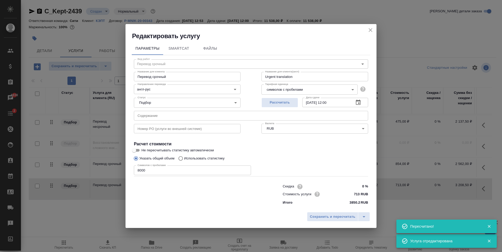
click at [149, 117] on input "text" at bounding box center [251, 115] width 234 height 9
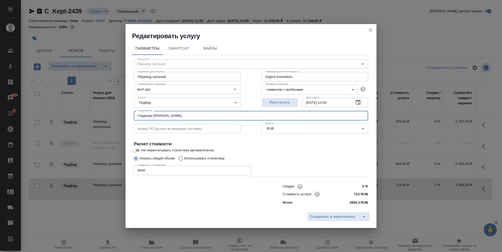
paste input "Re: SAMA - Statement of account"
click at [339, 217] on span "Сохранить и пересчитать" at bounding box center [332, 217] width 45 height 6
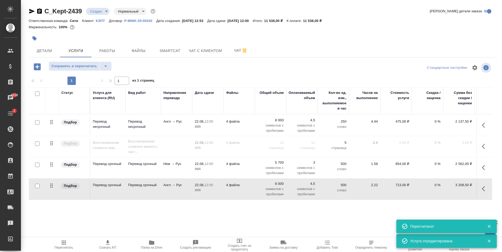
scroll to position [0, 0]
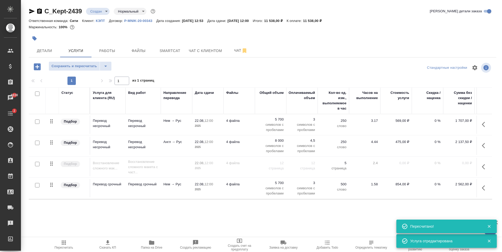
click at [37, 143] on input "checkbox" at bounding box center [37, 143] width 4 height 4
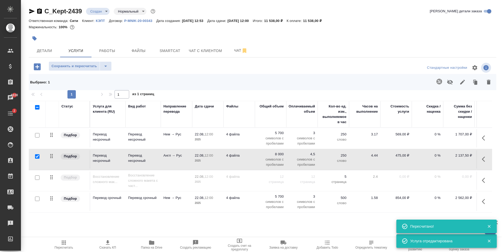
click at [37, 134] on input "checkbox" at bounding box center [37, 135] width 4 height 4
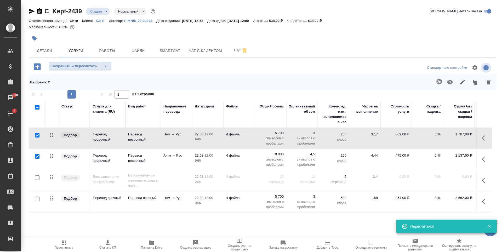
click at [450, 81] on icon "button" at bounding box center [450, 82] width 6 height 6
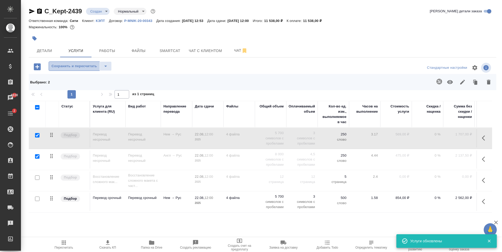
click at [76, 64] on span "Сохранить и пересчитать" at bounding box center [73, 66] width 45 height 6
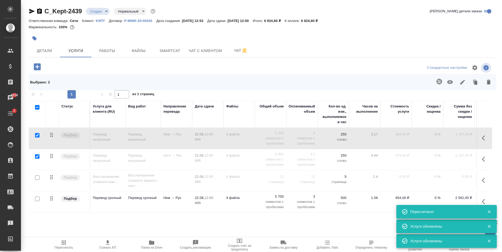
scroll to position [24, 0]
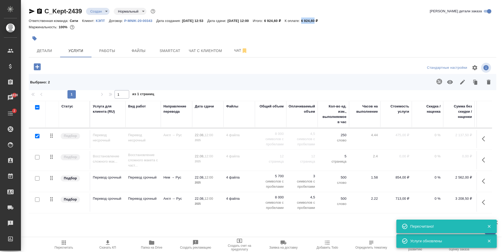
drag, startPoint x: 314, startPoint y: 21, endPoint x: 328, endPoint y: 21, distance: 13.9
click at [322, 21] on p "6 924,60 ₽" at bounding box center [311, 21] width 21 height 4
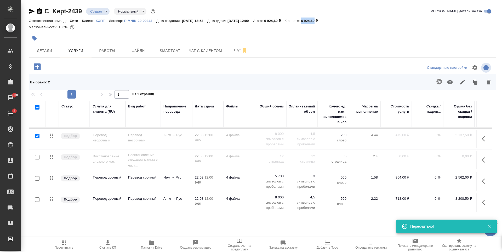
copy p "6 924,60"
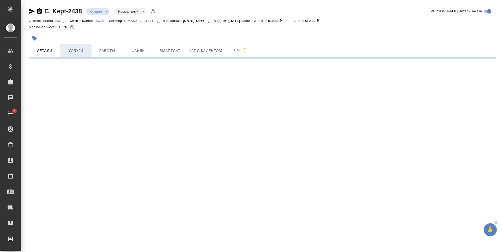
select select "RU"
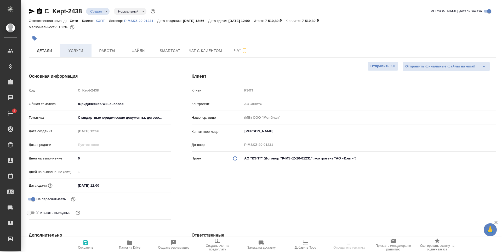
click at [80, 49] on span "Услуги" at bounding box center [75, 51] width 25 height 7
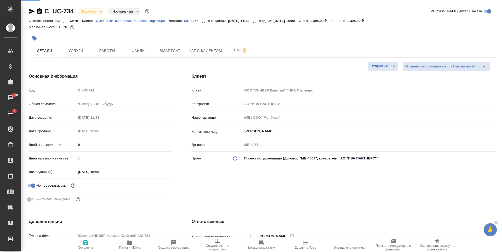
select select "RU"
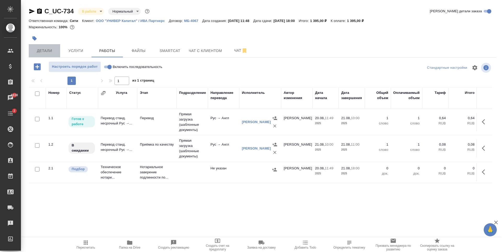
click at [47, 53] on span "Детали" at bounding box center [44, 51] width 25 height 7
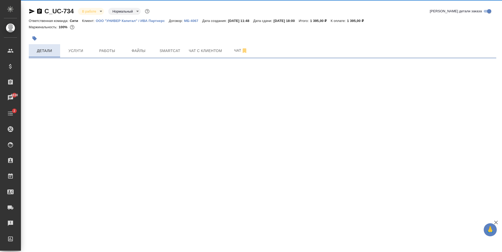
select select "RU"
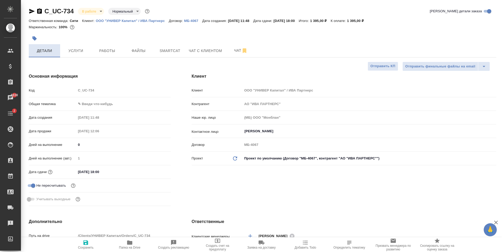
type textarea "x"
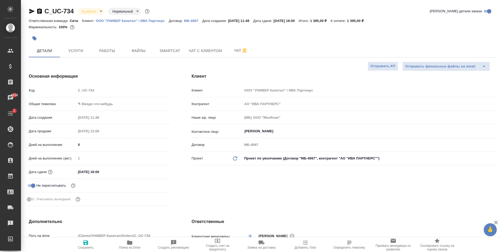
type textarea "x"
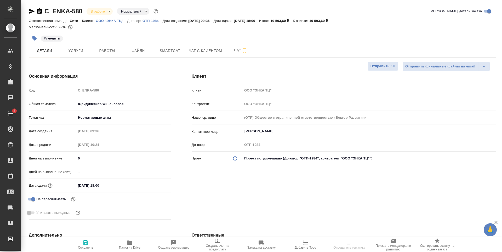
select select "RU"
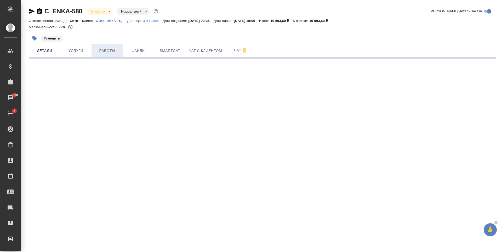
select select "RU"
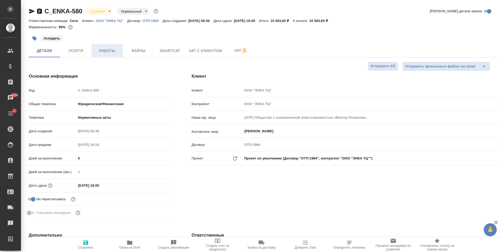
type textarea "x"
click at [94, 51] on button "Работы" at bounding box center [106, 50] width 31 height 13
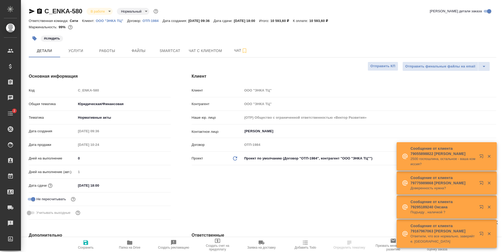
select select "RU"
click at [101, 50] on span "Работы" at bounding box center [107, 51] width 25 height 7
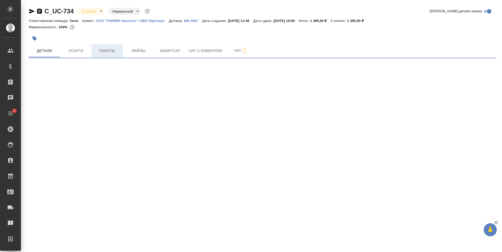
click at [108, 50] on span "Работы" at bounding box center [107, 51] width 25 height 7
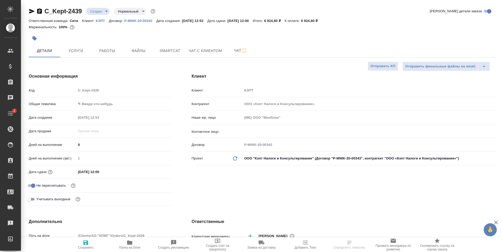
select select "RU"
click at [261, 130] on input "text" at bounding box center [360, 131] width 233 height 6
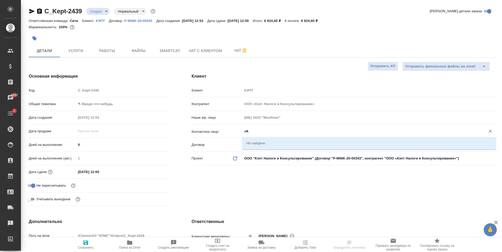
type input "u"
click at [267, 142] on li "Гладкова Дарья" at bounding box center [369, 142] width 254 height 9
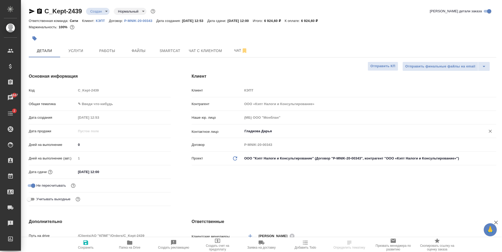
type input "Гладкова Дарья"
click at [81, 246] on span "Сохранить" at bounding box center [86, 248] width 16 height 4
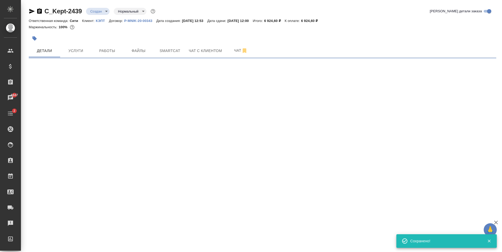
select select "RU"
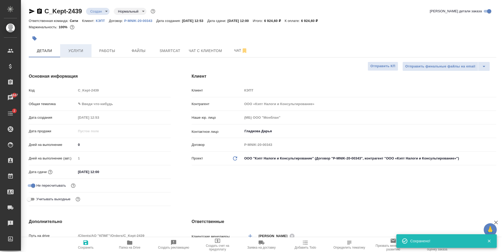
type textarea "x"
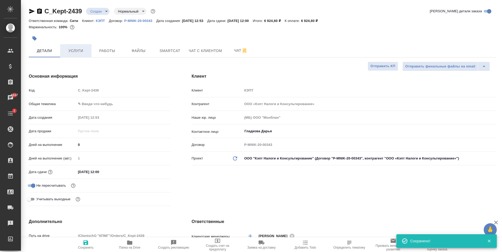
type textarea "x"
click at [81, 50] on span "Услуги" at bounding box center [75, 51] width 25 height 7
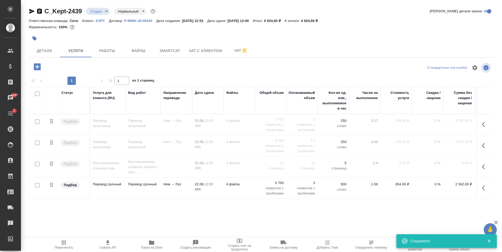
click at [171, 123] on p "Нем → Рус" at bounding box center [176, 120] width 26 height 5
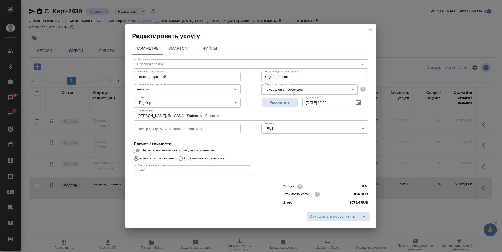
click at [361, 31] on div "Редактировать услугу" at bounding box center [250, 32] width 251 height 16
click at [370, 31] on icon "close" at bounding box center [370, 30] width 6 height 6
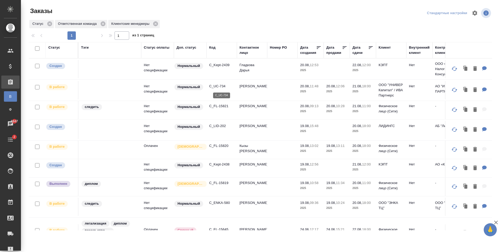
click at [214, 87] on p "C_UC-734" at bounding box center [221, 86] width 25 height 5
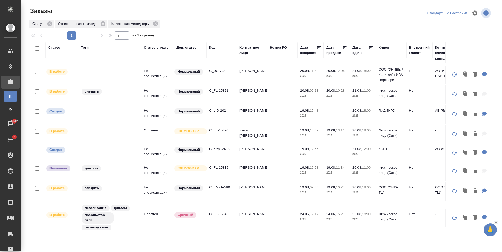
scroll to position [23, 0]
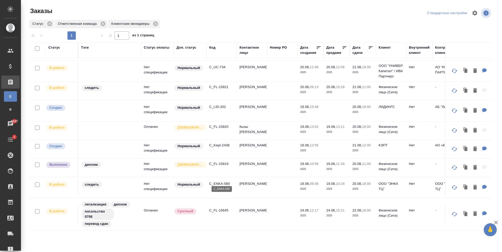
click at [221, 181] on p "C_ENKA-580" at bounding box center [221, 183] width 25 height 5
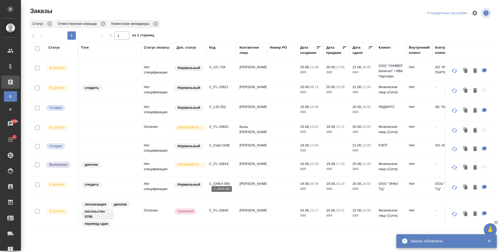
click at [223, 181] on p "C_ENKA-580" at bounding box center [221, 183] width 25 height 5
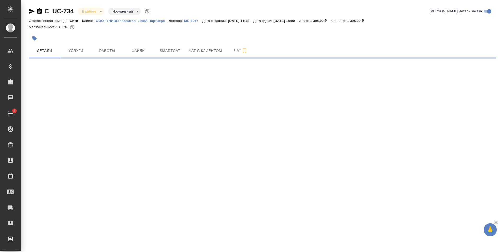
select select "RU"
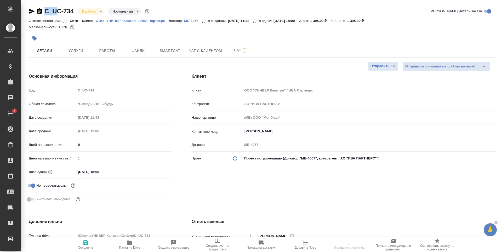
type textarea "x"
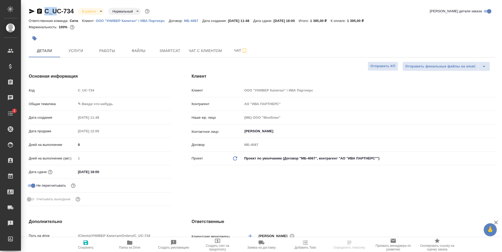
type textarea "x"
drag, startPoint x: 48, startPoint y: 15, endPoint x: 74, endPoint y: 15, distance: 25.9
click at [74, 15] on div "C_UC-734 В работе inProgress Нормальный normal Кратко детали заказа" at bounding box center [262, 12] width 467 height 10
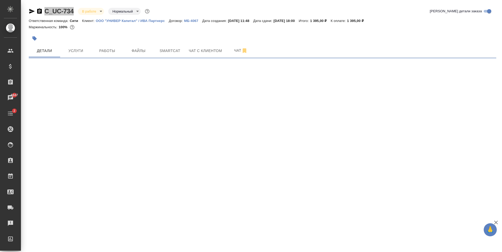
select select "RU"
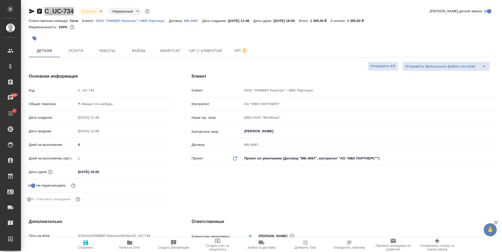
type textarea "x"
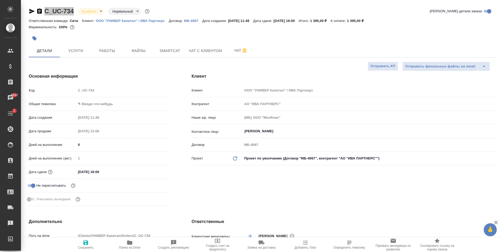
type textarea "x"
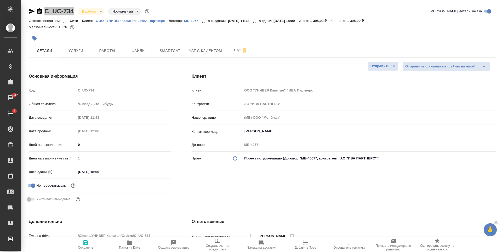
type textarea "x"
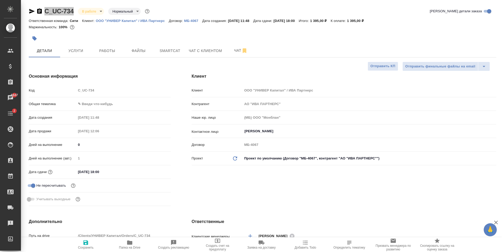
type textarea "x"
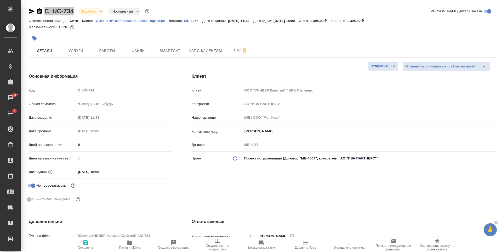
type textarea "x"
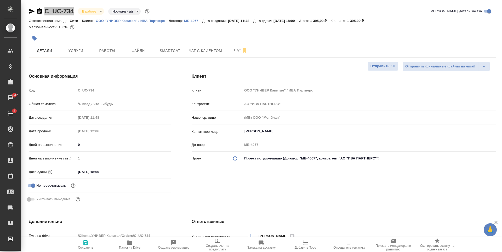
type textarea "x"
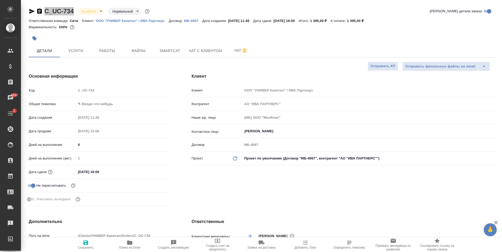
type textarea "x"
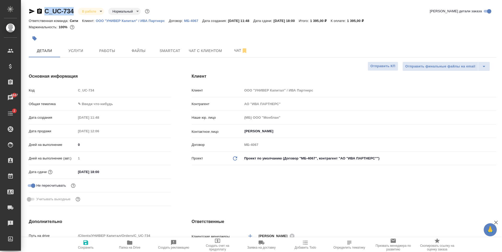
type textarea "x"
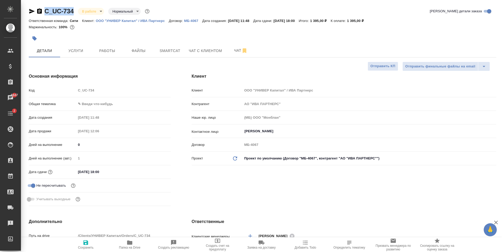
type textarea "x"
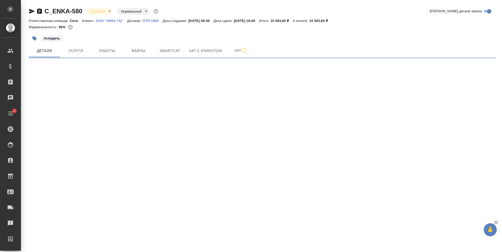
select select "RU"
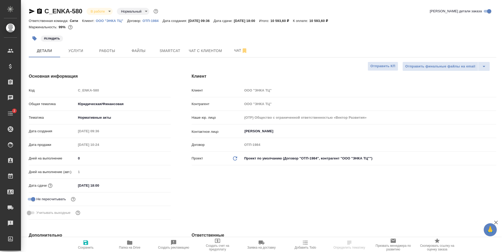
type textarea "x"
select select "RU"
type textarea "x"
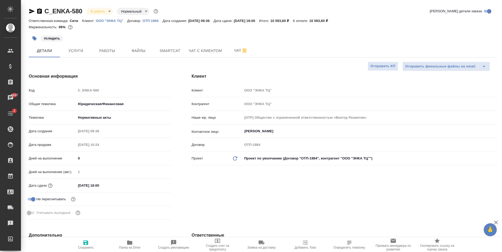
type textarea "x"
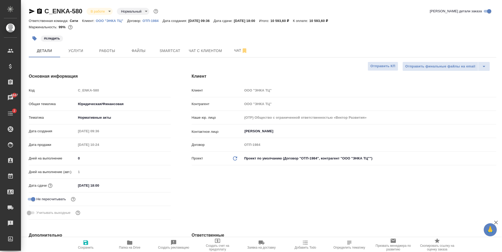
type textarea "x"
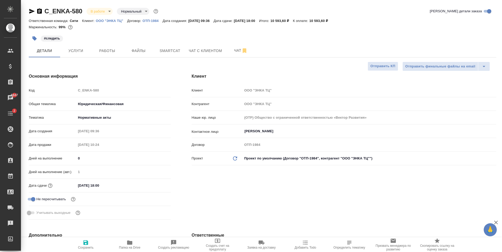
type textarea "x"
click at [114, 51] on span "Работы" at bounding box center [107, 51] width 25 height 7
select select "RU"
click at [118, 49] on span "Работы" at bounding box center [107, 51] width 25 height 7
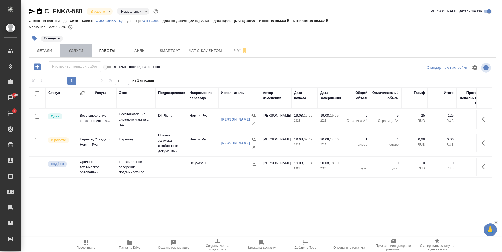
click at [82, 54] on button "Услуги" at bounding box center [75, 50] width 31 height 13
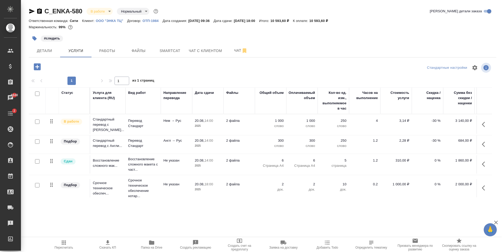
scroll to position [0, 33]
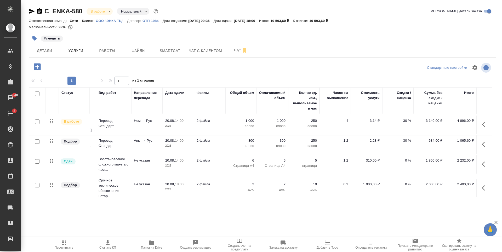
click at [108, 38] on div "#следить" at bounding box center [185, 38] width 312 height 11
click at [32, 12] on icon "button" at bounding box center [32, 11] width 6 height 6
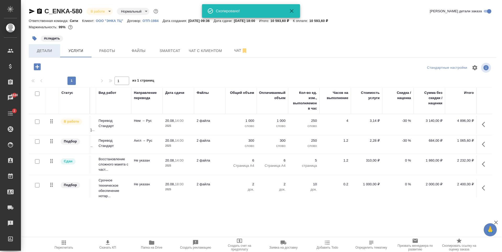
click at [47, 54] on span "Детали" at bounding box center [44, 51] width 25 height 7
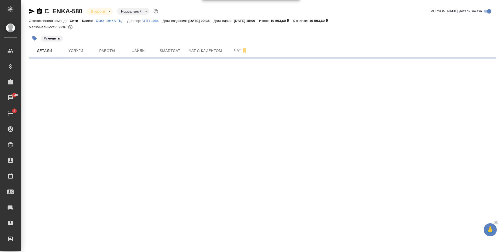
select select "RU"
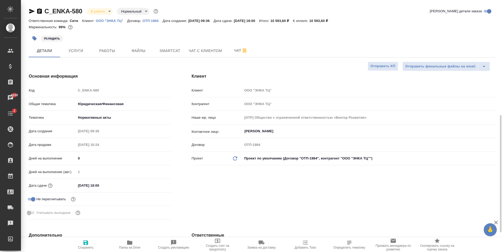
type textarea "x"
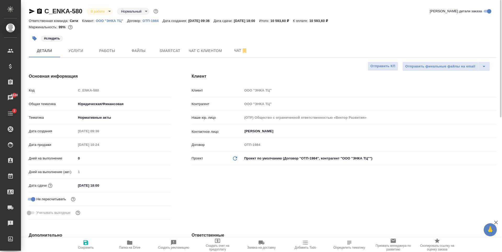
type textarea "x"
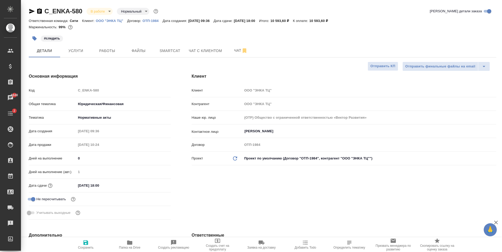
type textarea "x"
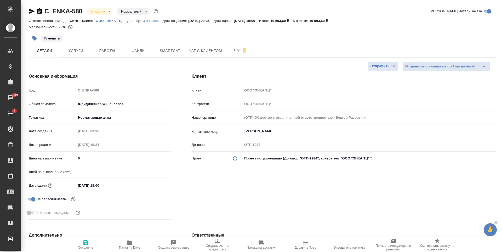
type textarea "x"
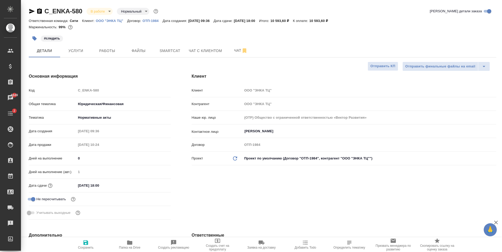
type textarea "x"
click at [101, 56] on button "Работы" at bounding box center [106, 50] width 31 height 13
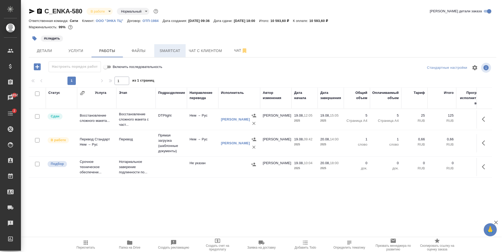
click at [175, 49] on span "Smartcat" at bounding box center [169, 51] width 25 height 7
click at [148, 54] on span "Файлы" at bounding box center [138, 51] width 25 height 7
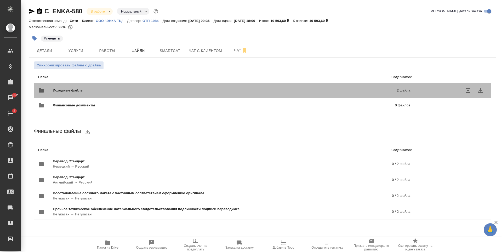
click at [216, 83] on div "Исходные файлы 2 файла" at bounding box center [224, 90] width 382 height 23
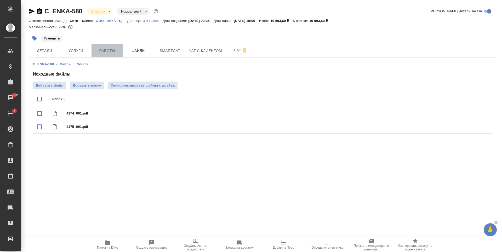
click at [102, 50] on span "Работы" at bounding box center [107, 51] width 25 height 7
